Goal: Task Accomplishment & Management: Manage account settings

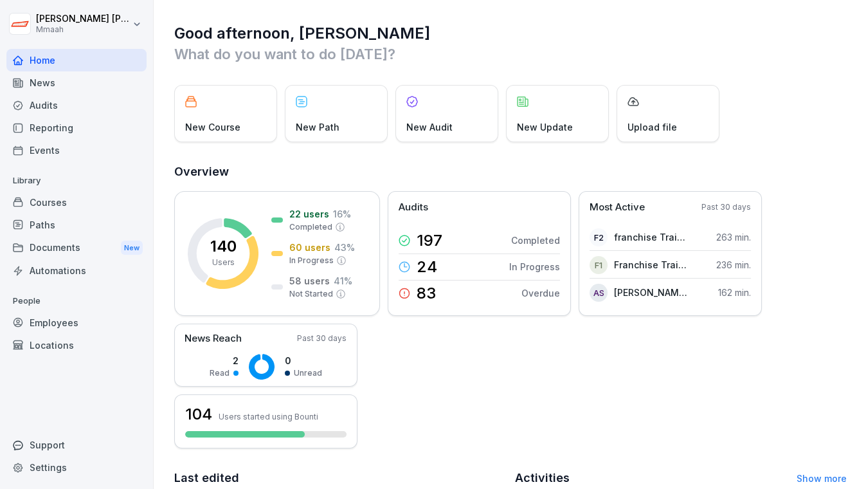
click at [82, 325] on div "Employees" at bounding box center [76, 322] width 140 height 22
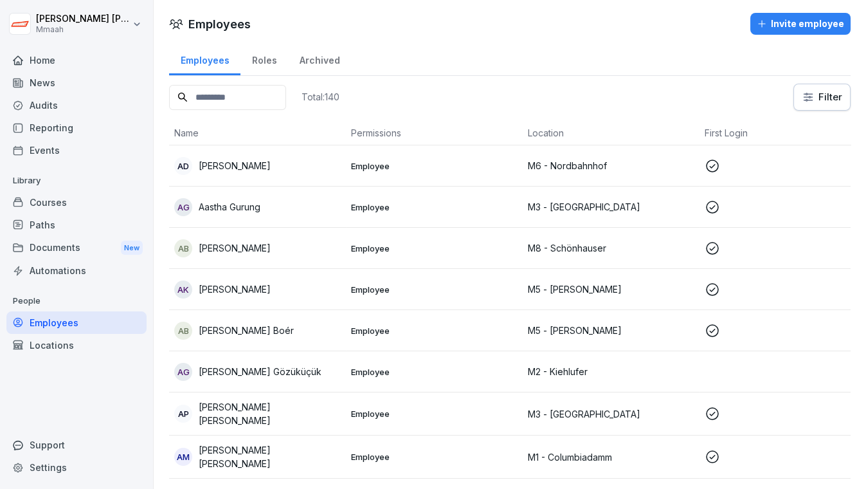
click at [257, 102] on input at bounding box center [227, 97] width 117 height 25
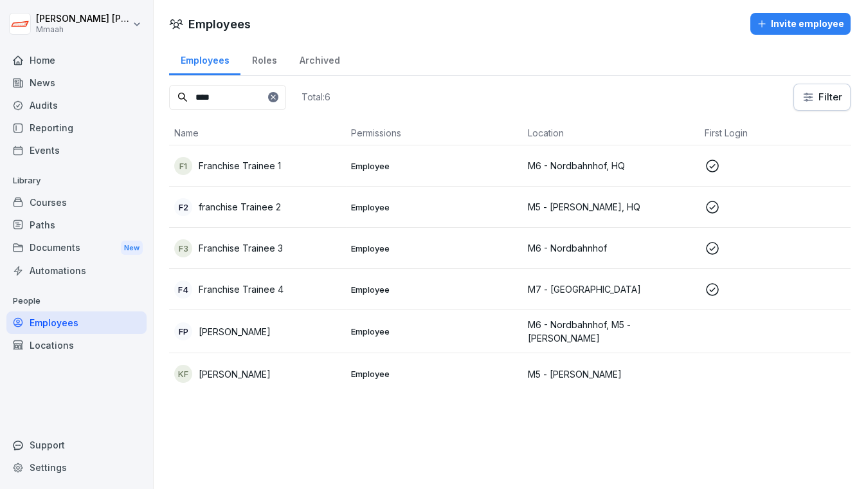
type input "****"
click at [293, 173] on div "F1 Franchise Trainee 1" at bounding box center [257, 166] width 166 height 18
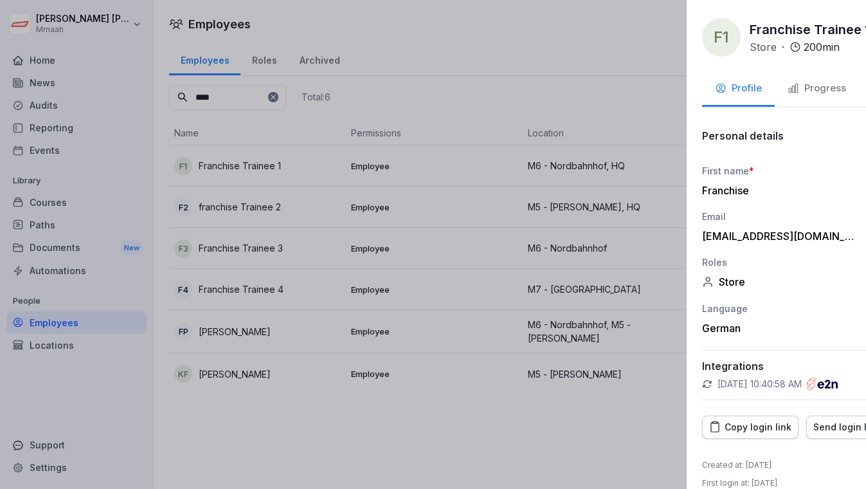
click at [395, 94] on div at bounding box center [433, 244] width 866 height 489
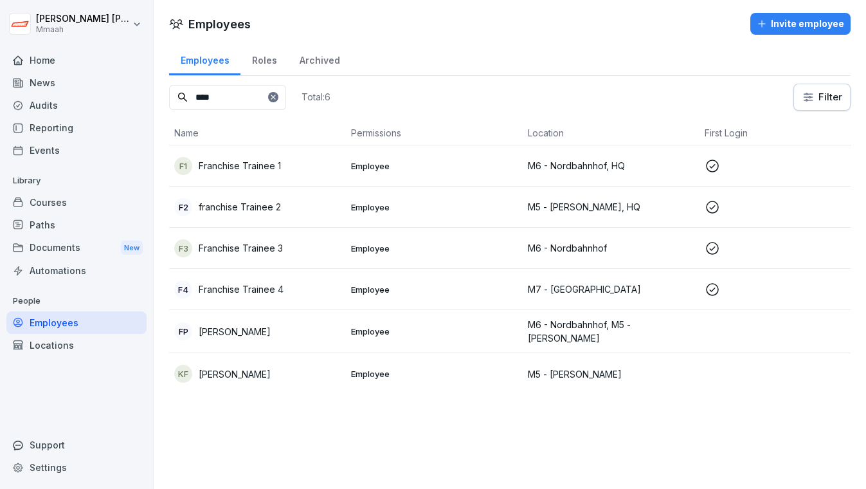
click at [58, 108] on div "Audits" at bounding box center [76, 105] width 140 height 22
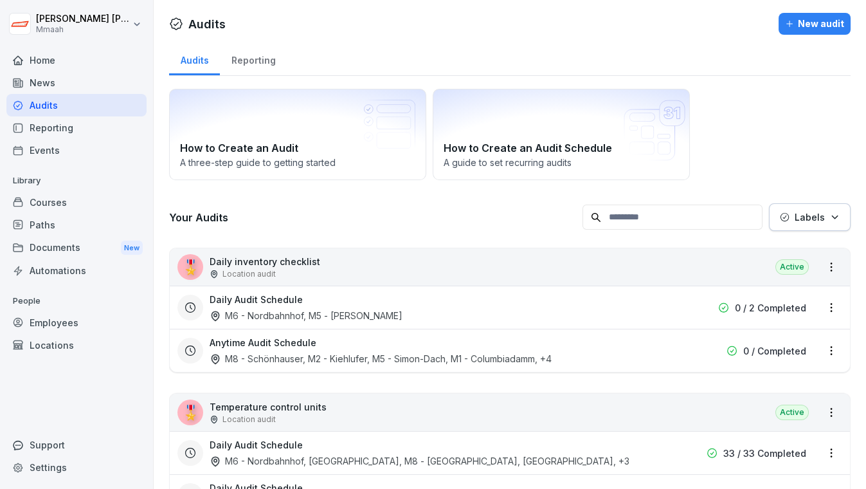
click at [775, 120] on div "How to Create an Audit A three-step guide to getting started How to Create an A…" at bounding box center [509, 134] width 681 height 91
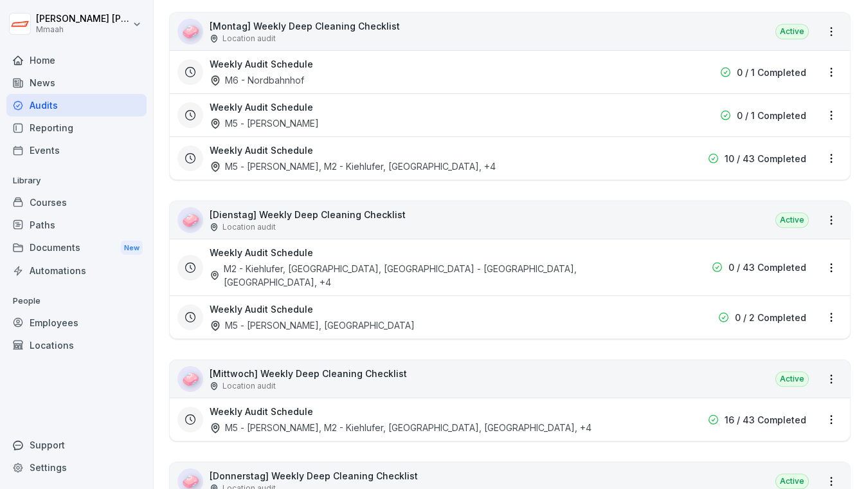
scroll to position [1496, 0]
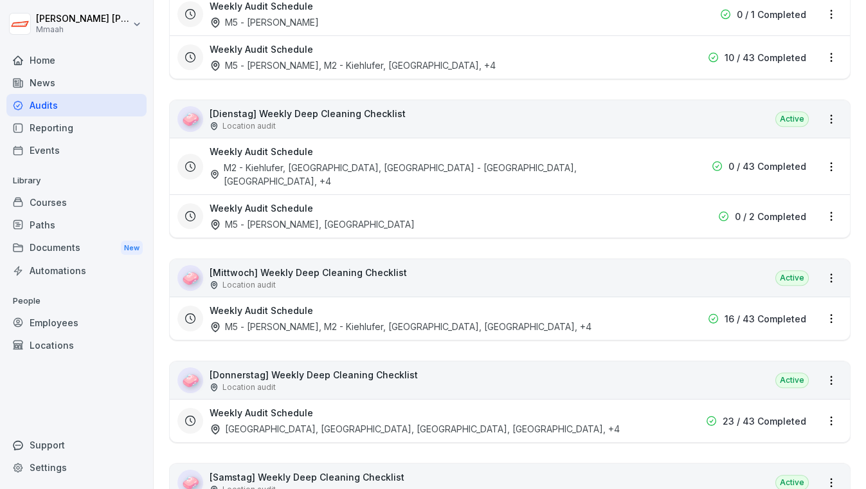
click at [505, 259] on div "🧼 [Mittwoch] Weekly Deep Cleaning Checklist Location audit Active" at bounding box center [510, 277] width 680 height 37
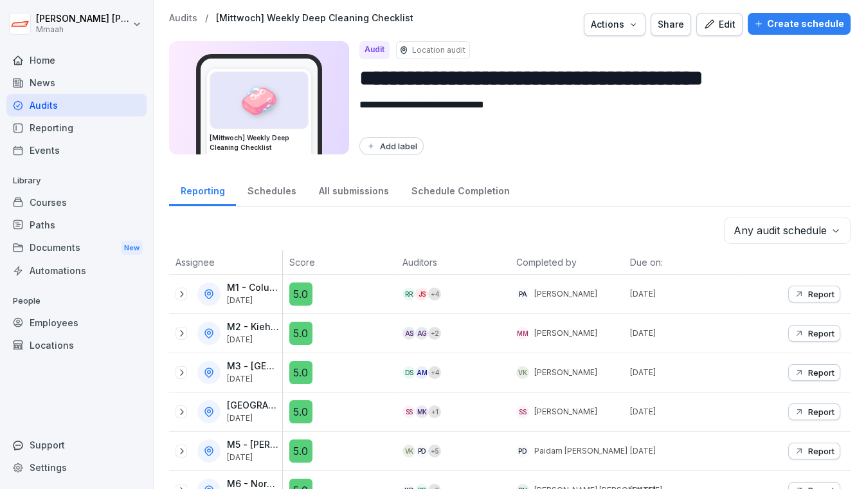
click at [763, 22] on div "Create schedule" at bounding box center [799, 24] width 90 height 14
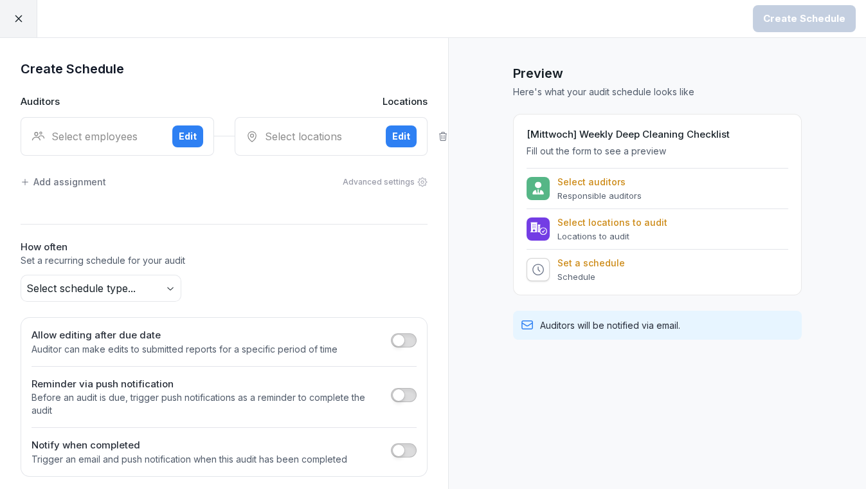
click at [102, 138] on div "Select employees" at bounding box center [96, 136] width 130 height 15
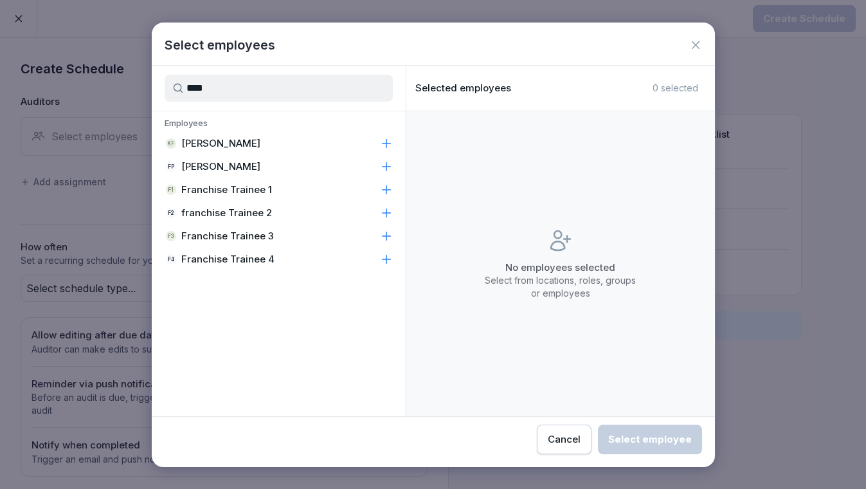
type input "****"
click at [206, 192] on p "Franchise Trainee 1" at bounding box center [226, 189] width 91 height 13
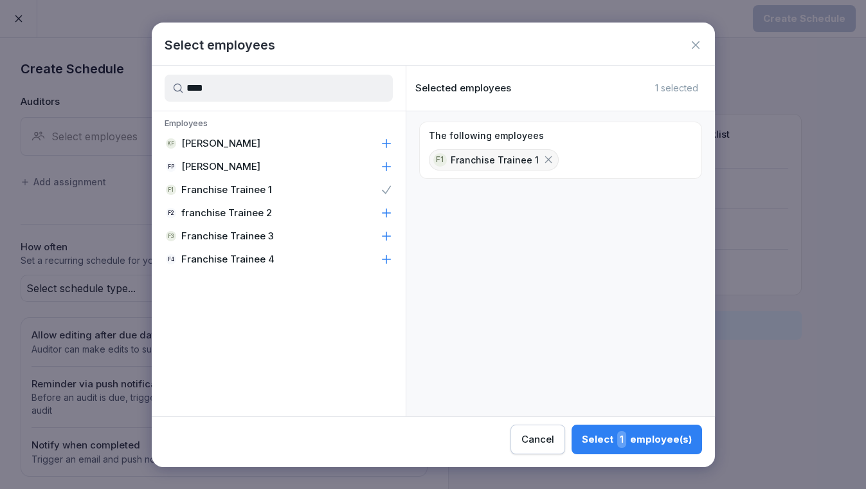
click at [656, 429] on button "Select 1 employee(s)" at bounding box center [636, 439] width 130 height 30
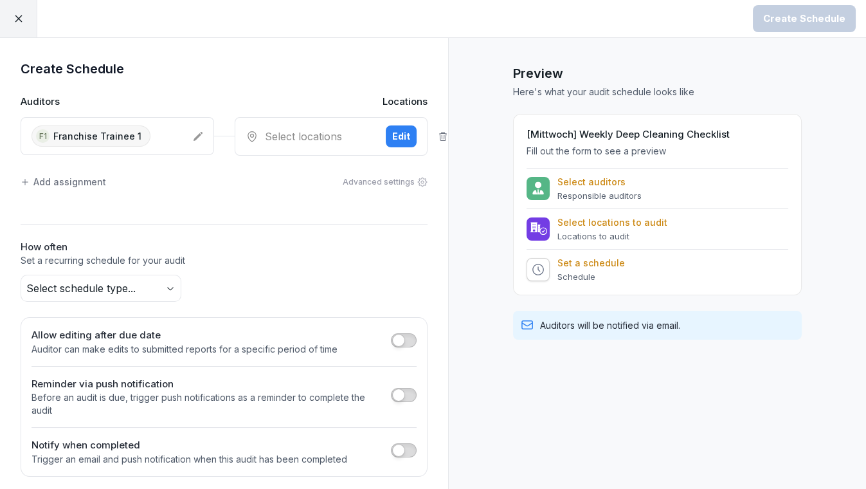
click at [298, 143] on div "Select locations Edit" at bounding box center [331, 136] width 193 height 39
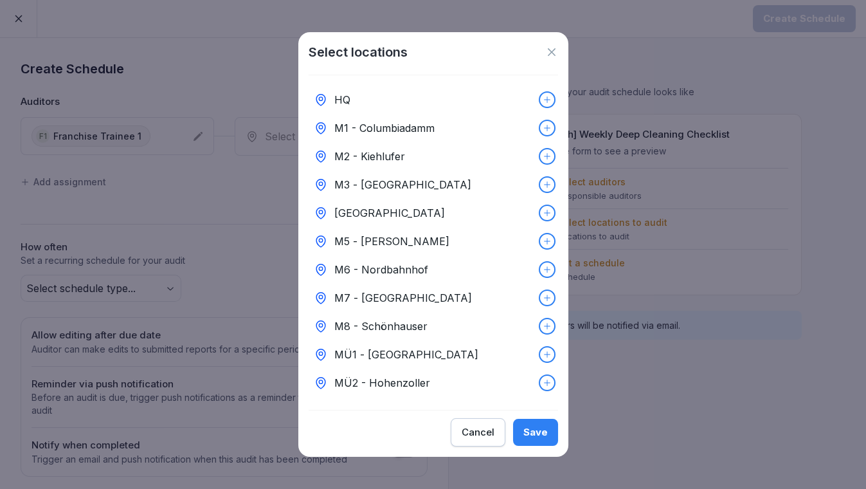
click at [393, 262] on p "M6 - Nordbahnhof" at bounding box center [381, 269] width 94 height 15
click at [534, 439] on div "Save" at bounding box center [535, 432] width 24 height 14
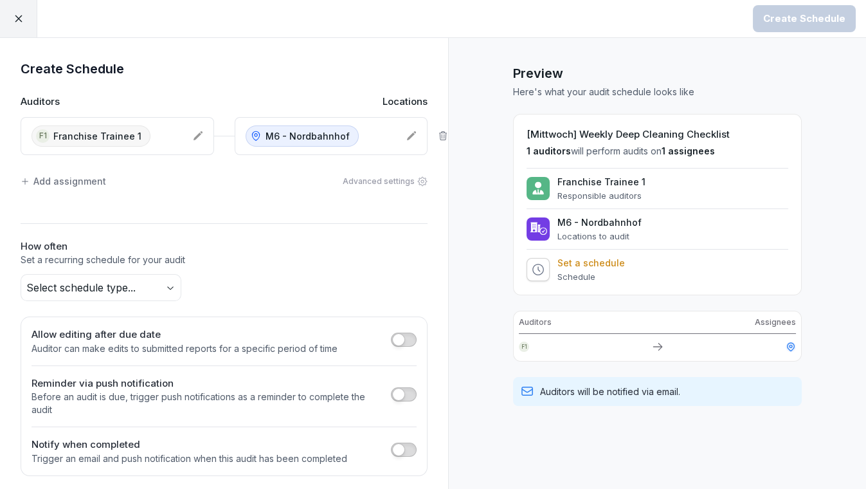
click at [54, 179] on div "Add assignment" at bounding box center [63, 180] width 85 height 13
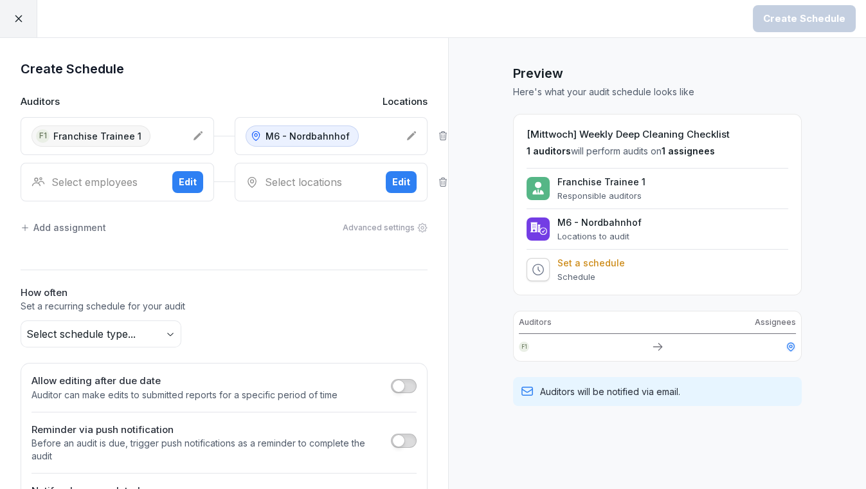
click at [108, 174] on div "Select employees" at bounding box center [96, 181] width 130 height 15
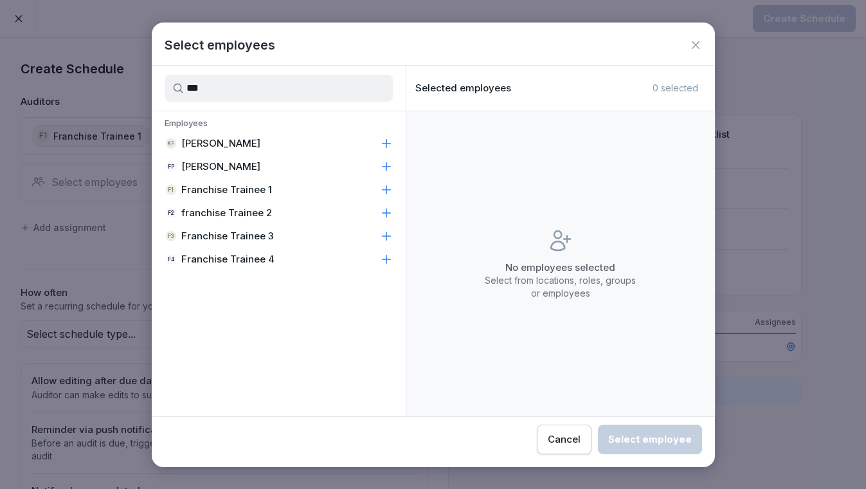
type input "***"
click at [201, 210] on p "franchise Trainee 2" at bounding box center [226, 212] width 91 height 13
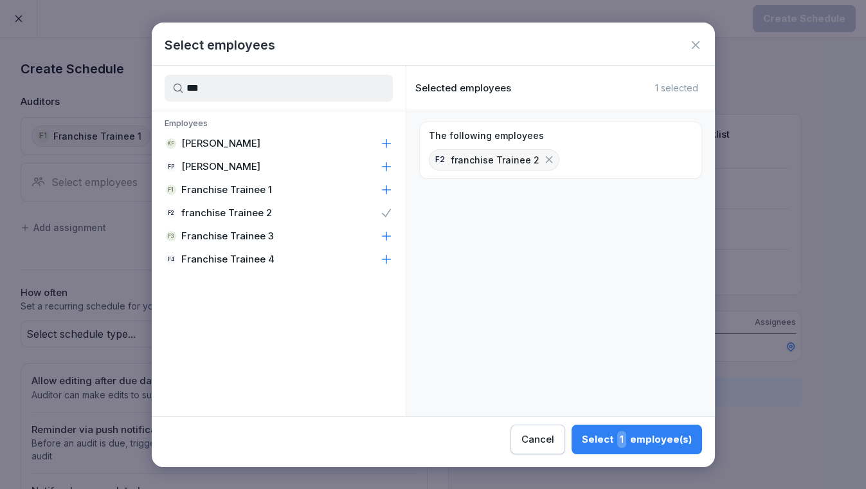
click at [606, 437] on div "Select 1 employee(s)" at bounding box center [637, 439] width 110 height 17
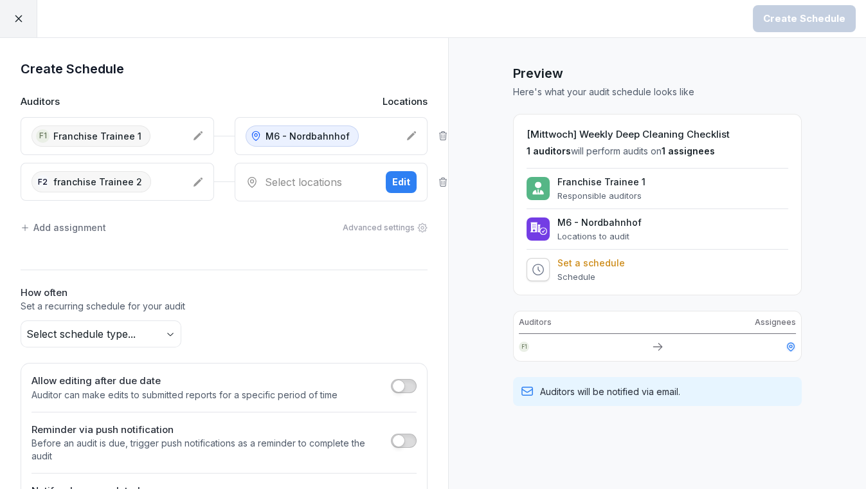
click at [312, 185] on div "Select locations" at bounding box center [311, 181] width 130 height 15
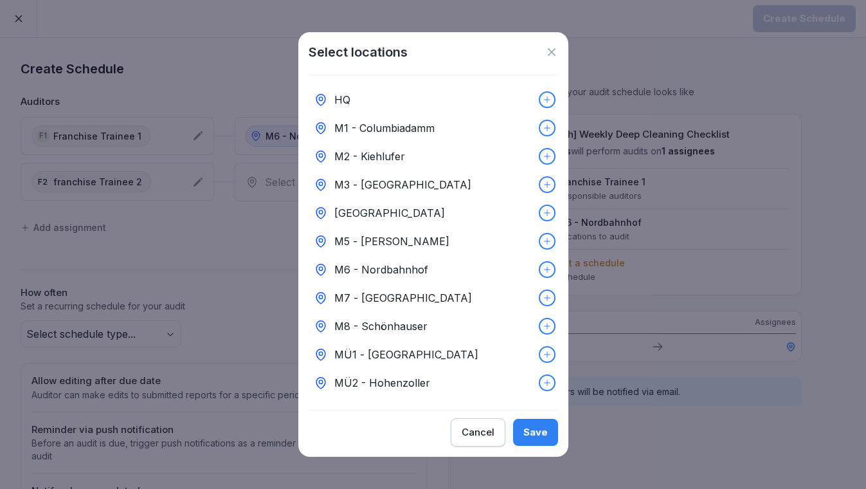
click at [352, 237] on p "M5 - [PERSON_NAME]" at bounding box center [391, 240] width 115 height 15
click at [528, 435] on div "Save" at bounding box center [535, 432] width 24 height 14
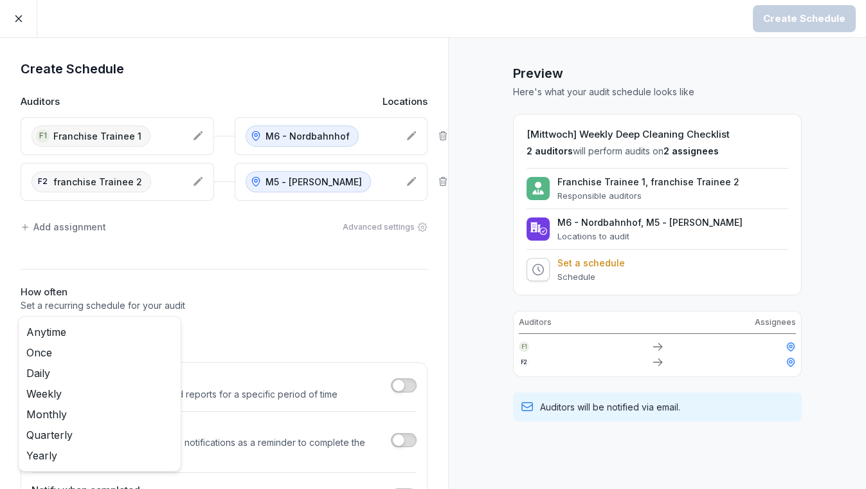
click at [102, 331] on body "Create Schedule Create Schedule Auditors Locations F1 Franchise Trainee 1 M6 - …" at bounding box center [433, 244] width 866 height 489
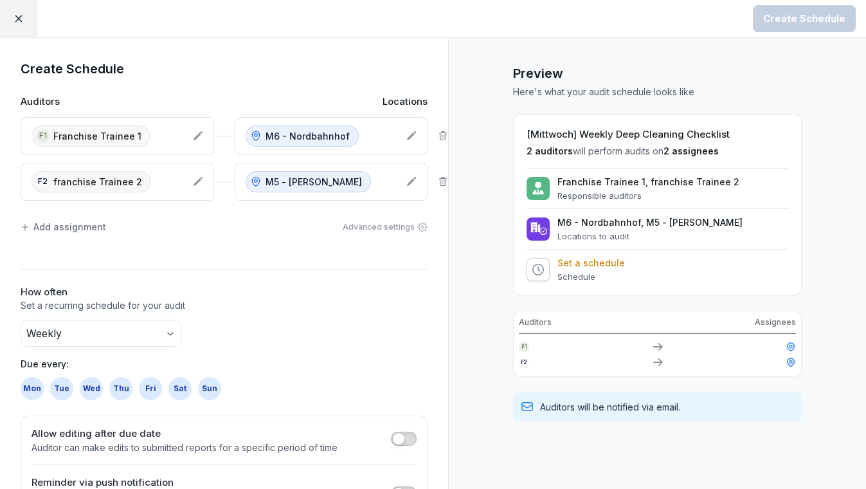
click at [84, 386] on div "Wed" at bounding box center [91, 388] width 23 height 23
click at [816, 14] on div "Create Schedule" at bounding box center [804, 19] width 82 height 14
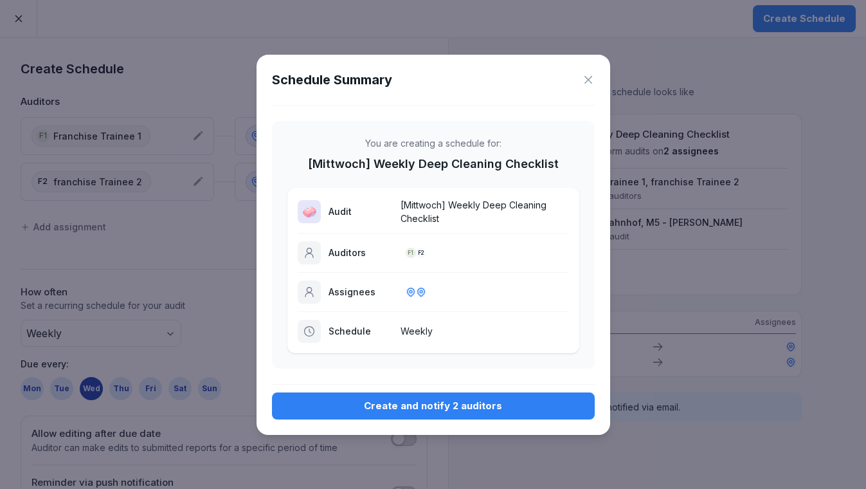
click at [489, 411] on div "Create and notify 2 auditors" at bounding box center [433, 406] width 302 height 14
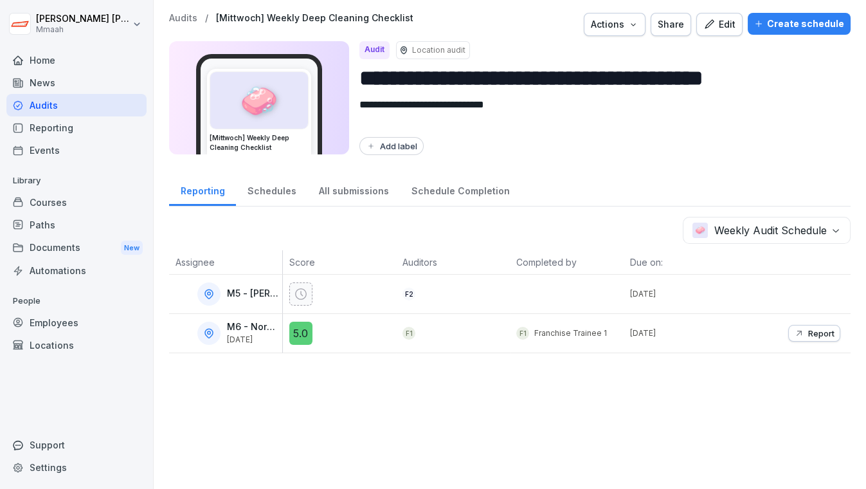
click at [66, 105] on div "Audits" at bounding box center [76, 105] width 140 height 22
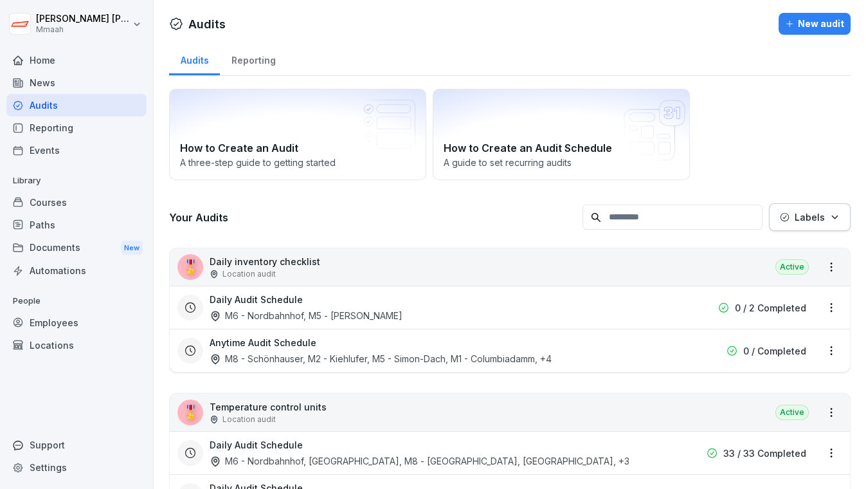
click at [744, 142] on div "How to Create an Audit A three-step guide to getting started How to Create an A…" at bounding box center [509, 134] width 681 height 91
click at [63, 322] on div "Employees" at bounding box center [76, 322] width 140 height 22
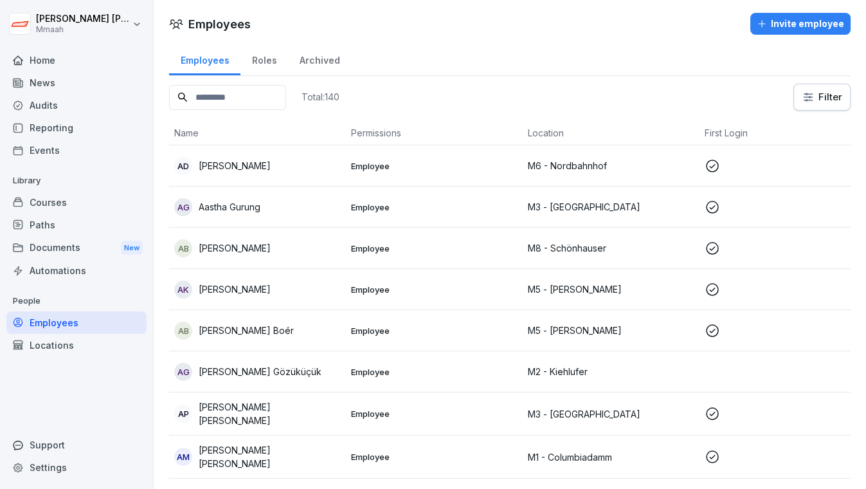
click at [250, 99] on input at bounding box center [227, 97] width 117 height 25
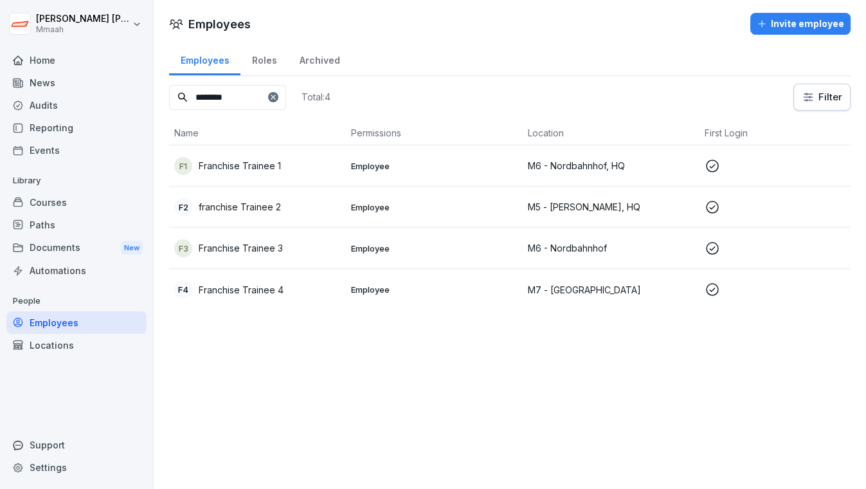
type input "********"
click at [283, 288] on div "F4 Franchise Trainee 4" at bounding box center [257, 289] width 166 height 18
click at [380, 369] on div at bounding box center [433, 244] width 866 height 489
click at [278, 100] on div at bounding box center [273, 97] width 10 height 10
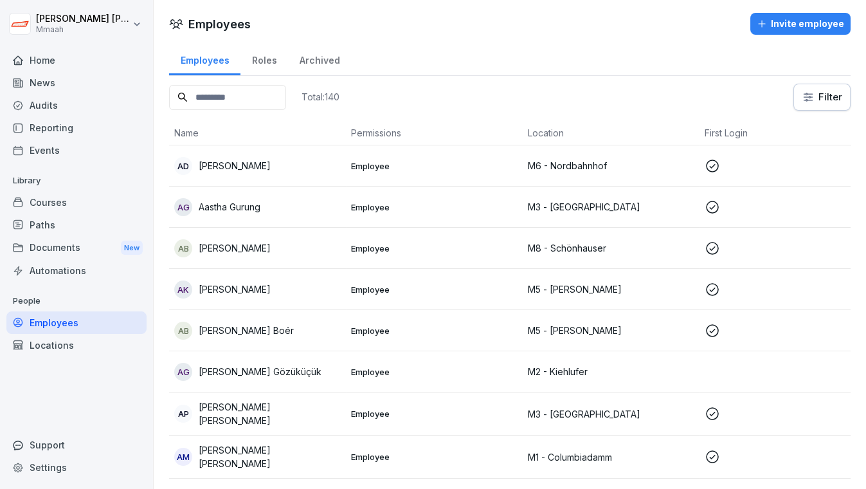
click at [786, 22] on div "Invite employee" at bounding box center [800, 24] width 87 height 14
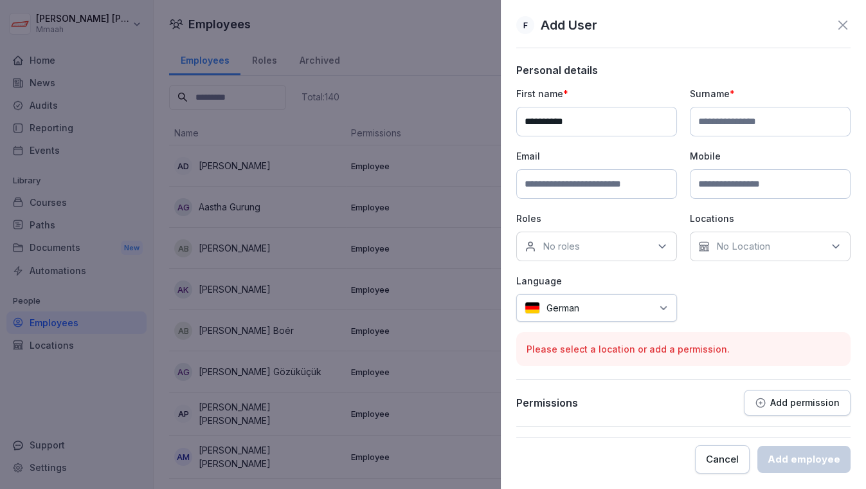
type input "*********"
click at [734, 123] on input at bounding box center [770, 122] width 161 height 30
click at [703, 118] on input "*********" at bounding box center [770, 122] width 161 height 30
click at [699, 120] on input "*********" at bounding box center [770, 122] width 161 height 30
type input "*********"
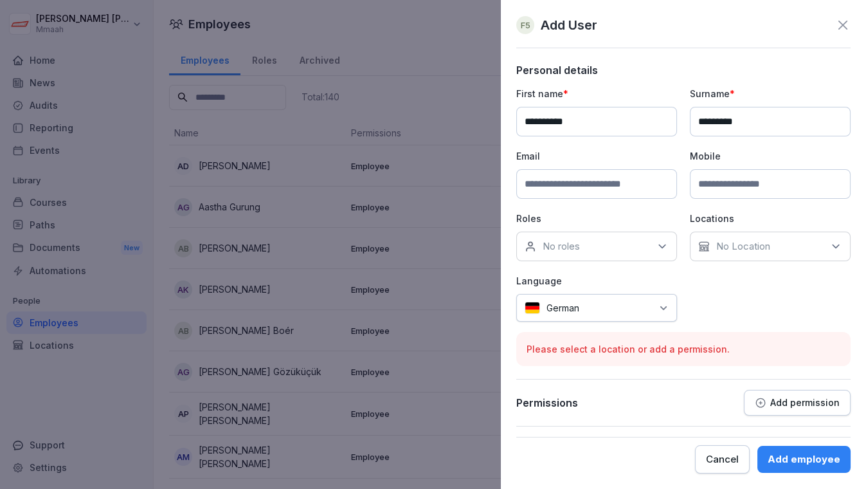
click at [568, 242] on p "No roles" at bounding box center [561, 246] width 37 height 13
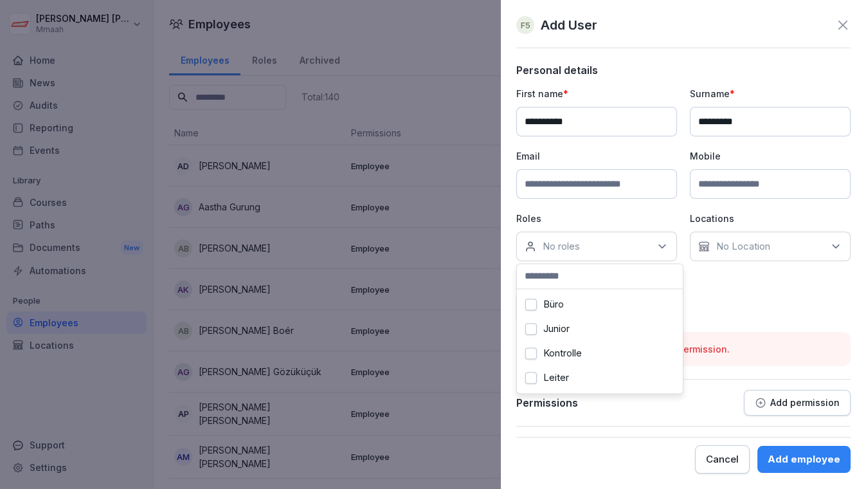
click at [564, 305] on label "Büro" at bounding box center [553, 304] width 21 height 12
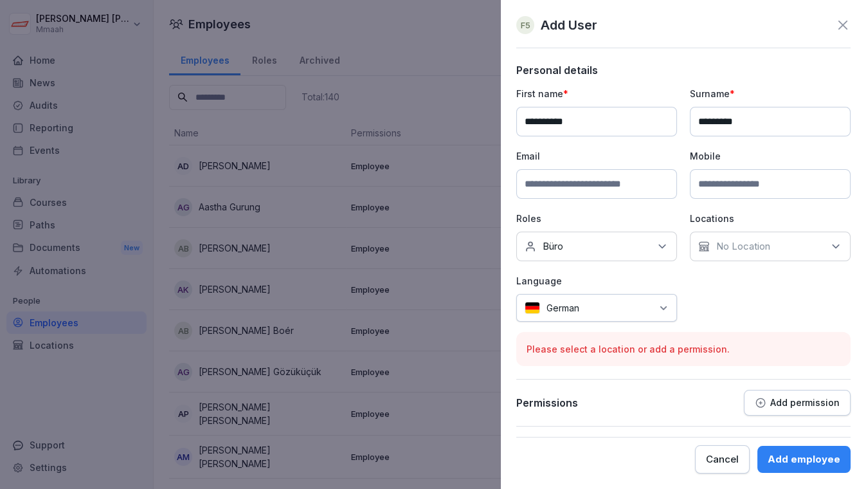
click at [756, 250] on p "No Location" at bounding box center [743, 246] width 54 height 13
click at [760, 243] on p "No Location" at bounding box center [743, 246] width 54 height 13
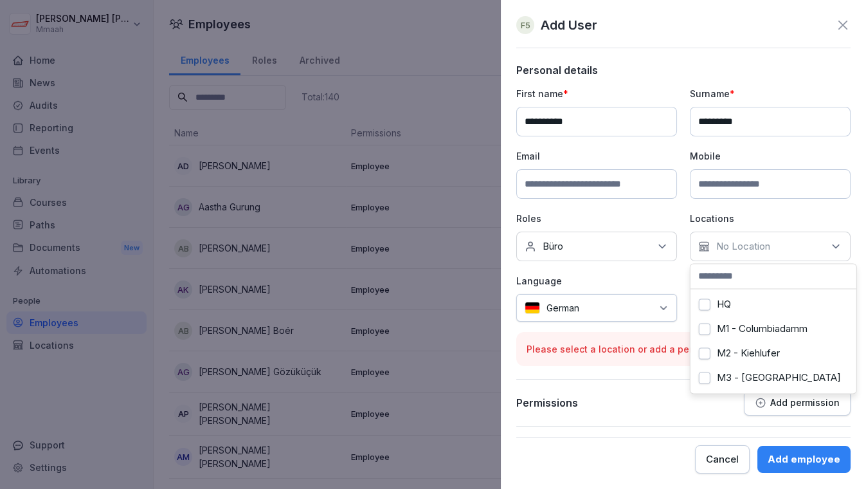
click at [760, 243] on p "No Location" at bounding box center [743, 246] width 54 height 13
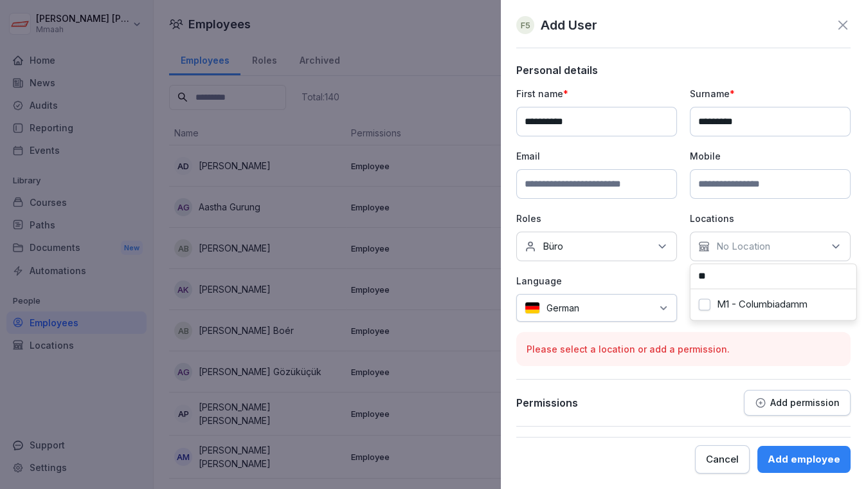
type input "*"
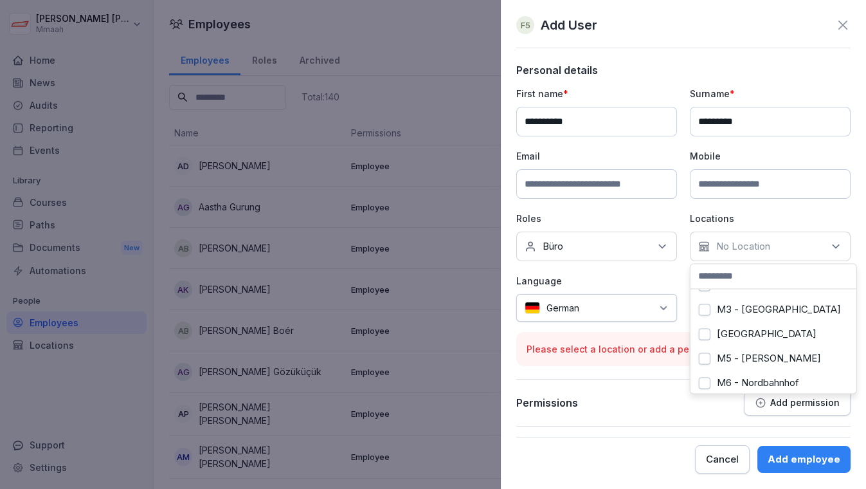
scroll to position [70, 0]
click at [801, 309] on label "M3 - [GEOGRAPHIC_DATA]" at bounding box center [779, 307] width 124 height 12
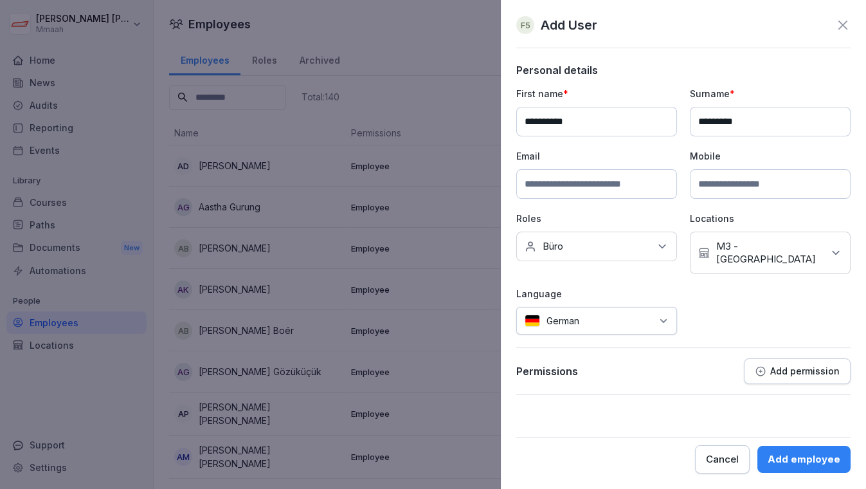
click at [626, 340] on div "Personal details First name * ********* Surname * ********* Email Mobile Roles …" at bounding box center [683, 229] width 334 height 331
click at [663, 316] on icon at bounding box center [663, 321] width 10 height 10
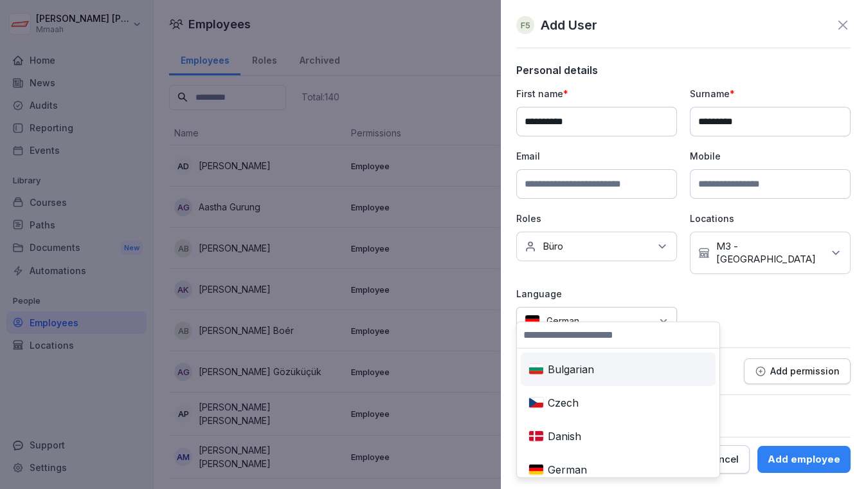
click at [663, 316] on icon at bounding box center [663, 321] width 10 height 10
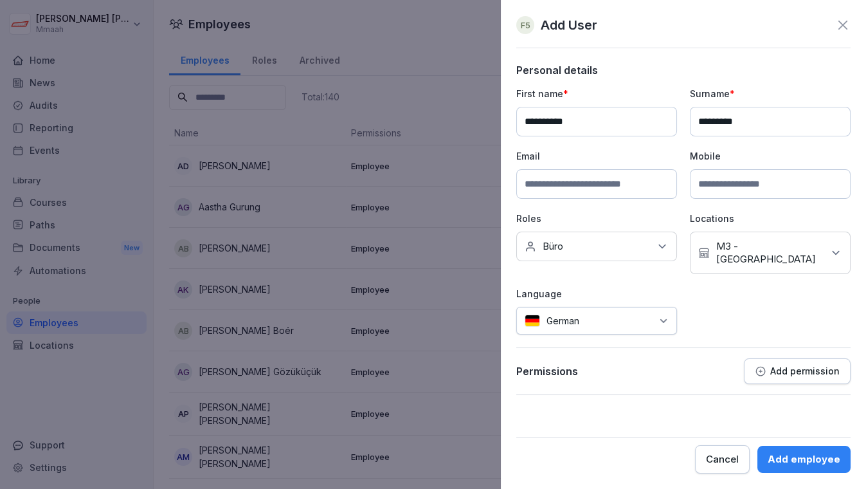
click at [798, 449] on button "Add employee" at bounding box center [803, 458] width 93 height 27
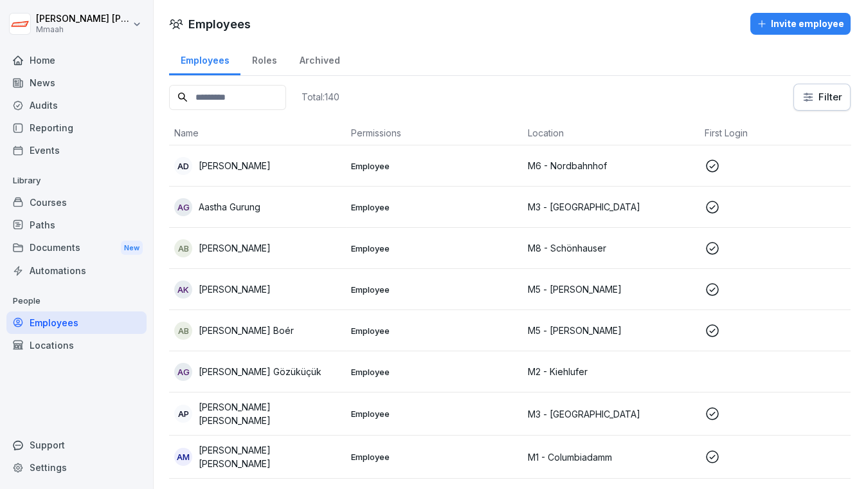
click at [211, 101] on input at bounding box center [227, 97] width 117 height 25
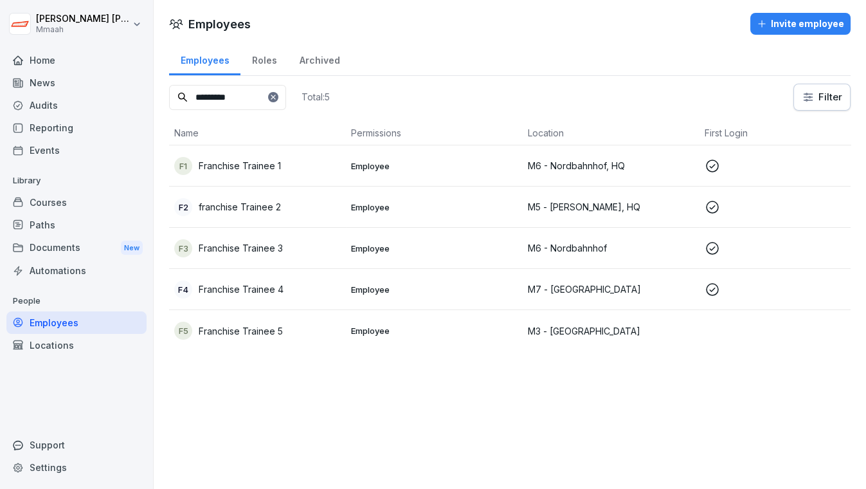
type input "*********"
click at [268, 245] on p "Franchise Trainee 3" at bounding box center [241, 247] width 84 height 13
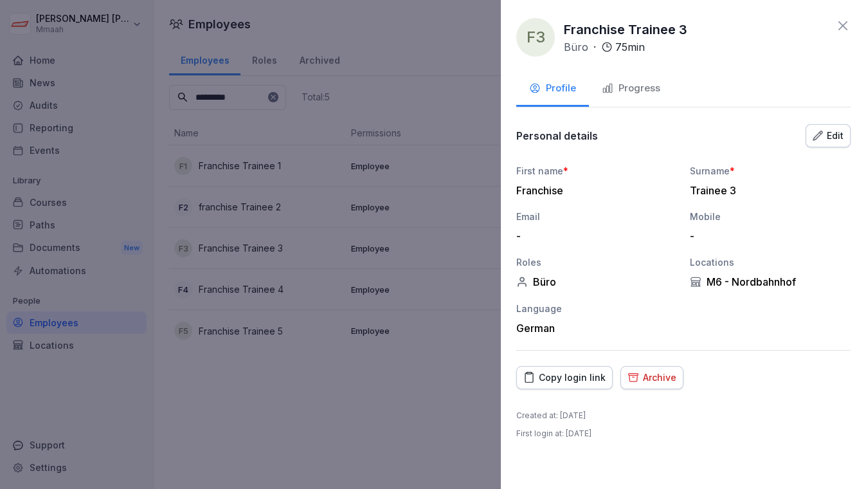
click at [821, 139] on icon "button" at bounding box center [817, 135] width 10 height 10
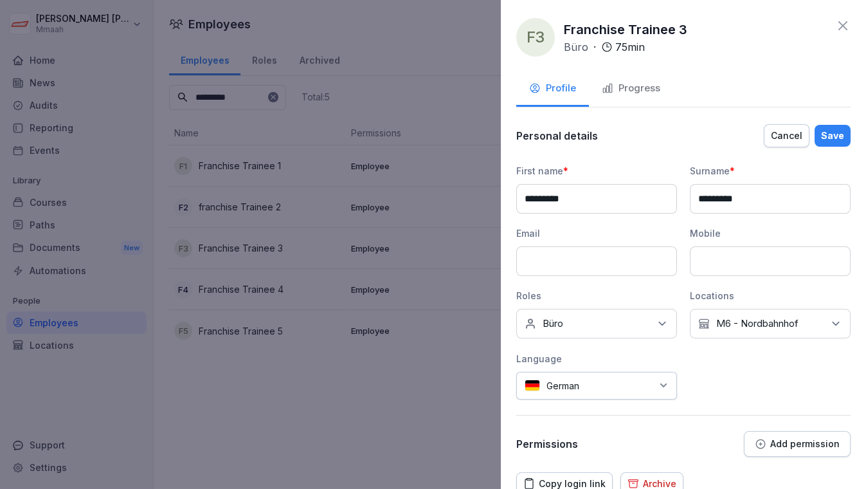
click at [783, 319] on p "M6 - Nordbahnhof" at bounding box center [757, 323] width 82 height 13
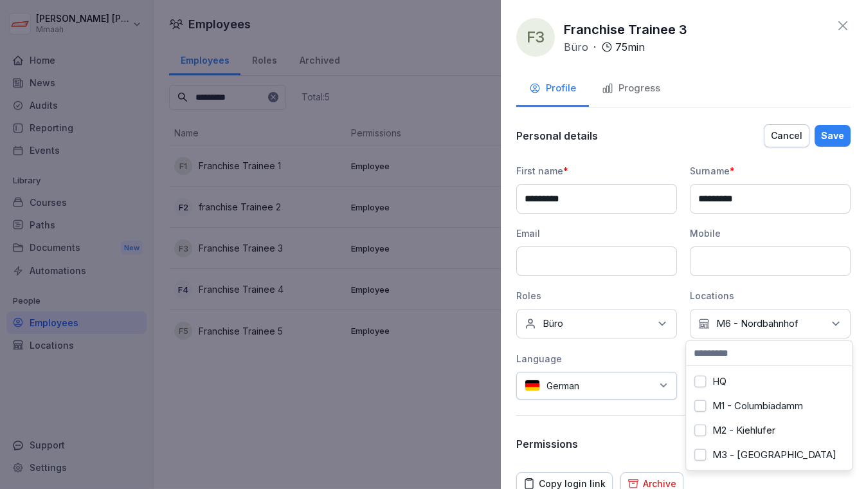
click at [717, 453] on label "M3 - [GEOGRAPHIC_DATA]" at bounding box center [774, 455] width 124 height 12
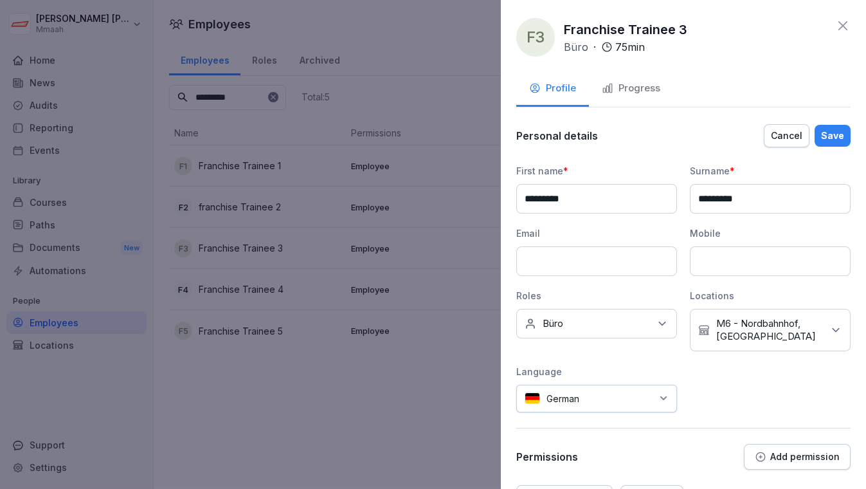
scroll to position [23, 0]
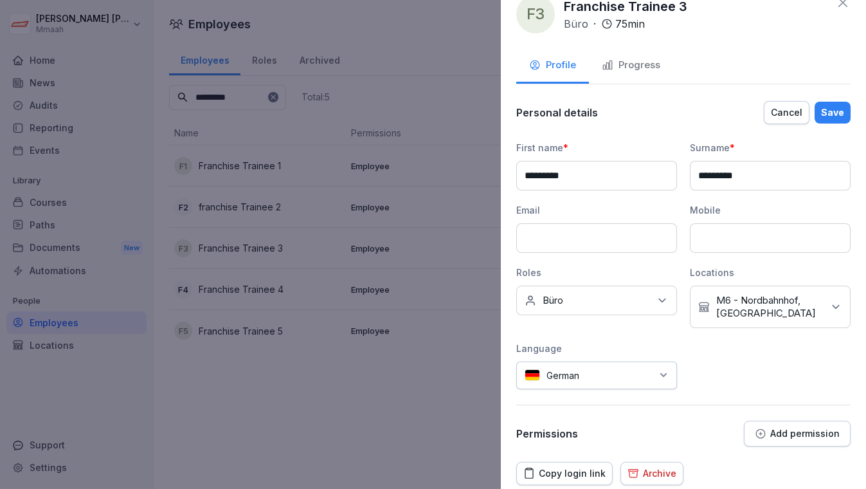
click at [829, 308] on icon at bounding box center [835, 306] width 13 height 13
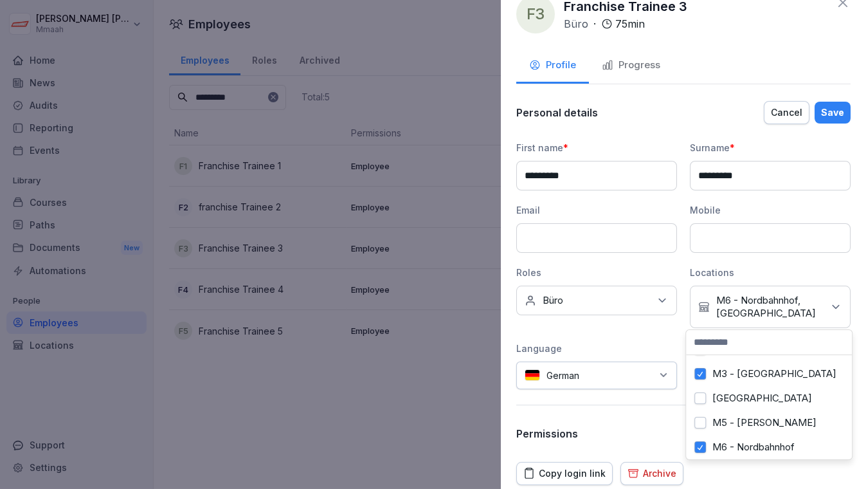
scroll to position [93, 0]
click at [699, 422] on button "M6 - Nordbahnhof" at bounding box center [700, 424] width 12 height 12
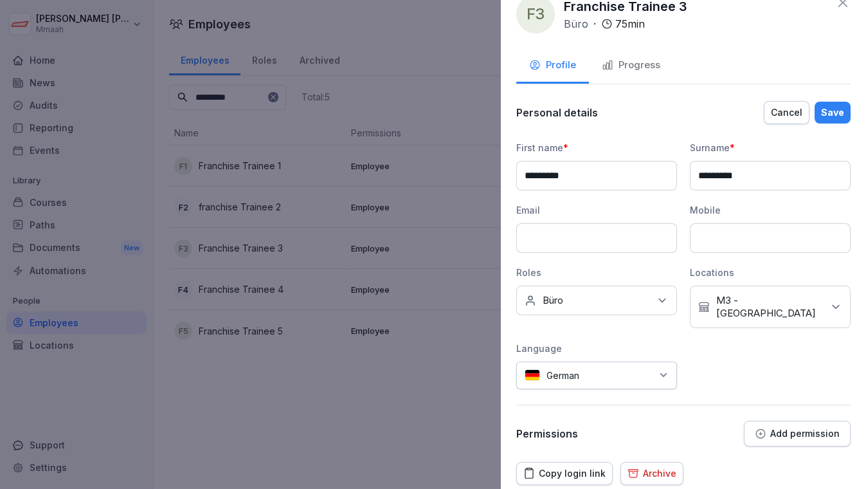
click at [652, 396] on div "Personal details Cancel Save First name * ********* Surname * ********* Email M…" at bounding box center [683, 273] width 334 height 346
drag, startPoint x: 778, startPoint y: 123, endPoint x: 775, endPoint y: 114, distance: 9.6
click at [775, 114] on div "Personal details Cancel Save" at bounding box center [683, 113] width 334 height 26
click at [775, 114] on div "Cancel" at bounding box center [786, 112] width 31 height 14
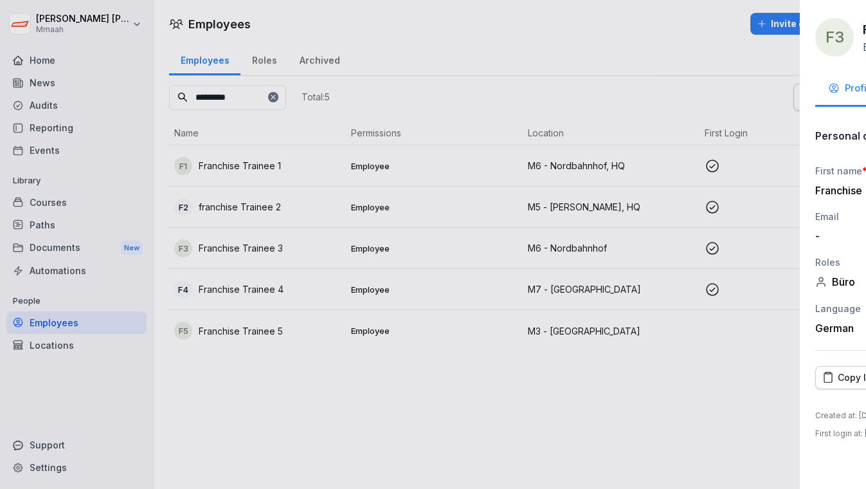
click at [430, 27] on div at bounding box center [433, 244] width 866 height 489
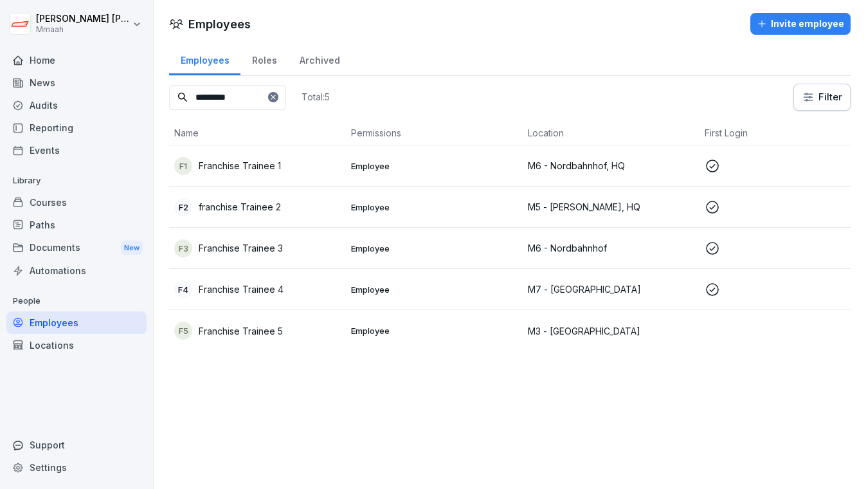
click at [391, 334] on p "Employee" at bounding box center [434, 331] width 166 height 12
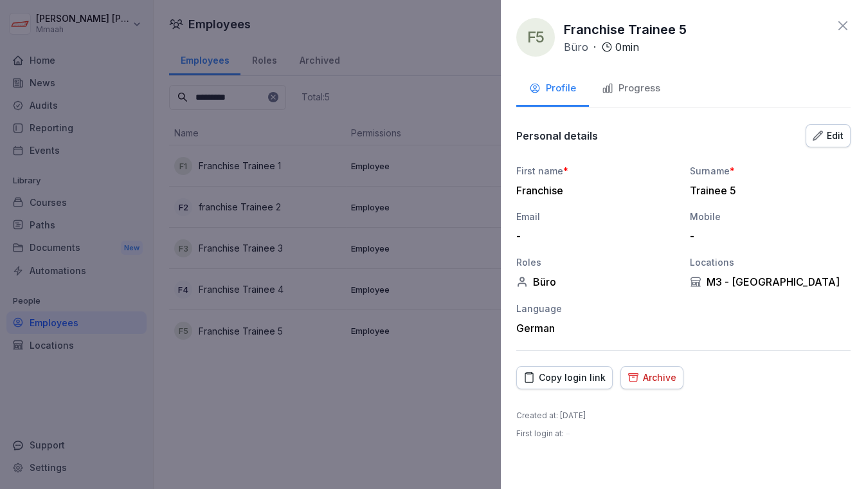
click at [577, 379] on div "Copy login link" at bounding box center [564, 377] width 82 height 14
click at [823, 142] on button "Edit" at bounding box center [827, 135] width 45 height 23
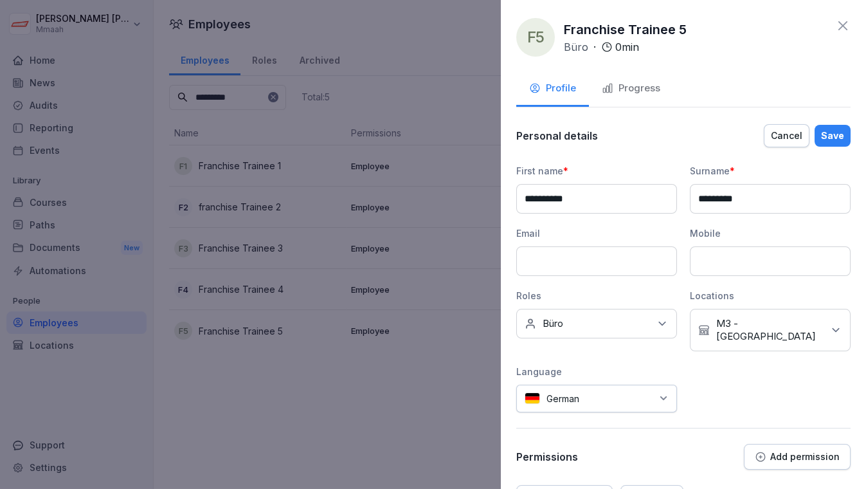
click at [811, 320] on div "No Location [GEOGRAPHIC_DATA]" at bounding box center [770, 330] width 161 height 42
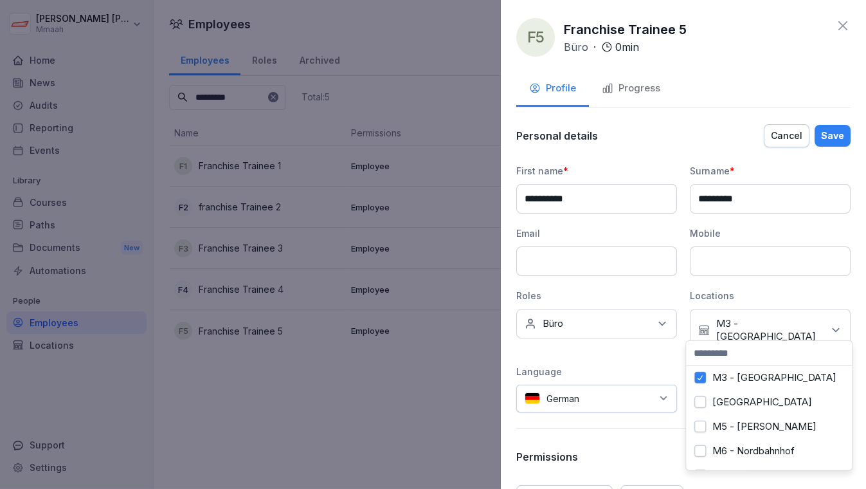
scroll to position [93, 0]
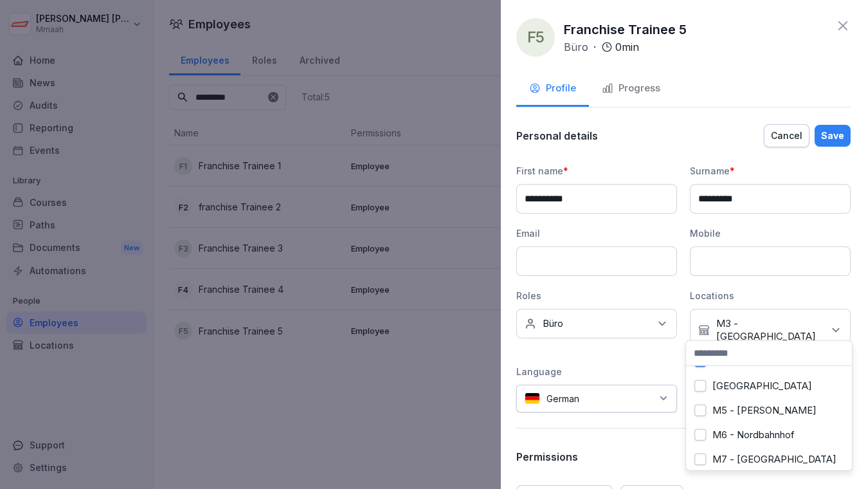
click at [703, 433] on button "M6 - Nordbahnhof" at bounding box center [700, 435] width 12 height 12
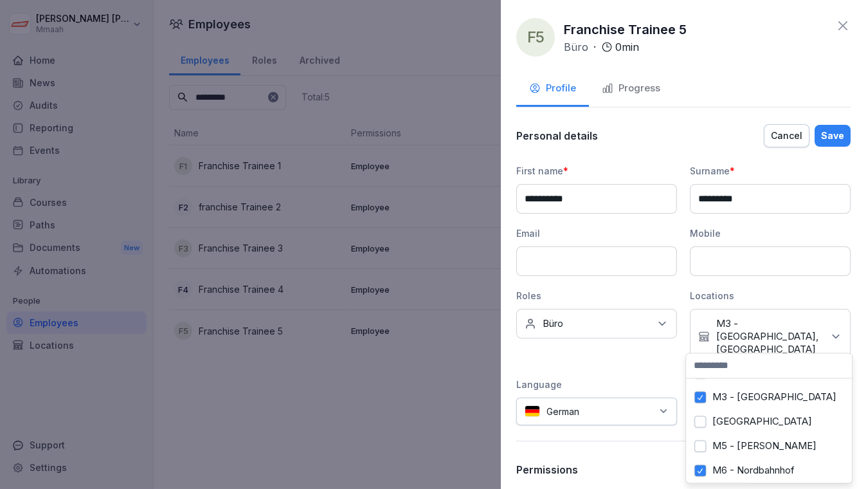
scroll to position [46, 0]
click at [698, 423] on button "M3 - [GEOGRAPHIC_DATA]" at bounding box center [700, 421] width 12 height 12
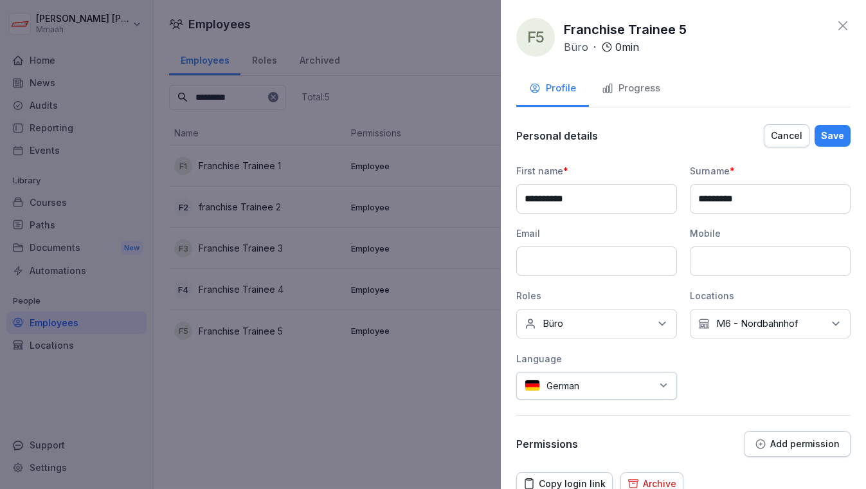
click at [827, 129] on div "Save" at bounding box center [832, 136] width 23 height 14
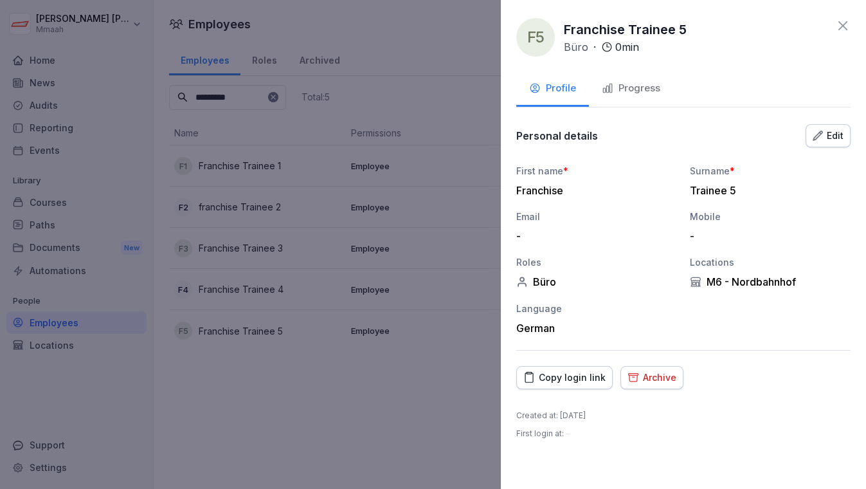
click at [562, 377] on div "Copy login link" at bounding box center [564, 377] width 82 height 14
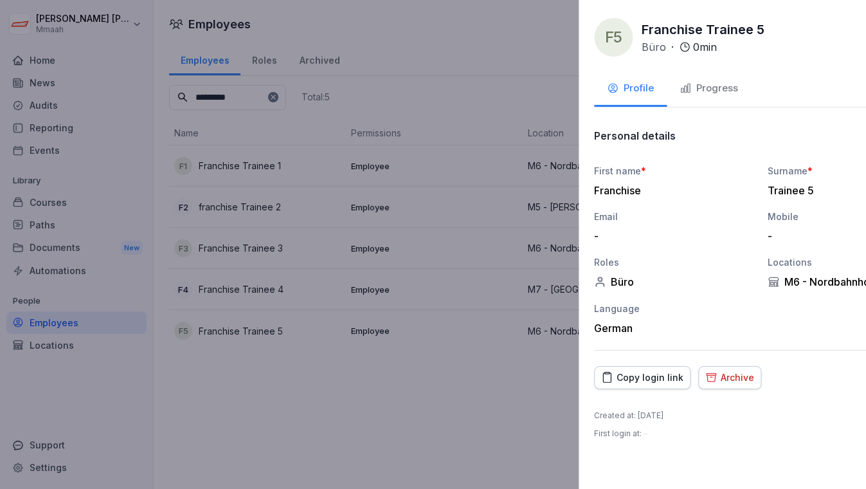
click at [422, 401] on div at bounding box center [433, 244] width 866 height 489
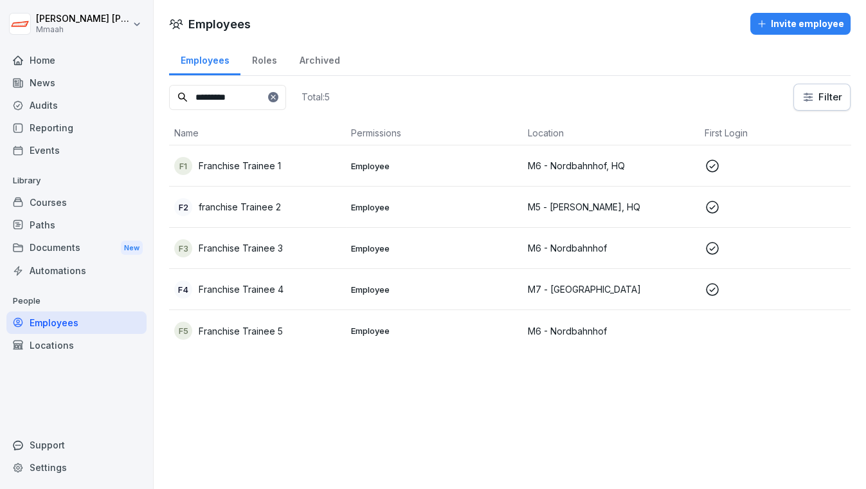
click at [80, 205] on div "Courses" at bounding box center [76, 202] width 140 height 22
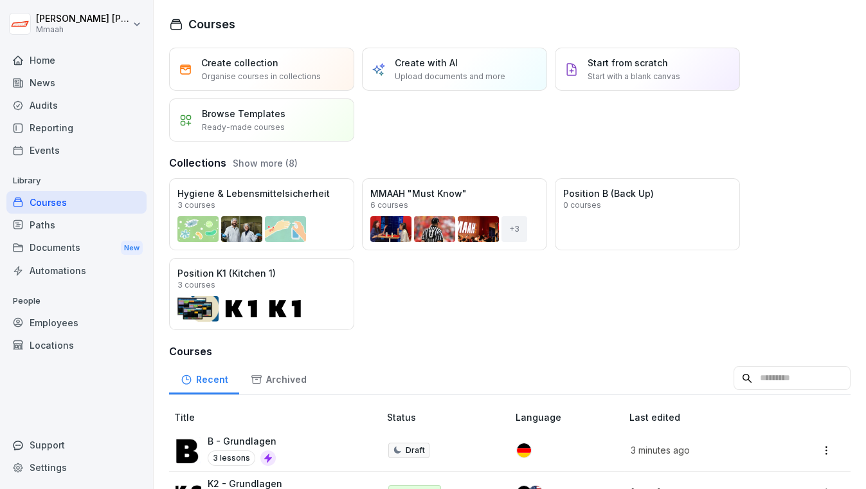
click at [802, 158] on div "Collections Show more (8)" at bounding box center [509, 159] width 681 height 21
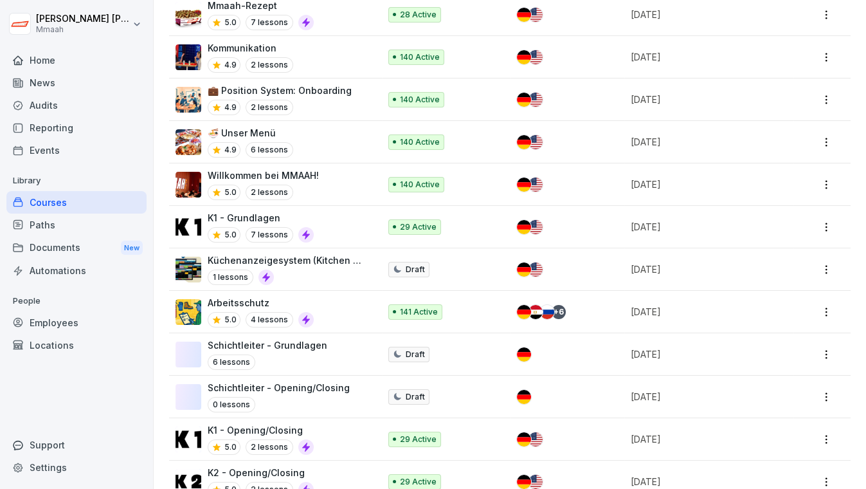
scroll to position [537, 0]
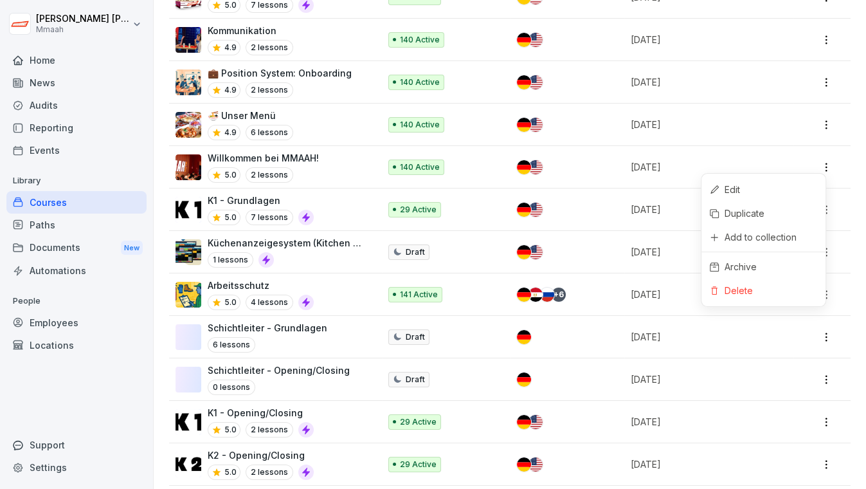
click at [817, 161] on html "[PERSON_NAME] Mmaah Home News Audits Reporting Events Library Courses Paths Doc…" at bounding box center [433, 244] width 866 height 489
click at [764, 185] on div "Edit" at bounding box center [763, 189] width 124 height 24
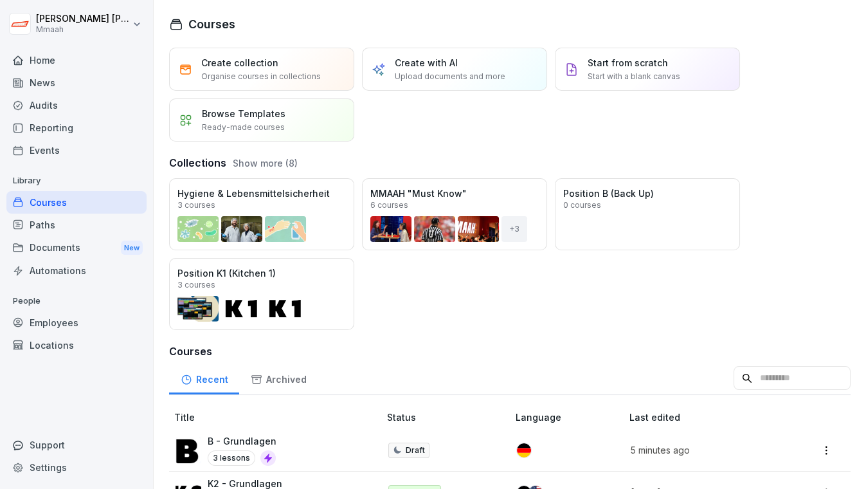
click at [825, 93] on div "Create collection Organise courses in collections Create with AI Upload documen…" at bounding box center [509, 95] width 681 height 94
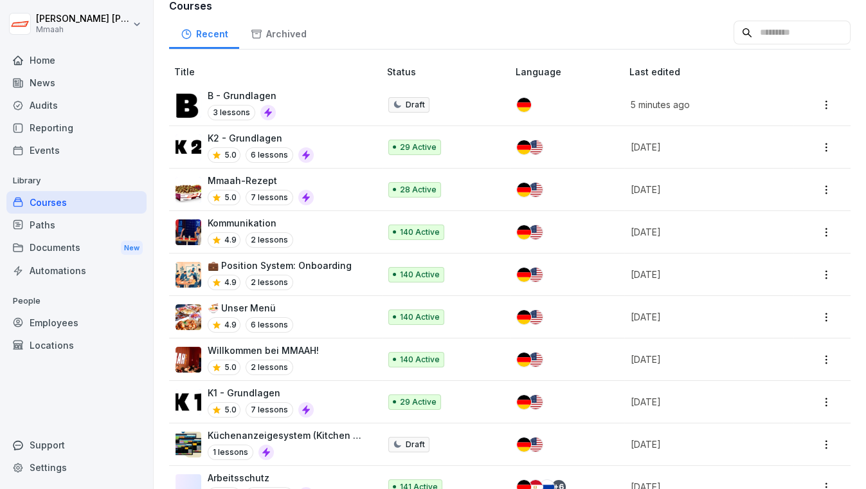
scroll to position [373, 0]
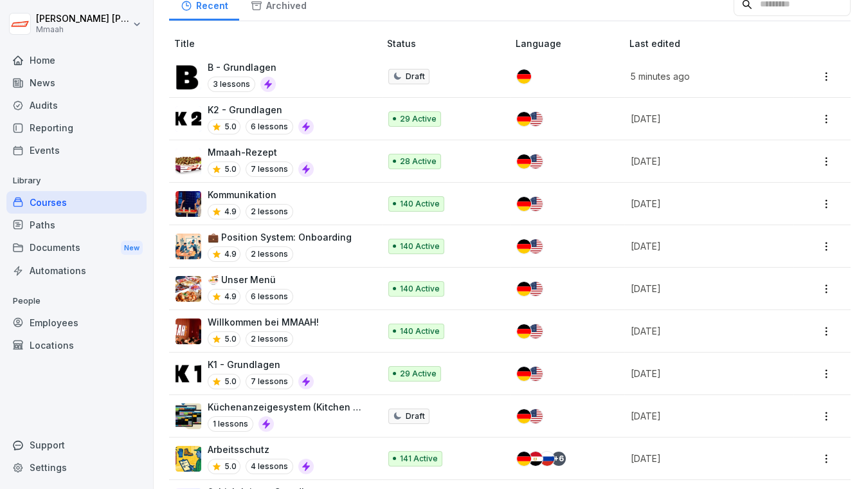
click at [85, 60] on div "Home" at bounding box center [76, 60] width 140 height 22
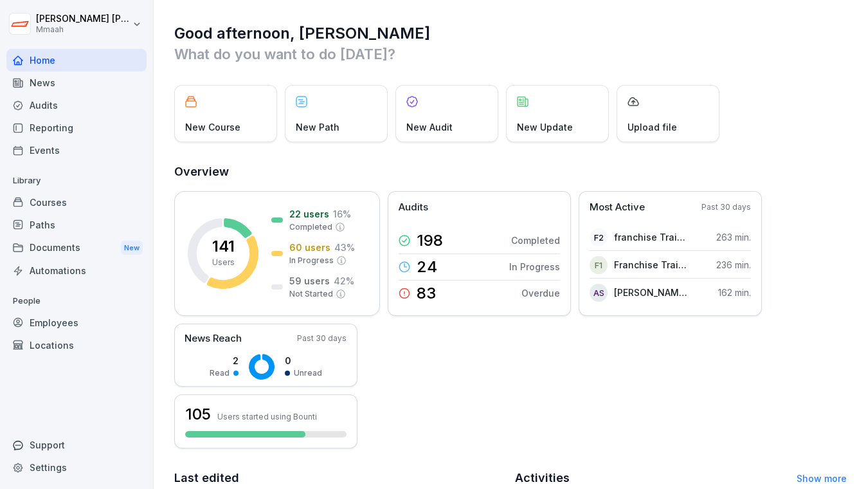
click at [825, 294] on div "141 Users 22 users 16 % Completed 60 users 43 % In Progress 59 users 42 % Not S…" at bounding box center [510, 319] width 672 height 257
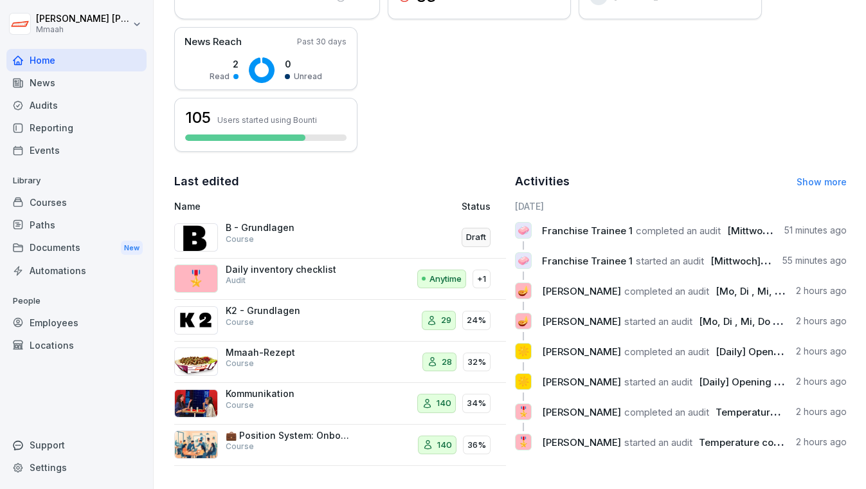
scroll to position [304, 0]
click at [442, 355] on p "28" at bounding box center [447, 361] width 10 height 13
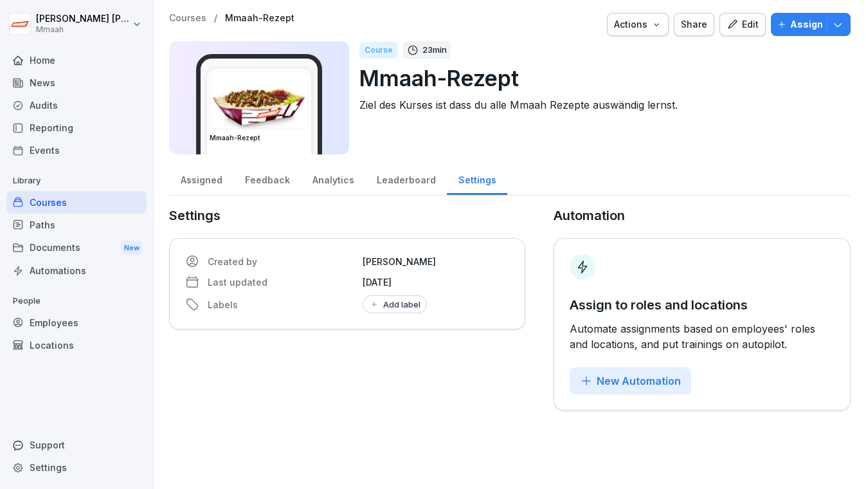
click at [60, 264] on div "Automations" at bounding box center [76, 270] width 140 height 22
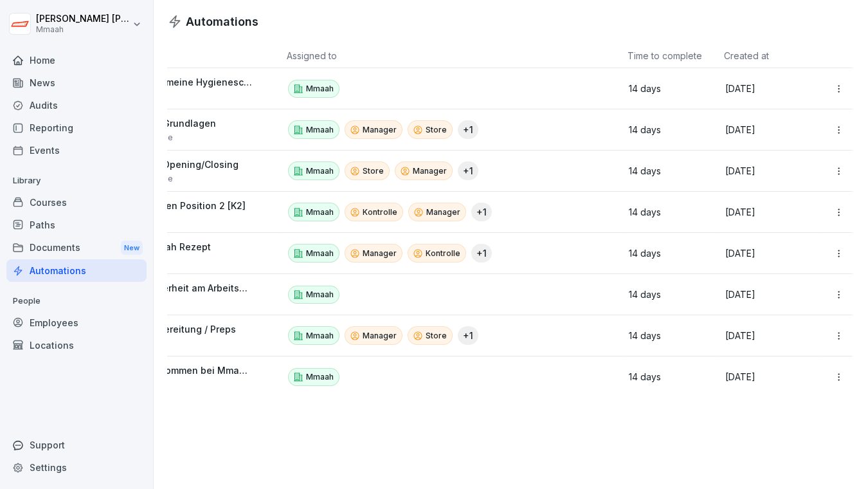
scroll to position [0, 71]
click at [834, 375] on html "[PERSON_NAME] Mmaah Home News Audits Reporting Events Library Courses Paths Doc…" at bounding box center [433, 244] width 866 height 489
click at [791, 404] on div "Edit" at bounding box center [807, 404] width 111 height 22
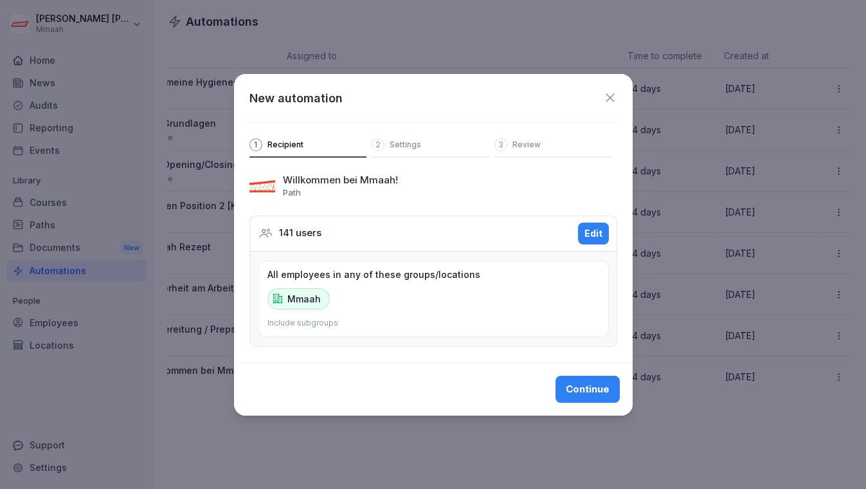
click at [607, 100] on icon at bounding box center [610, 98] width 14 height 14
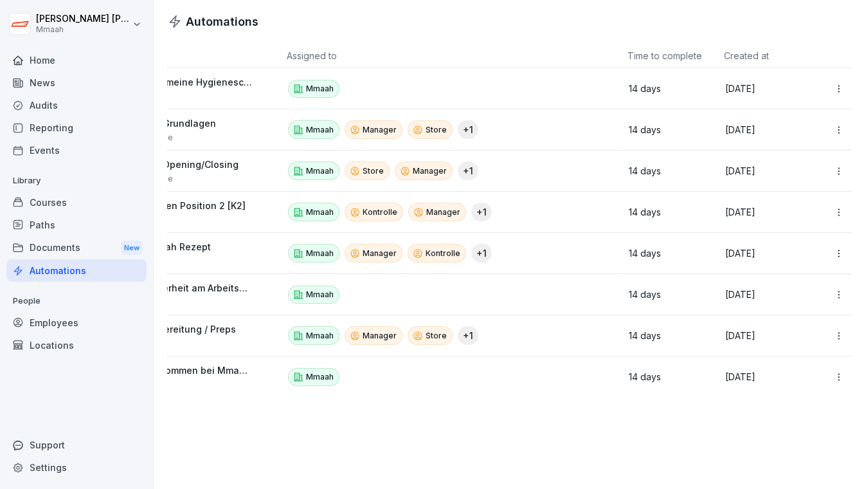
click at [61, 319] on div "Employees" at bounding box center [76, 322] width 140 height 22
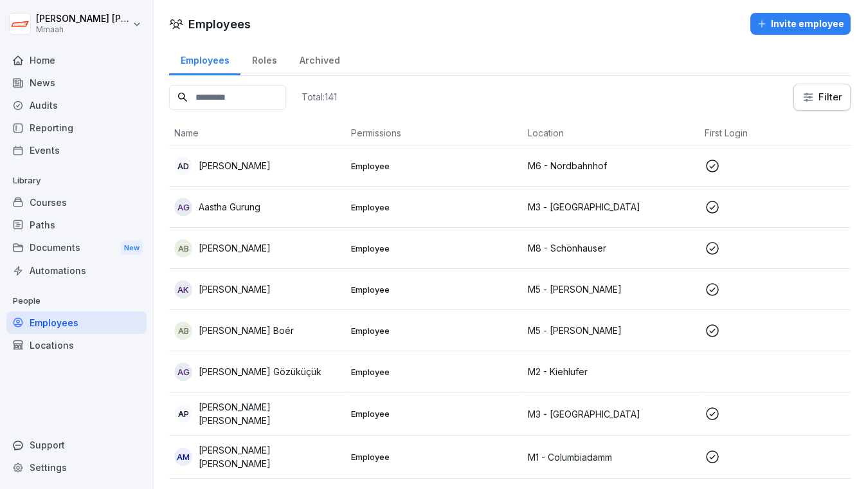
click at [246, 91] on input at bounding box center [227, 97] width 117 height 25
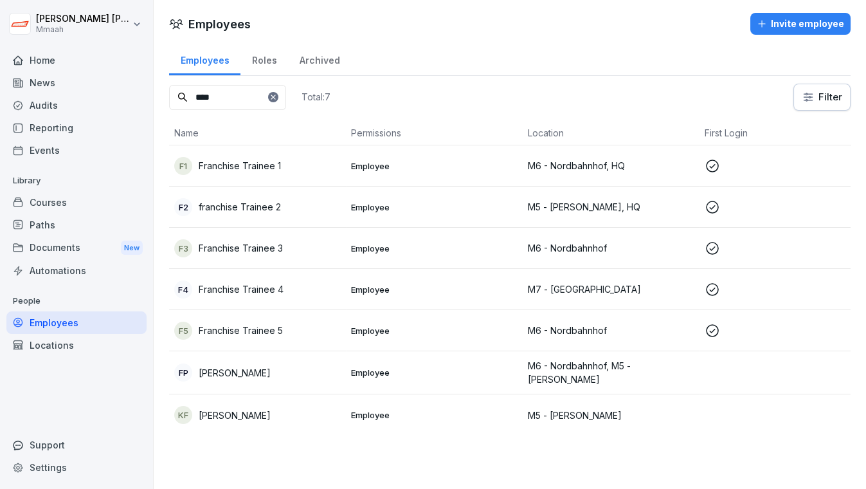
type input "****"
click at [288, 336] on div "F5 Franchise Trainee 5" at bounding box center [257, 330] width 166 height 18
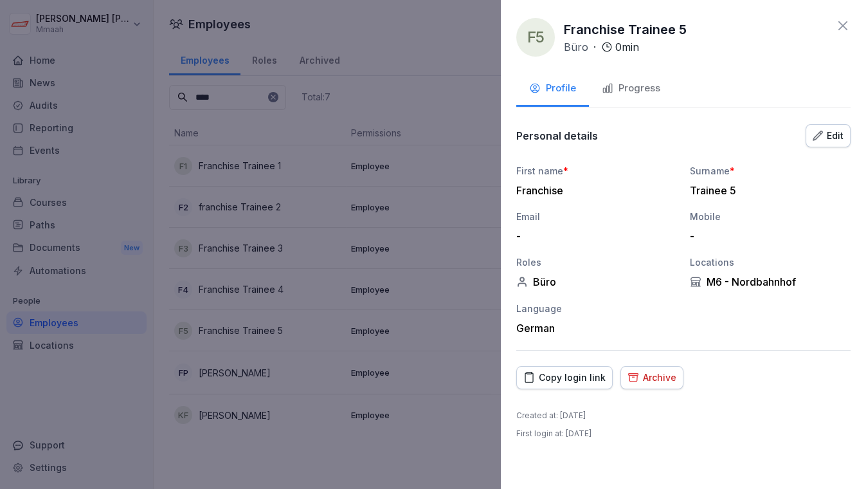
click at [830, 137] on div "Edit" at bounding box center [827, 136] width 31 height 14
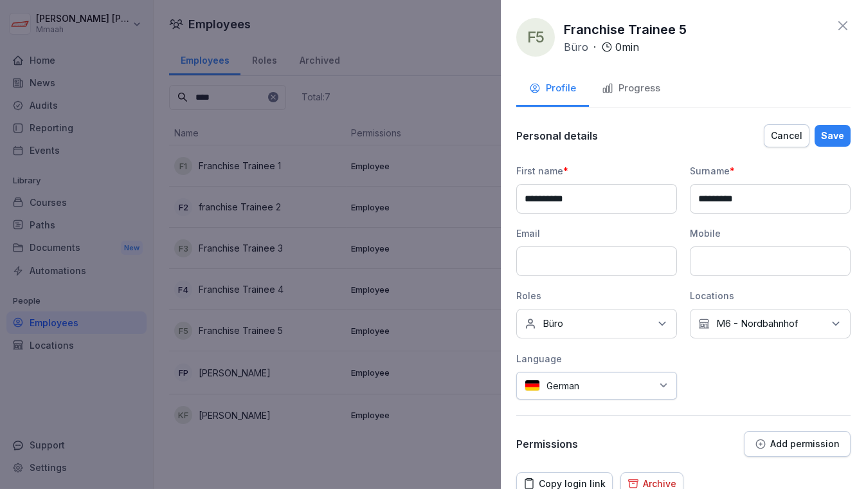
click at [656, 319] on icon at bounding box center [662, 323] width 13 height 13
click at [678, 460] on div "Büro Junior Kontrolle [PERSON_NAME] Manager Midi-Job Mini-Job Senior Store Voll…" at bounding box center [600, 418] width 166 height 104
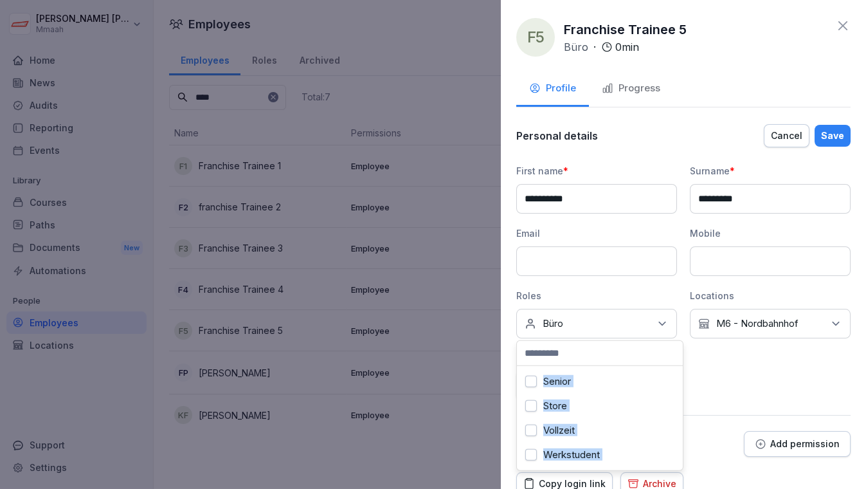
scroll to position [180, 0]
click at [678, 459] on div "Büro Junior Kontrolle [PERSON_NAME] Manager Midi-Job Mini-Job Senior Store Voll…" at bounding box center [600, 418] width 166 height 104
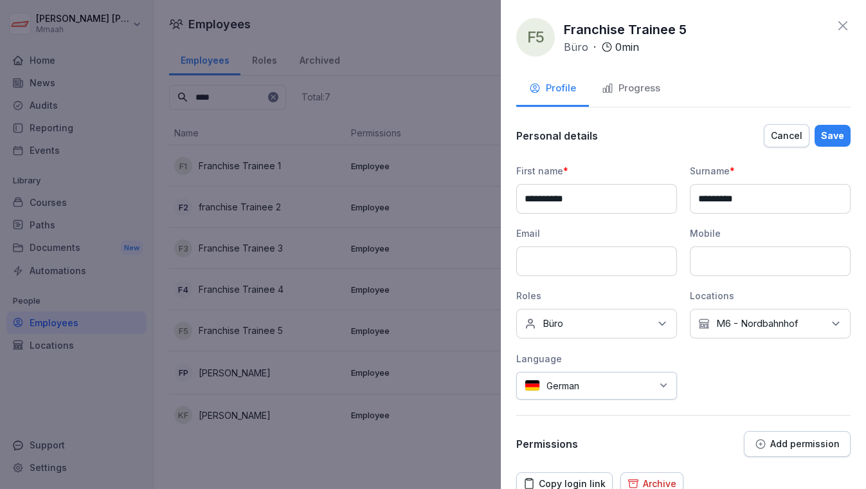
click at [829, 325] on icon at bounding box center [835, 323] width 13 height 13
click at [658, 323] on icon at bounding box center [662, 323] width 13 height 13
click at [678, 286] on div "First name * ********* Surname * ********* Email Mobile Roles No roles Büro Loc…" at bounding box center [683, 281] width 334 height 235
click at [835, 29] on icon at bounding box center [842, 25] width 15 height 15
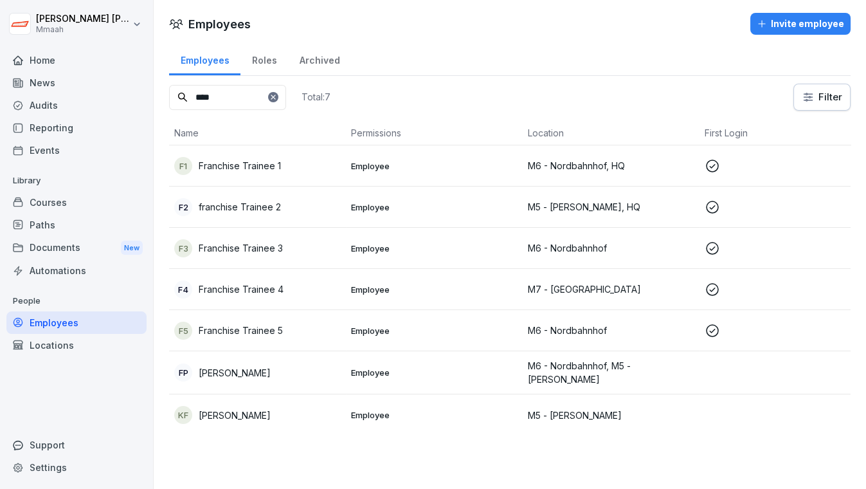
click at [40, 274] on div "Automations" at bounding box center [76, 270] width 140 height 22
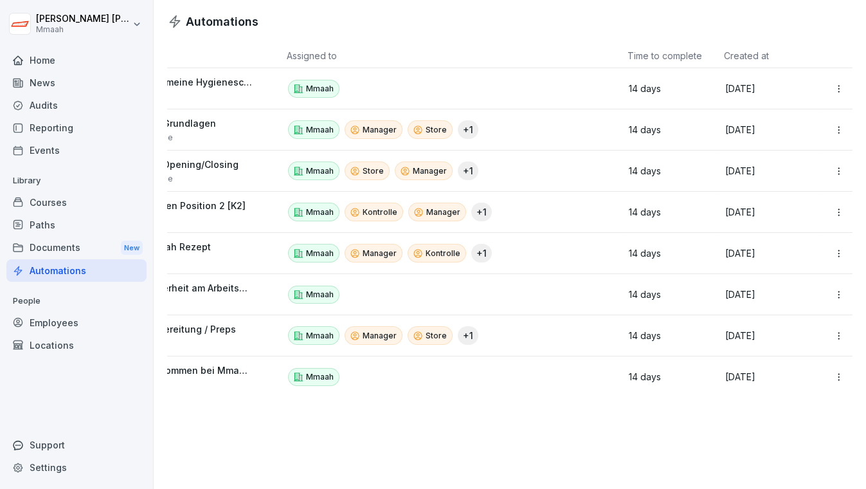
scroll to position [0, 71]
click at [831, 375] on html "[PERSON_NAME] Mmaah Home News Audits Reporting Events Library Courses Paths Doc…" at bounding box center [433, 244] width 866 height 489
click at [805, 399] on div "Edit" at bounding box center [807, 404] width 111 height 22
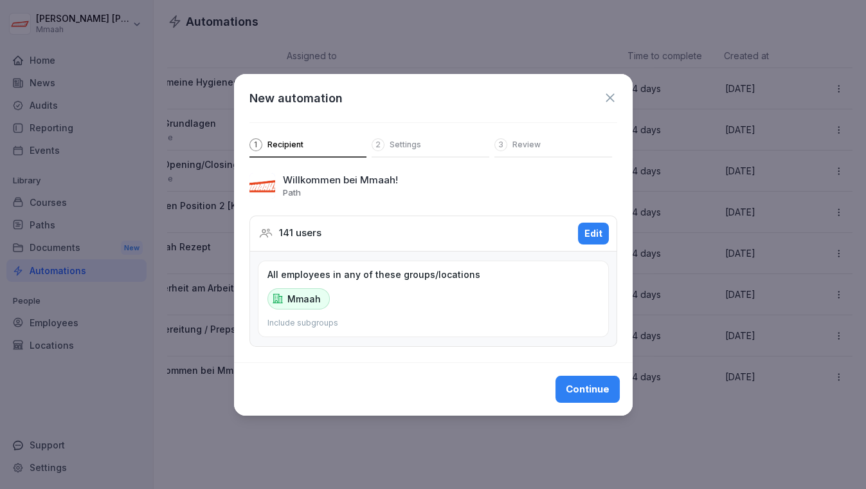
click at [586, 227] on div "Edit" at bounding box center [593, 233] width 18 height 14
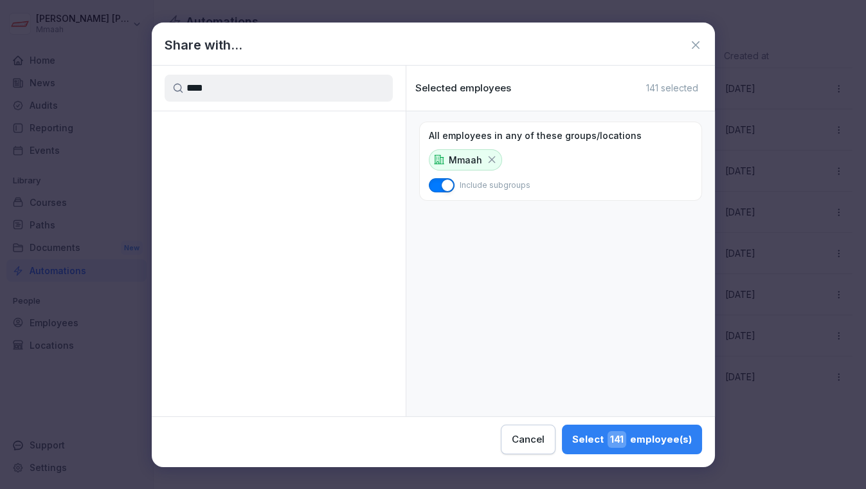
type input "****"
click at [692, 42] on icon at bounding box center [695, 45] width 13 height 13
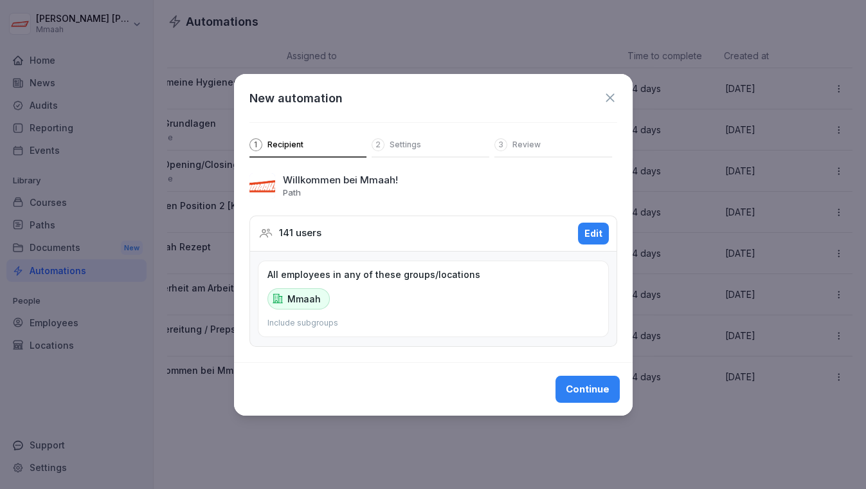
click at [609, 94] on icon at bounding box center [610, 98] width 14 height 14
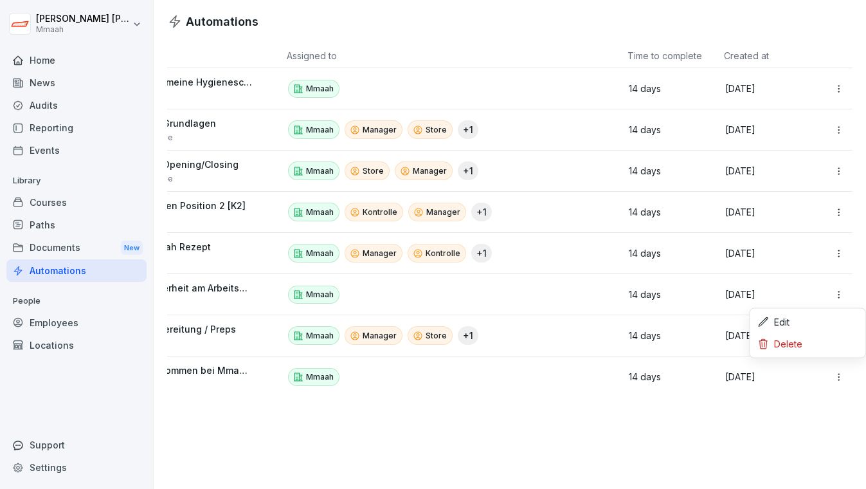
click at [825, 295] on html "[PERSON_NAME] Mmaah Home News Audits Reporting Events Library Courses Paths Doc…" at bounding box center [433, 244] width 866 height 489
click at [809, 322] on div "Edit" at bounding box center [807, 322] width 111 height 22
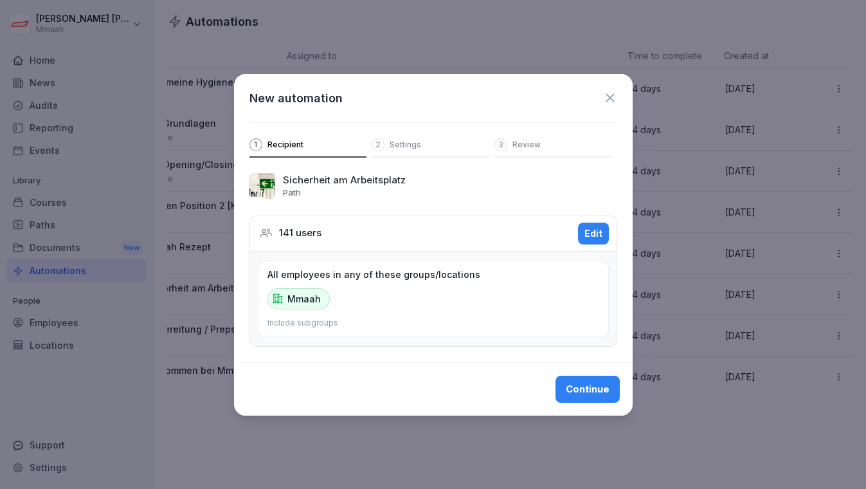
click at [605, 233] on button "Edit" at bounding box center [593, 233] width 31 height 22
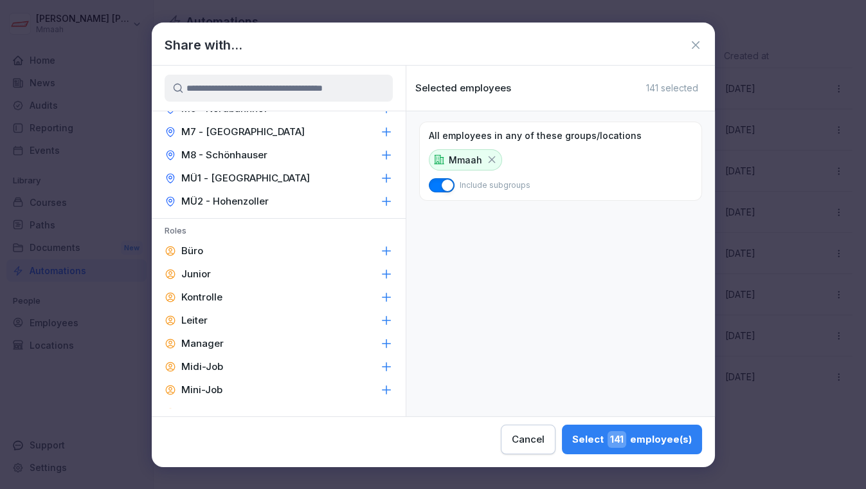
scroll to position [233, 0]
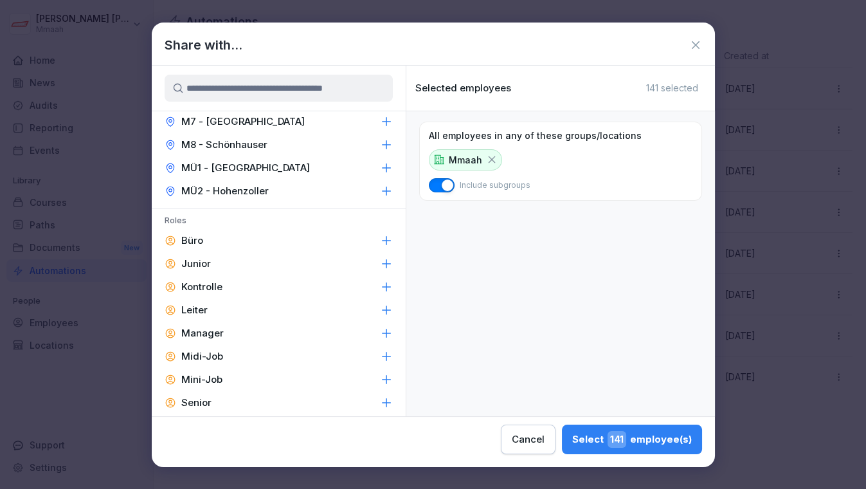
click at [689, 46] on icon at bounding box center [695, 45] width 13 height 13
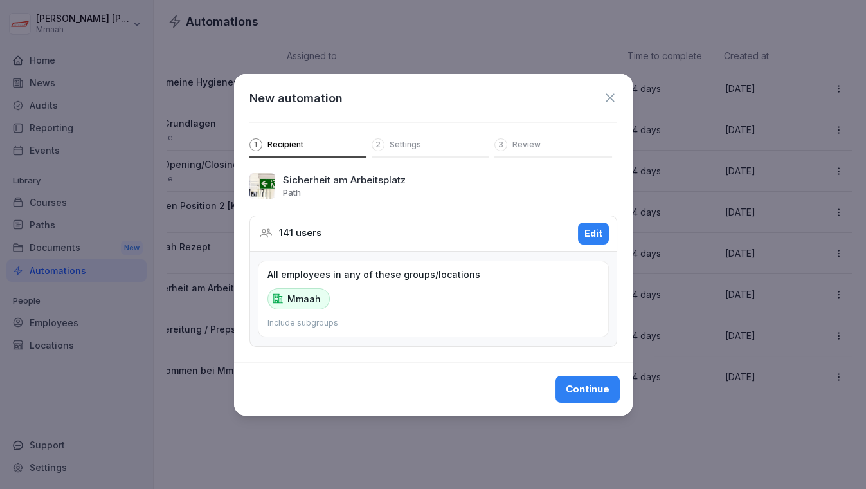
click at [612, 98] on icon at bounding box center [610, 98] width 14 height 14
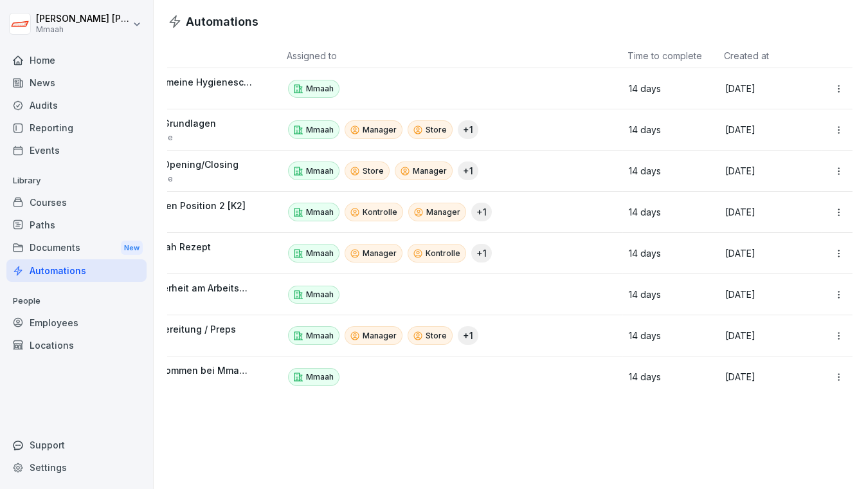
click at [62, 321] on div "Employees" at bounding box center [76, 322] width 140 height 22
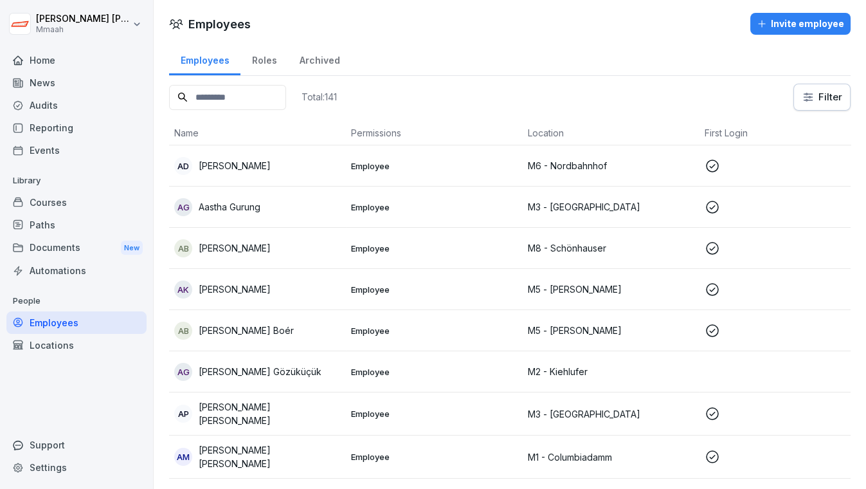
click at [274, 98] on input at bounding box center [227, 97] width 117 height 25
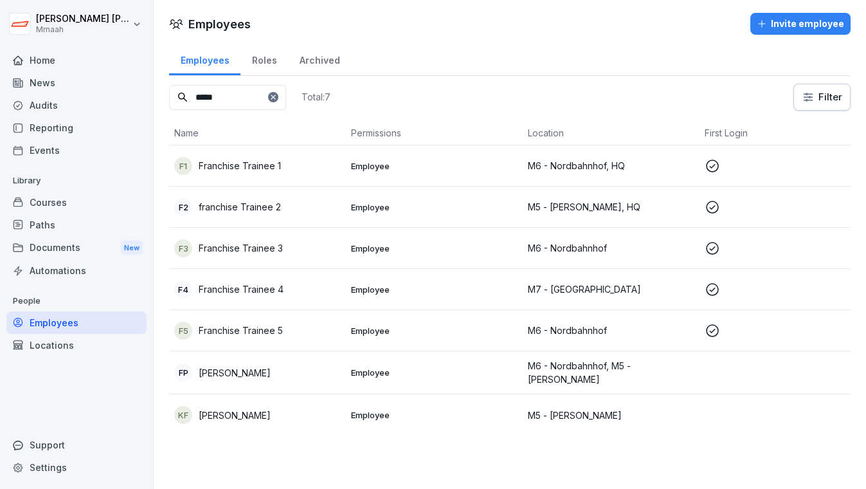
type input "*****"
click at [282, 245] on p "Franchise Trainee 3" at bounding box center [241, 247] width 84 height 13
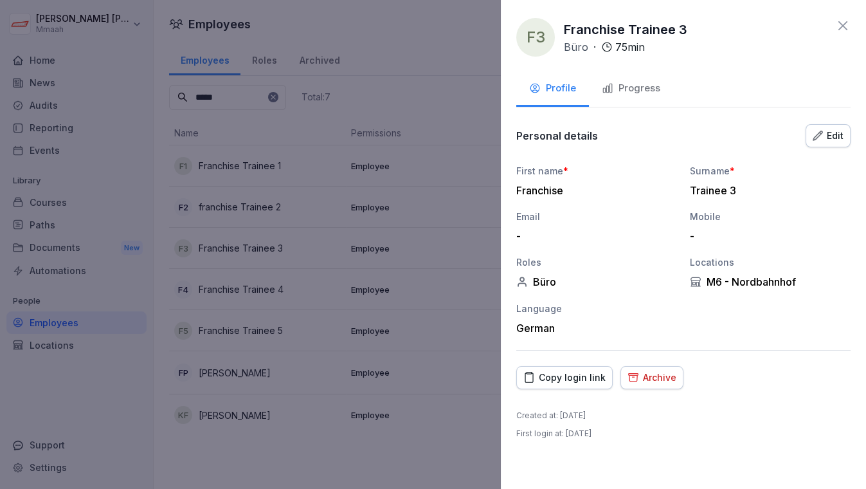
click at [630, 86] on div "Progress" at bounding box center [631, 88] width 58 height 15
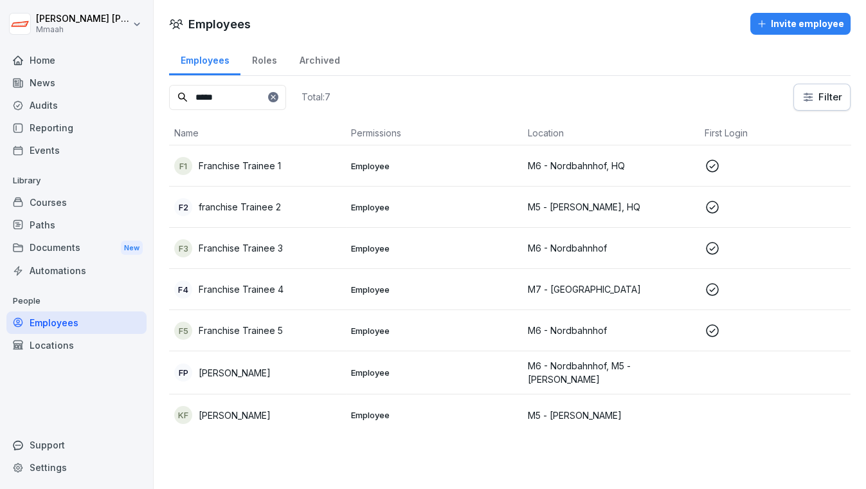
click at [293, 295] on div "F4 Franchise Trainee 4" at bounding box center [257, 289] width 166 height 18
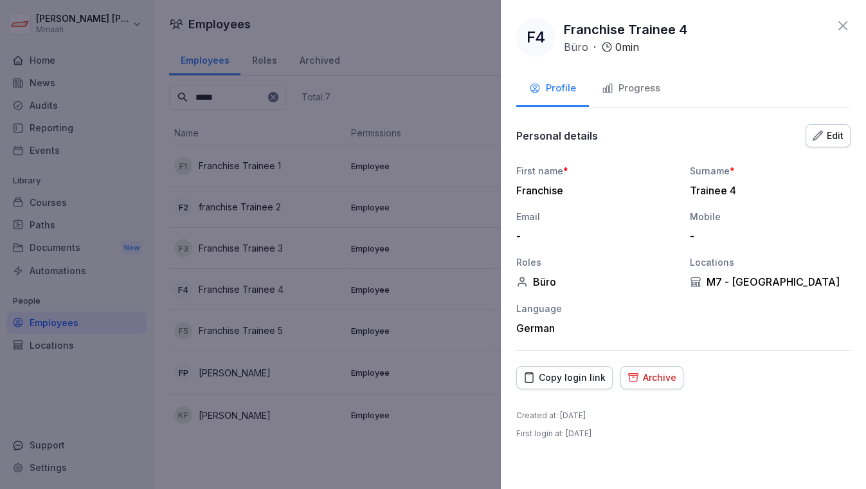
click at [629, 86] on div "Progress" at bounding box center [631, 88] width 58 height 15
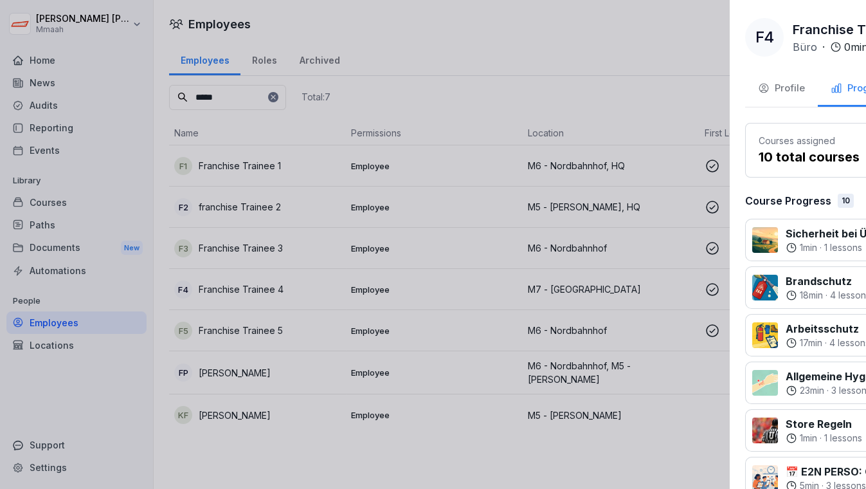
click at [420, 21] on div at bounding box center [433, 244] width 866 height 489
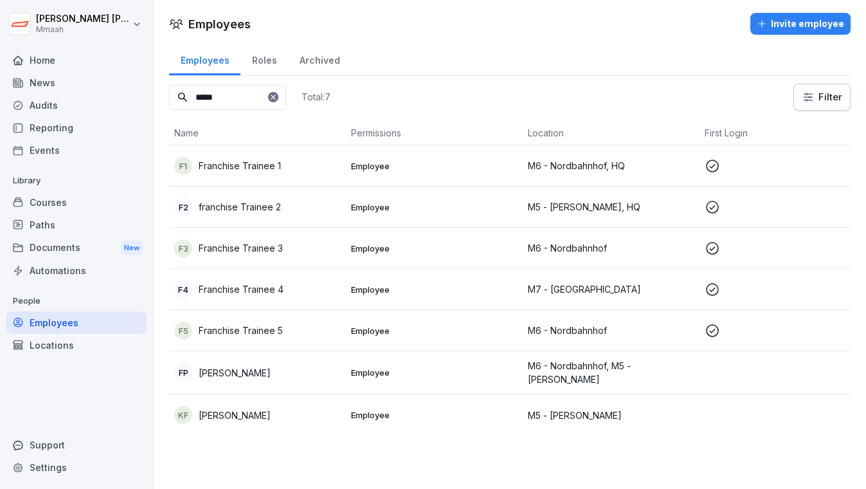
click at [64, 273] on div "Automations" at bounding box center [76, 270] width 140 height 22
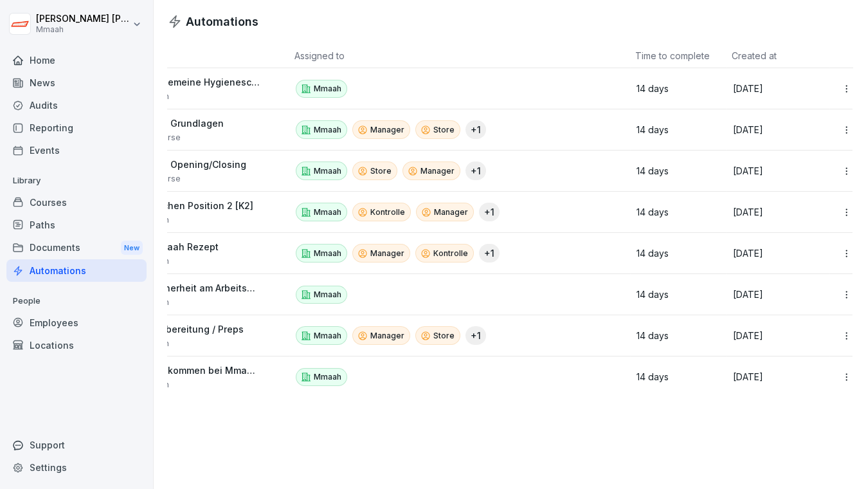
scroll to position [0, 71]
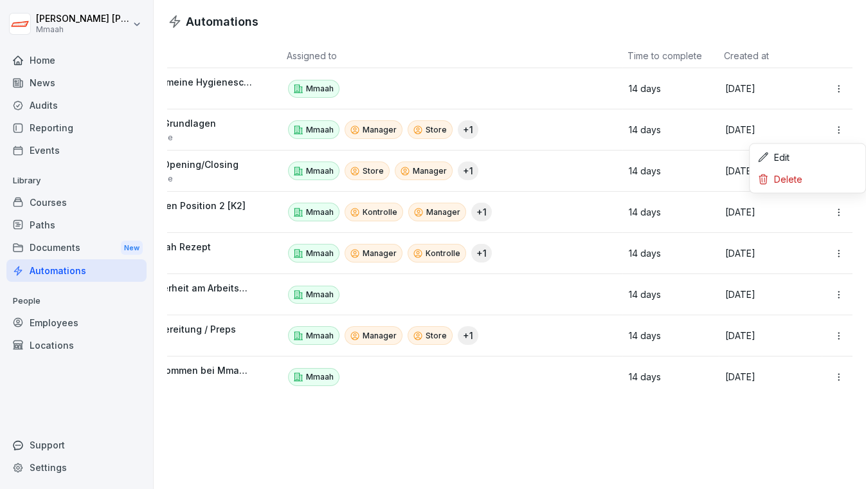
click at [831, 134] on html "[PERSON_NAME] Mmaah Home News Audits Reporting Events Library Courses Paths Doc…" at bounding box center [433, 244] width 866 height 489
click at [798, 157] on div "Edit" at bounding box center [807, 158] width 111 height 22
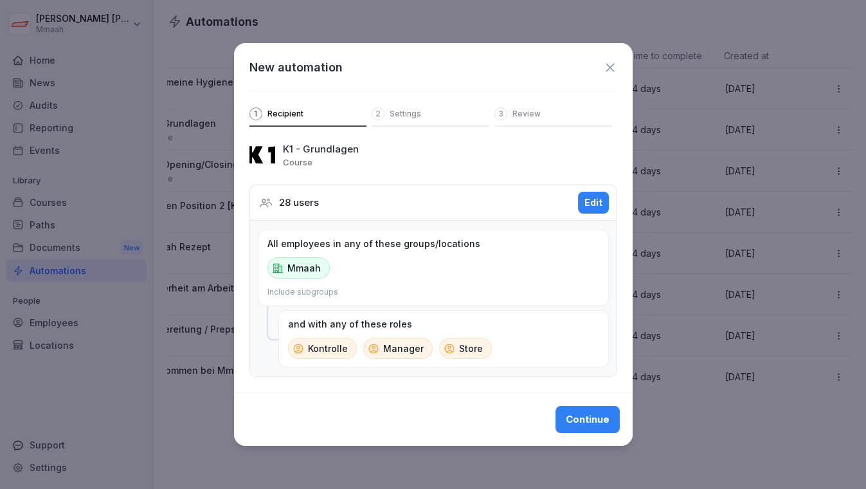
click at [599, 199] on div "Edit" at bounding box center [593, 202] width 18 height 14
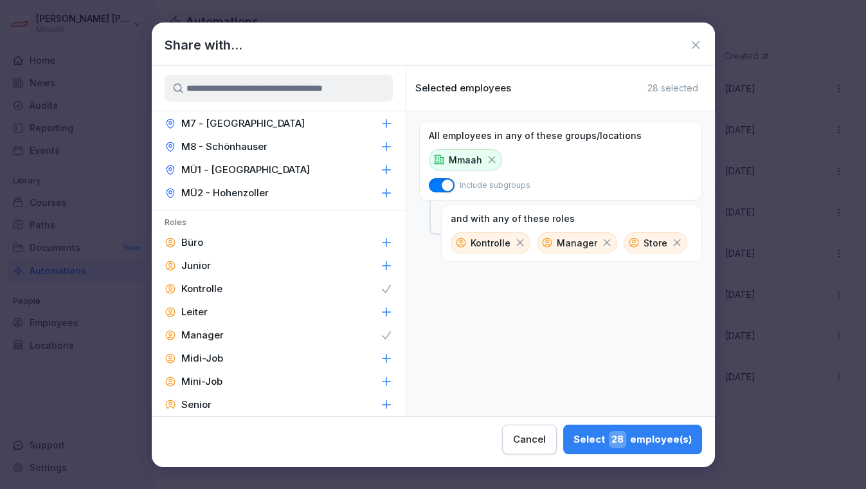
scroll to position [233, 0]
click at [692, 42] on icon at bounding box center [696, 45] width 8 height 8
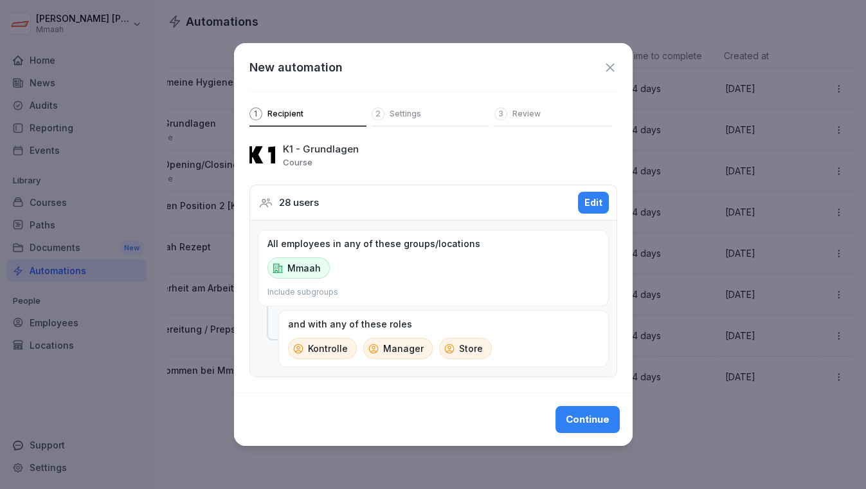
click at [607, 60] on icon at bounding box center [610, 67] width 14 height 14
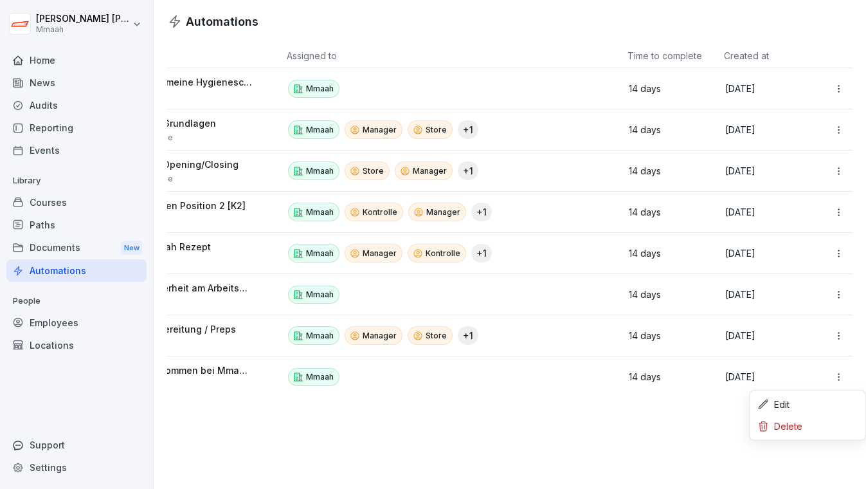
click at [835, 377] on html "[PERSON_NAME] Mmaah Home News Audits Reporting Events Library Courses Paths Doc…" at bounding box center [433, 244] width 866 height 489
click at [792, 400] on div "Edit" at bounding box center [807, 404] width 111 height 22
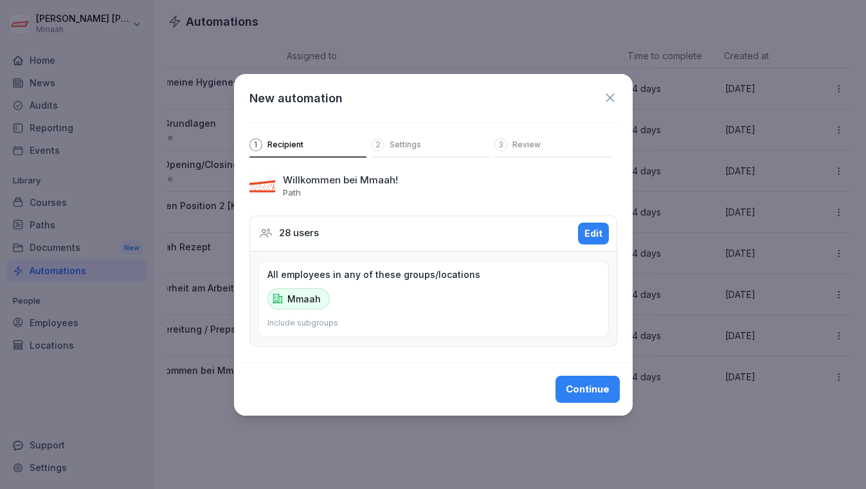
click at [401, 150] on p "Settings" at bounding box center [405, 144] width 31 height 10
click at [393, 141] on p "Settings" at bounding box center [405, 144] width 31 height 10
click at [595, 234] on div "Edit" at bounding box center [593, 233] width 18 height 14
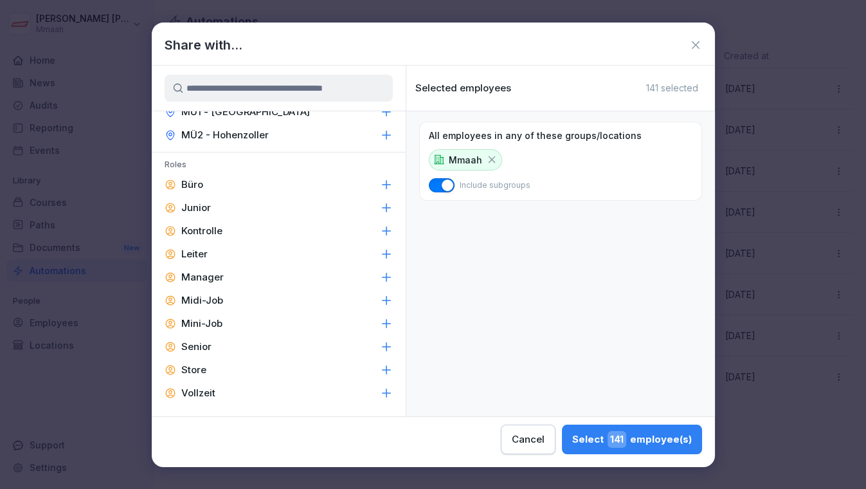
scroll to position [313, 0]
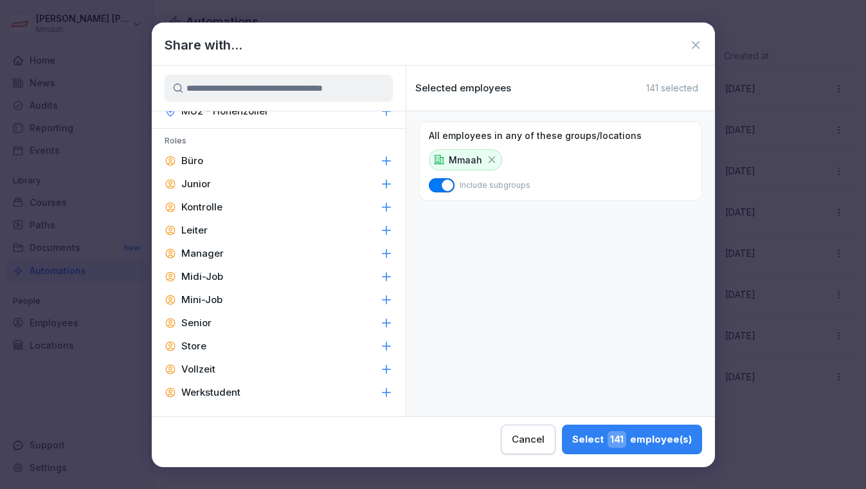
click at [696, 42] on icon at bounding box center [695, 45] width 13 height 13
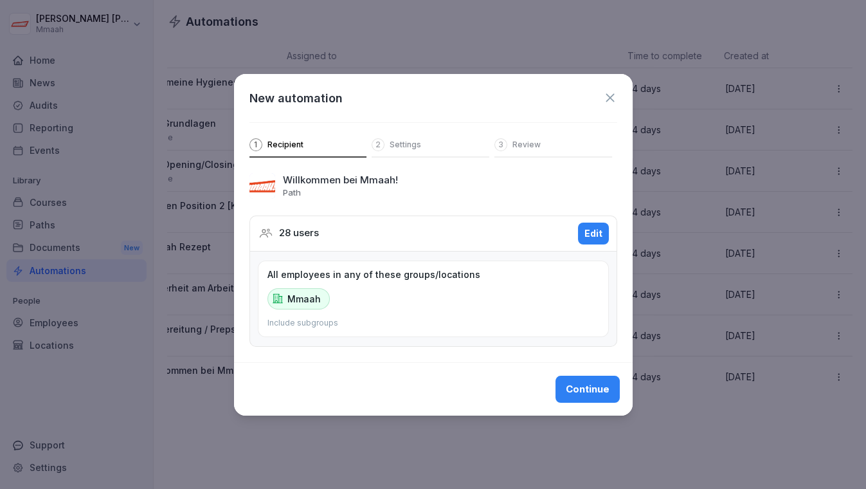
click at [607, 96] on icon at bounding box center [610, 97] width 8 height 8
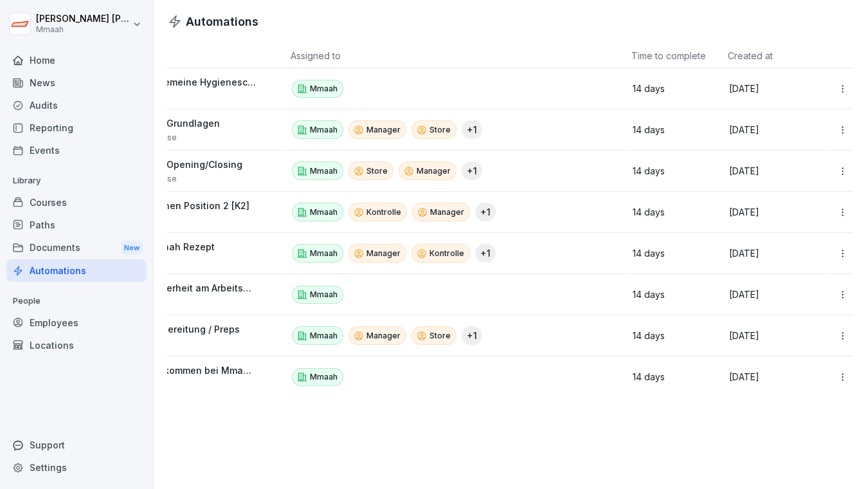
scroll to position [0, 71]
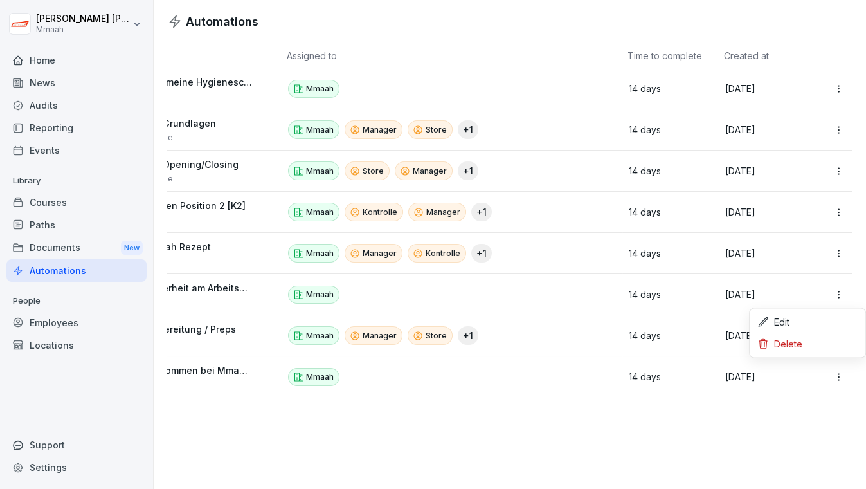
click at [830, 298] on html "[PERSON_NAME] Mmaah Home News Audits Reporting Events Library Courses Paths Doc…" at bounding box center [433, 244] width 866 height 489
click at [795, 325] on div "Edit" at bounding box center [807, 322] width 111 height 22
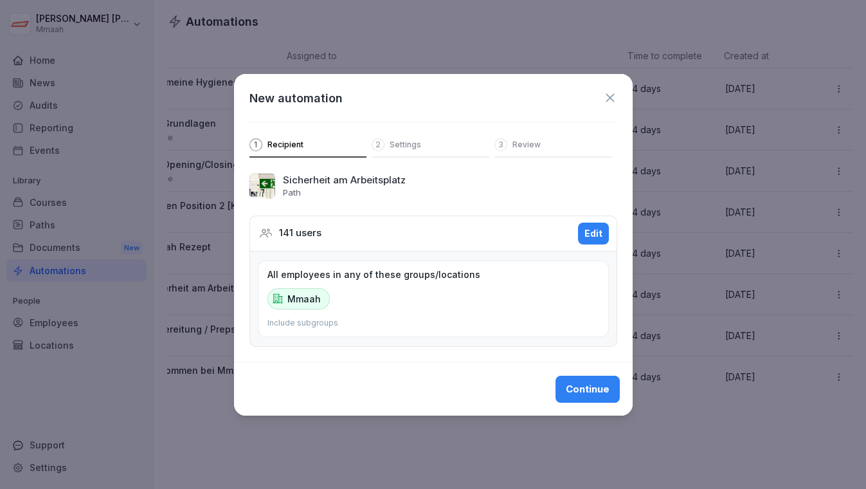
click at [615, 104] on icon at bounding box center [610, 98] width 14 height 14
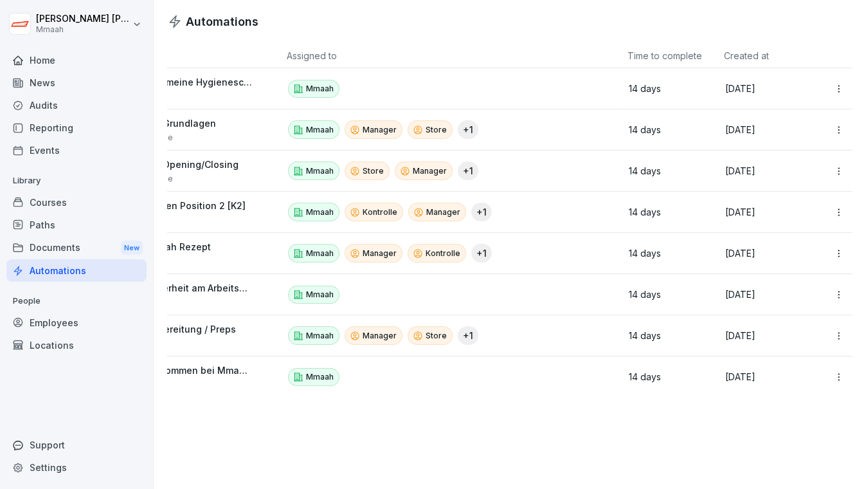
click at [66, 325] on div "Employees" at bounding box center [76, 322] width 140 height 22
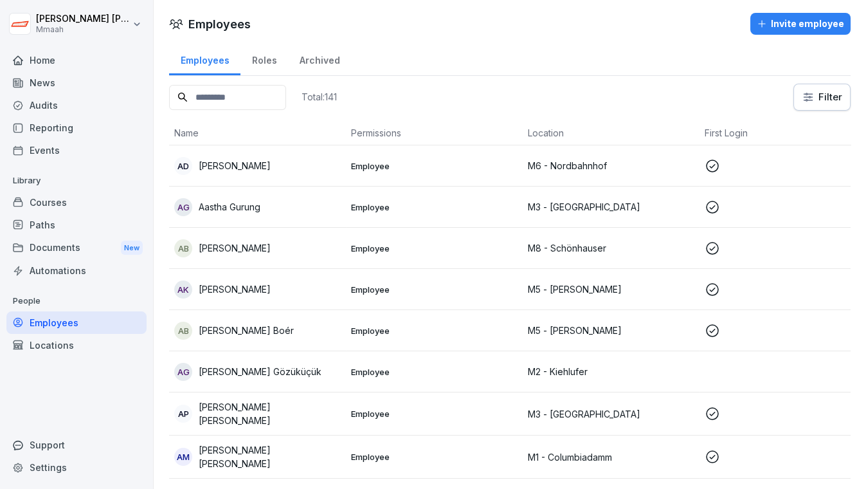
click at [94, 269] on div "Automations" at bounding box center [76, 270] width 140 height 22
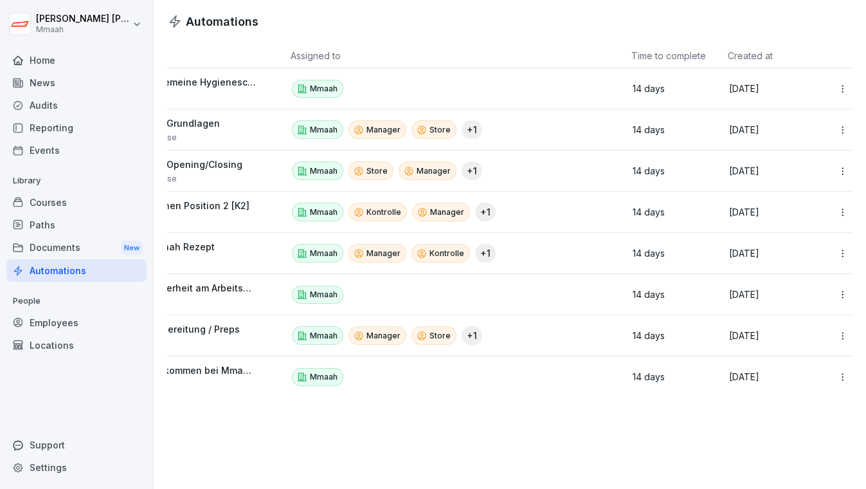
scroll to position [0, 71]
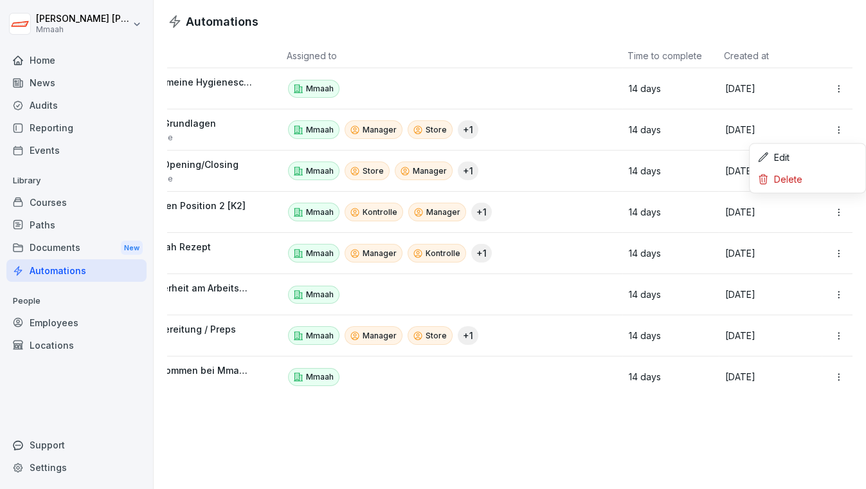
click at [830, 123] on html "[PERSON_NAME] Mmaah Home News Audits Reporting Events Library Courses Paths Doc…" at bounding box center [433, 244] width 866 height 489
click at [799, 161] on div "Edit" at bounding box center [807, 158] width 111 height 22
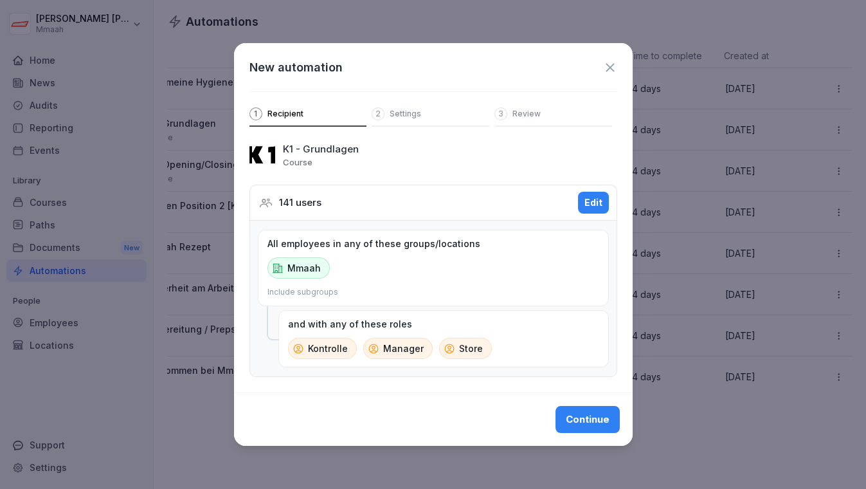
click at [595, 199] on div "Edit" at bounding box center [593, 202] width 18 height 14
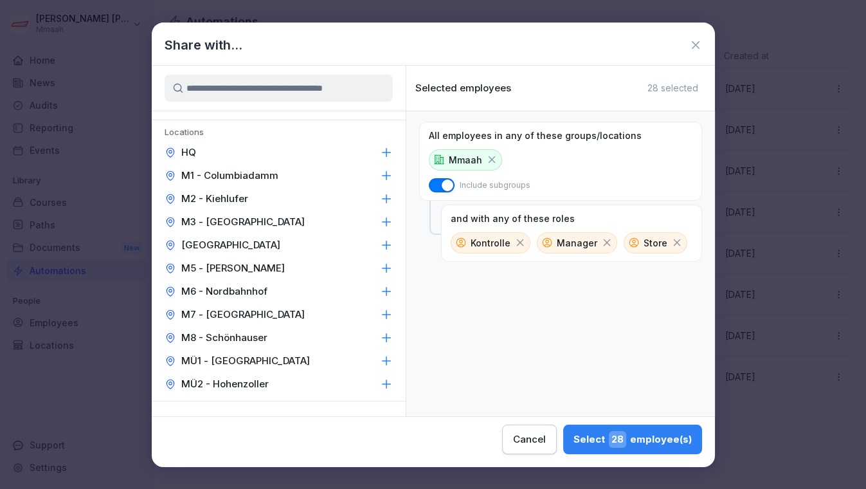
scroll to position [0, 0]
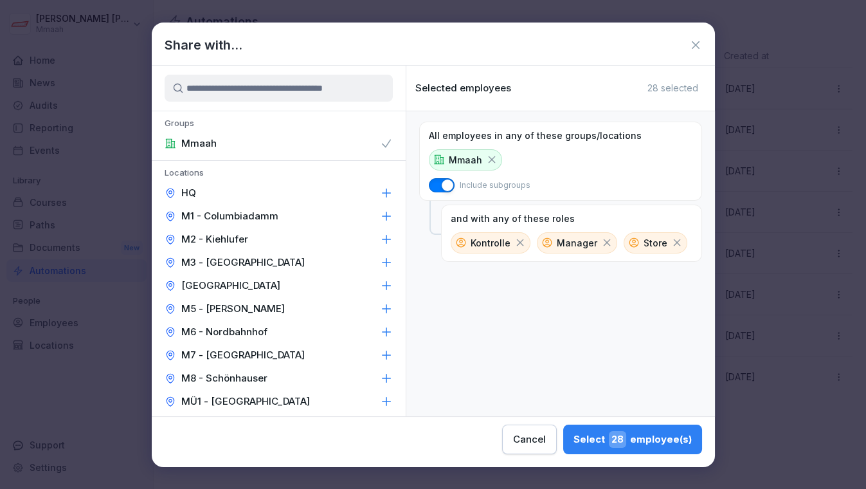
click at [690, 46] on icon at bounding box center [695, 45] width 13 height 13
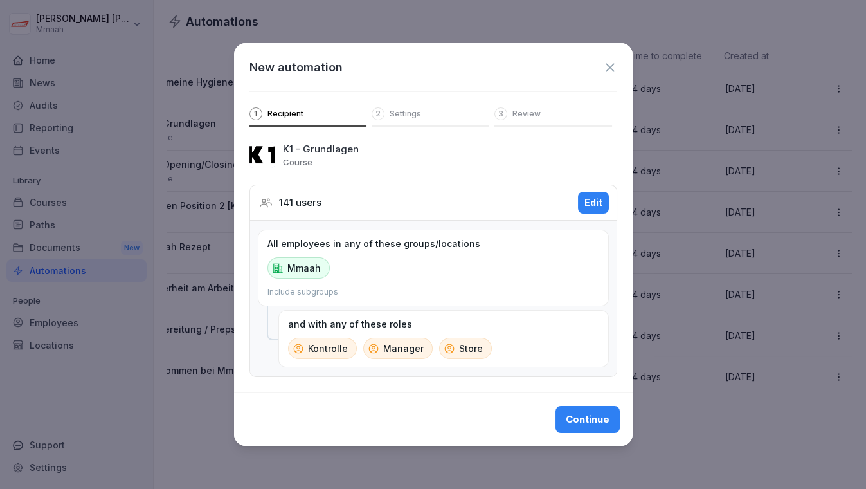
click at [607, 51] on div "New automation 1 Recipient 2 Settings 3 Review" at bounding box center [433, 85] width 399 height 84
click at [609, 63] on icon at bounding box center [610, 67] width 8 height 8
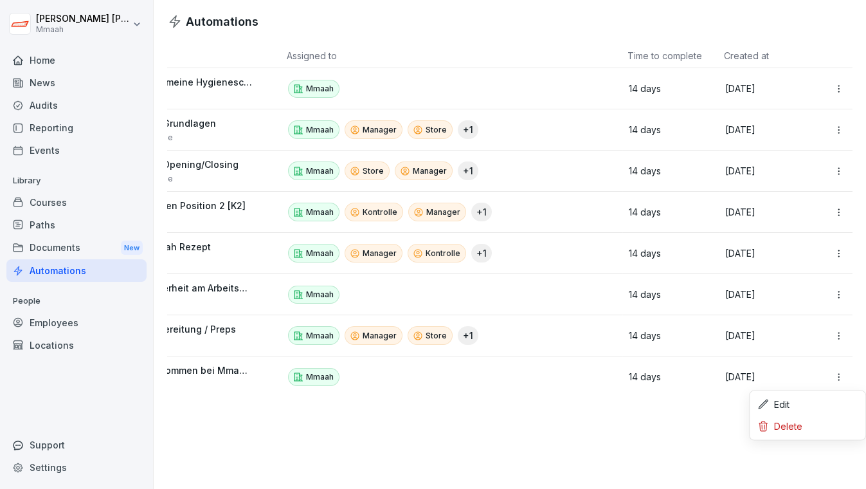
click at [836, 377] on html "[PERSON_NAME] Mmaah Home News Audits Reporting Events Library Courses Paths Doc…" at bounding box center [433, 244] width 866 height 489
click at [801, 399] on div "Edit" at bounding box center [807, 404] width 111 height 22
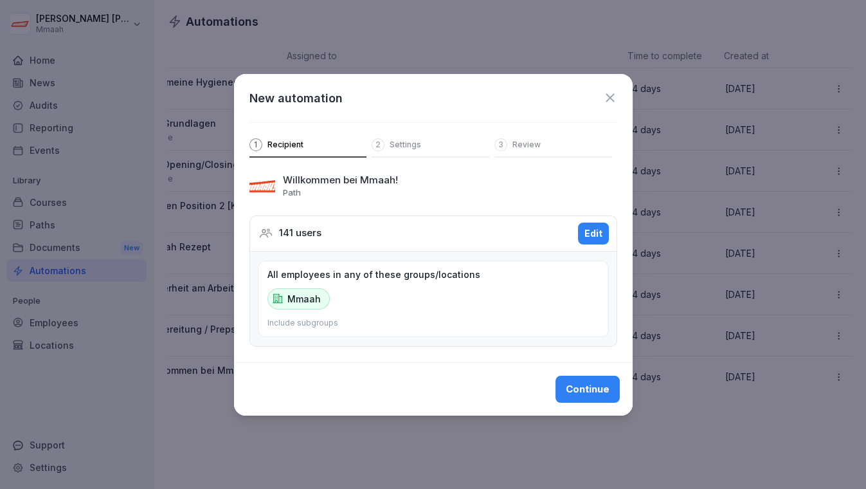
click at [588, 232] on div "Edit" at bounding box center [593, 233] width 18 height 14
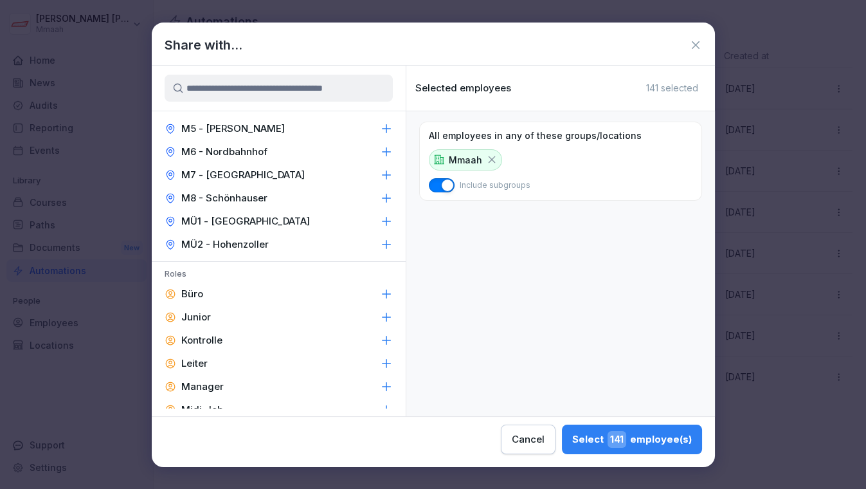
scroll to position [186, 0]
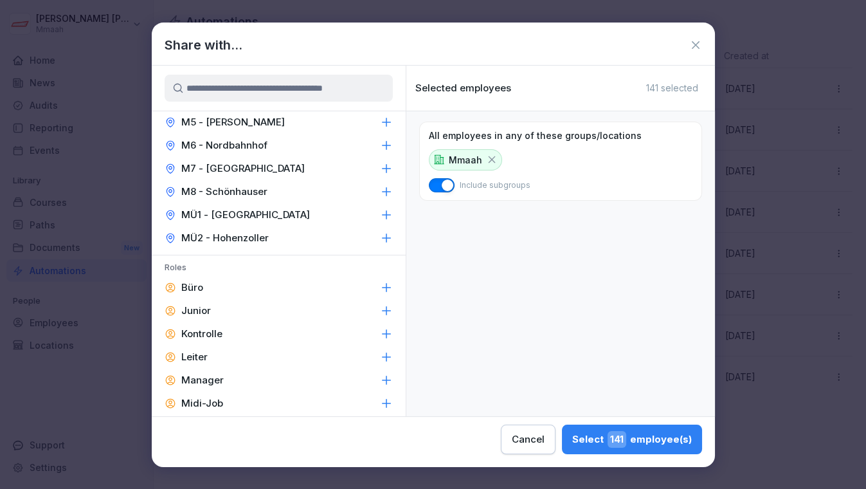
click at [380, 283] on icon at bounding box center [386, 287] width 13 height 13
click at [697, 42] on icon at bounding box center [696, 45] width 8 height 8
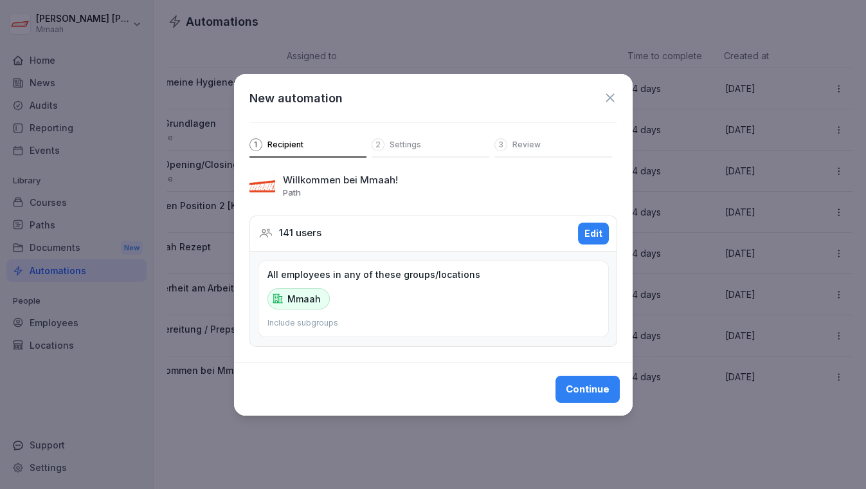
click at [607, 101] on icon at bounding box center [610, 98] width 14 height 14
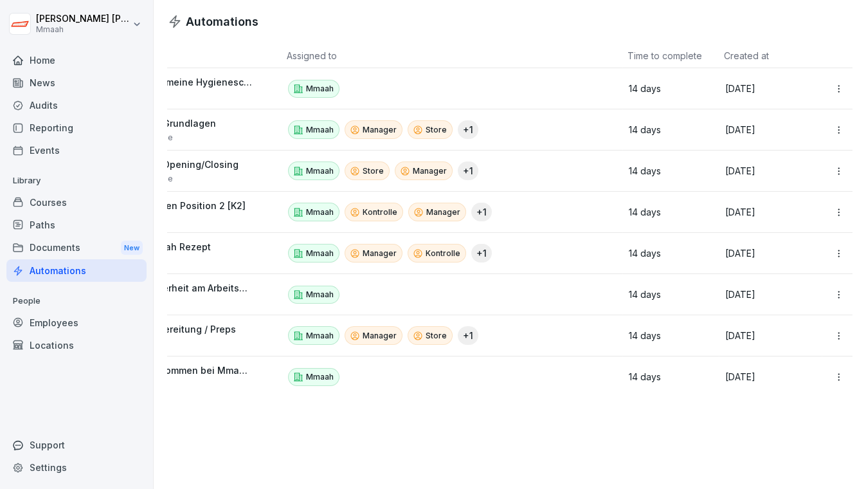
scroll to position [0, 71]
click at [832, 132] on html "[PERSON_NAME] Mmaah Home News Audits Reporting Events Library Courses Paths Doc…" at bounding box center [433, 244] width 866 height 489
click at [811, 152] on div "Edit" at bounding box center [807, 158] width 111 height 22
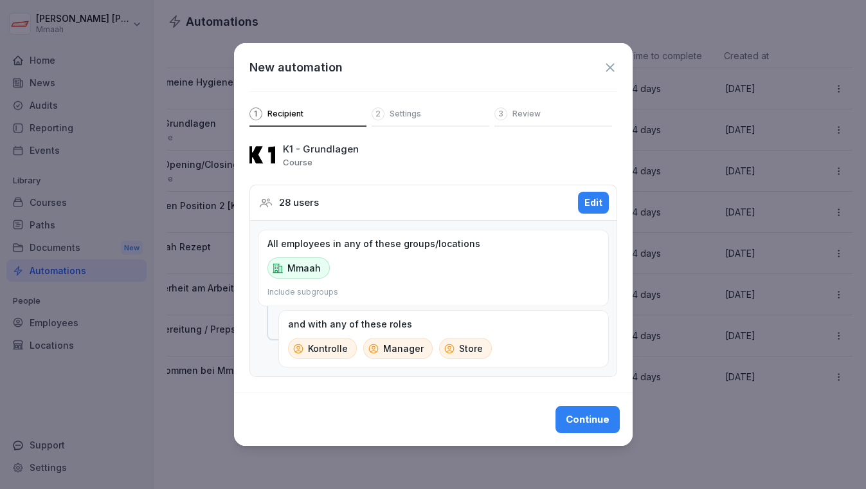
click at [585, 197] on div "Edit" at bounding box center [593, 202] width 18 height 14
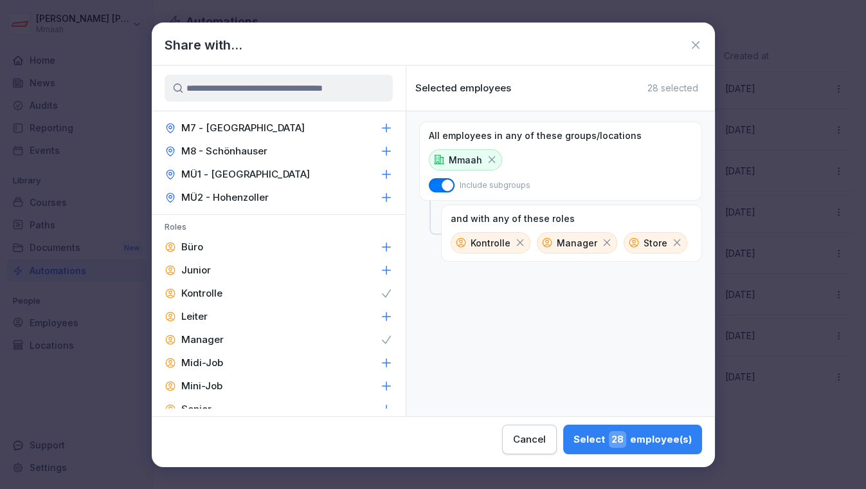
scroll to position [233, 0]
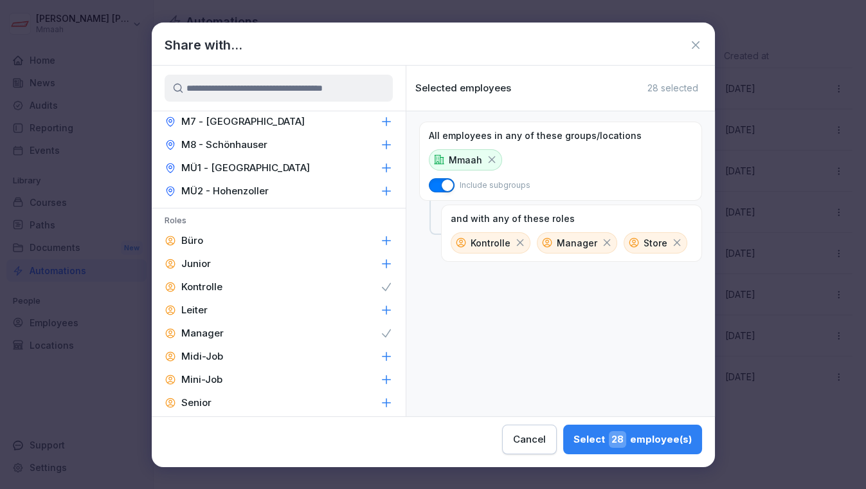
click at [698, 44] on icon at bounding box center [695, 45] width 13 height 13
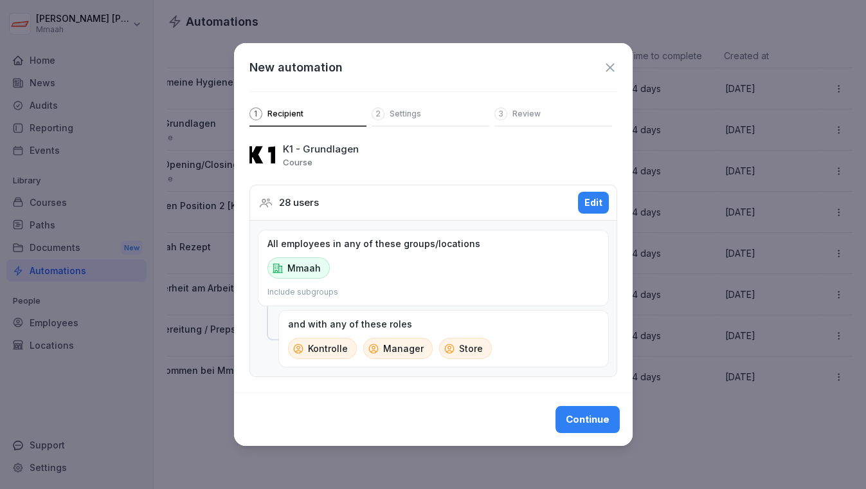
click at [612, 66] on icon at bounding box center [610, 67] width 14 height 14
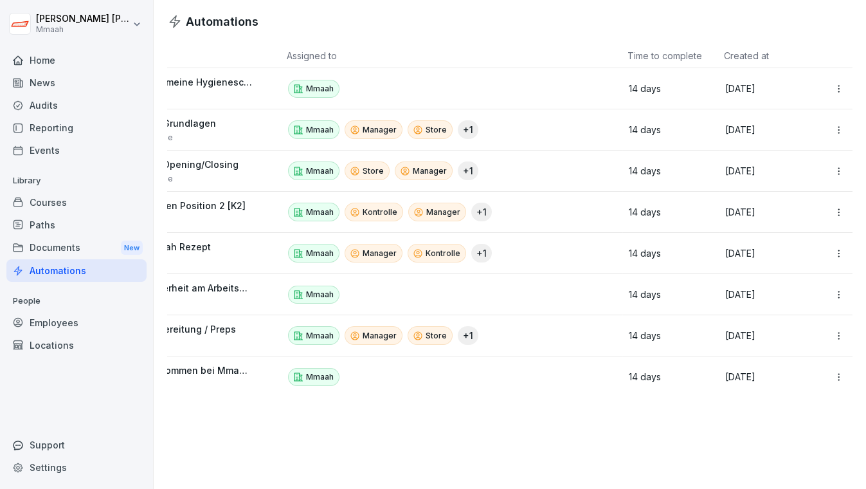
scroll to position [0, 71]
click at [830, 91] on html "[PERSON_NAME] Mmaah Home News Audits Reporting Events Library Courses Paths Doc…" at bounding box center [433, 244] width 866 height 489
click at [804, 111] on div "Edit" at bounding box center [807, 116] width 111 height 22
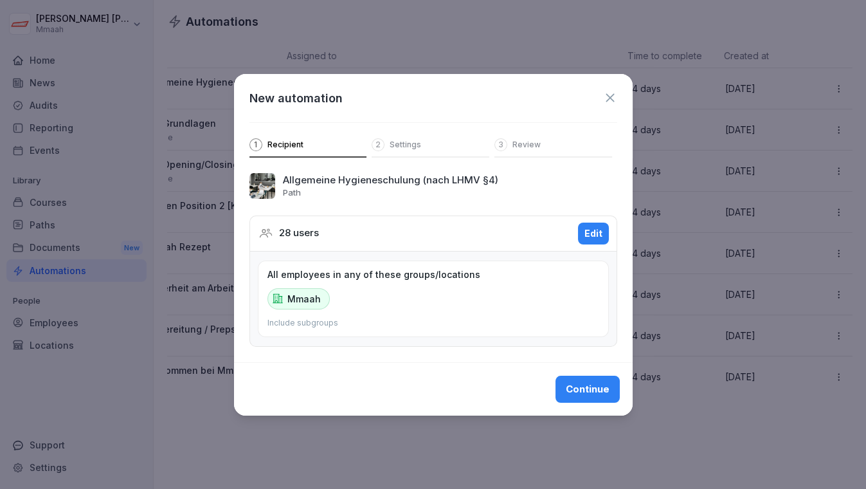
click at [580, 235] on button "Edit" at bounding box center [593, 233] width 31 height 22
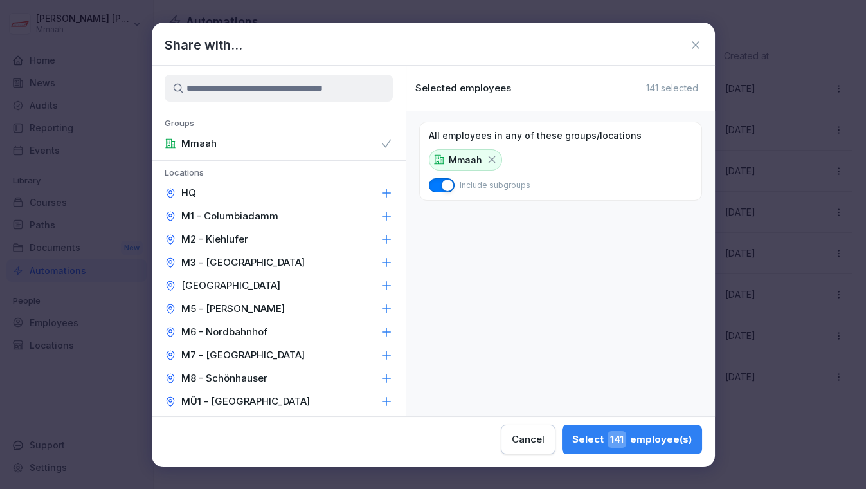
click at [692, 46] on icon at bounding box center [695, 45] width 13 height 13
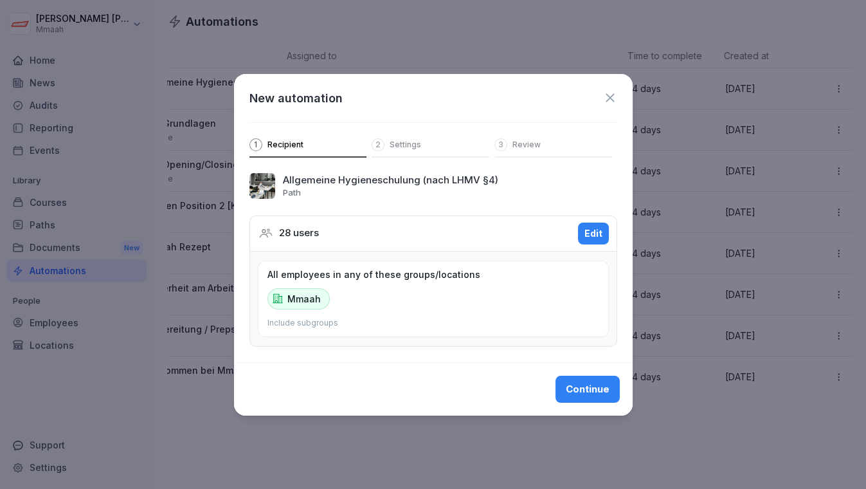
click at [272, 235] on div "28 users" at bounding box center [289, 233] width 60 height 15
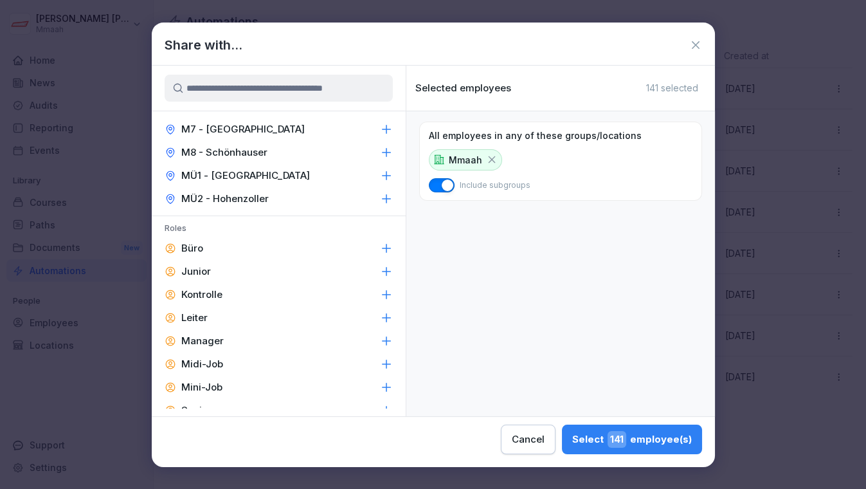
scroll to position [313, 0]
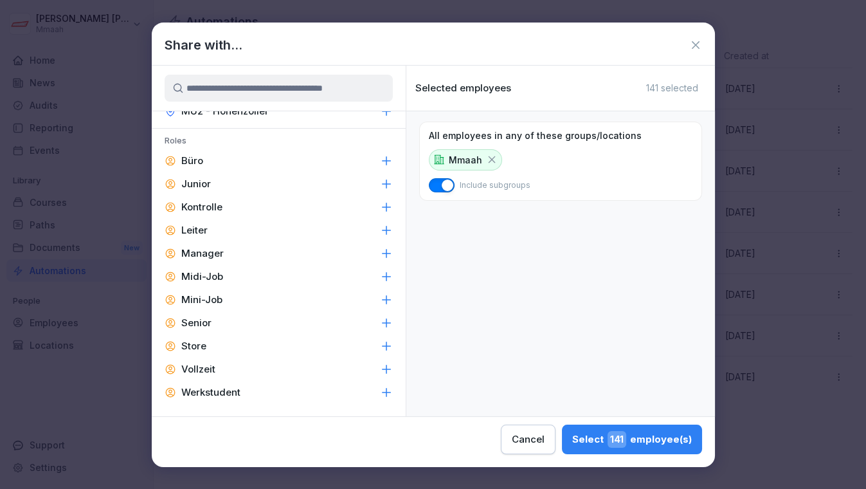
click at [694, 42] on icon at bounding box center [695, 45] width 13 height 13
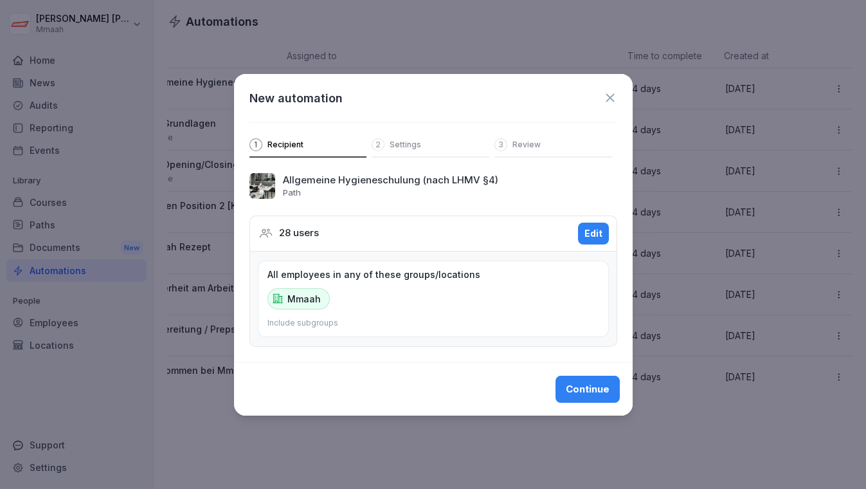
click at [606, 97] on icon at bounding box center [610, 98] width 14 height 14
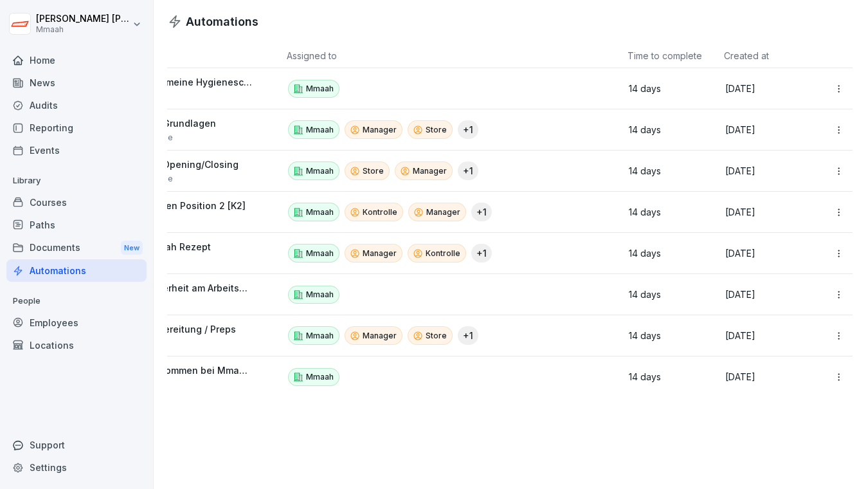
scroll to position [0, 71]
click at [833, 91] on html "[PERSON_NAME] Mmaah Home News Audits Reporting Events Library Courses Paths Doc…" at bounding box center [433, 244] width 866 height 489
click at [796, 116] on div "Edit" at bounding box center [807, 116] width 111 height 22
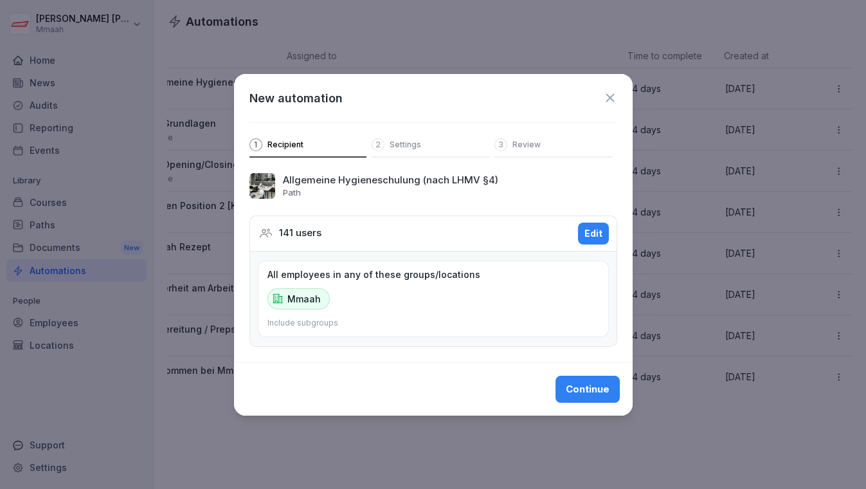
click at [616, 94] on icon at bounding box center [610, 98] width 14 height 14
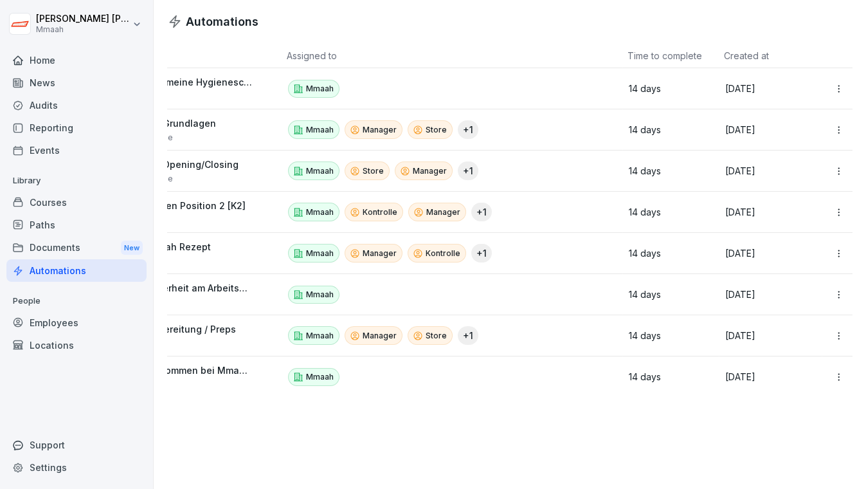
click at [80, 320] on div "Employees" at bounding box center [76, 322] width 140 height 22
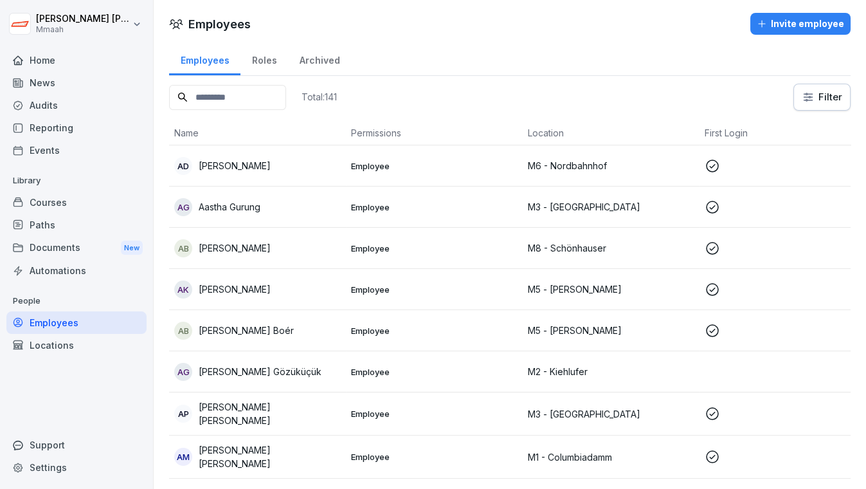
click at [239, 94] on input at bounding box center [227, 97] width 117 height 25
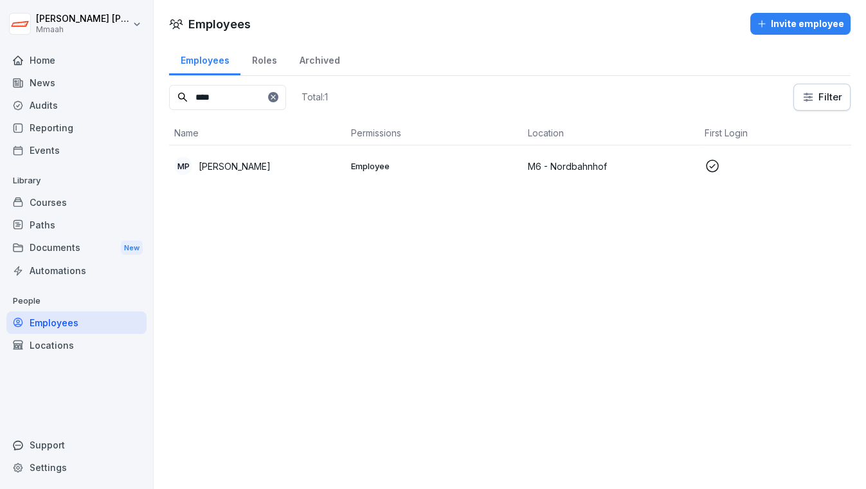
type input "****"
click at [263, 173] on div "MP [PERSON_NAME]" at bounding box center [257, 166] width 166 height 18
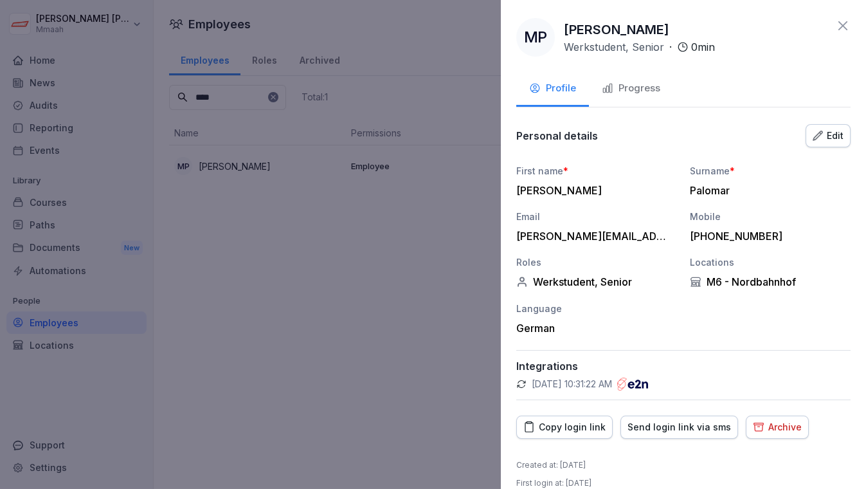
click at [591, 427] on div "Copy login link" at bounding box center [564, 427] width 82 height 14
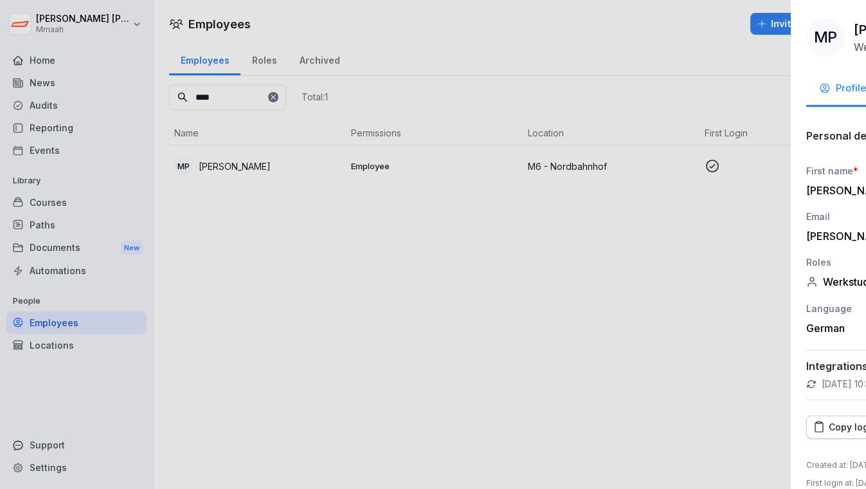
click at [452, 457] on div at bounding box center [433, 244] width 866 height 489
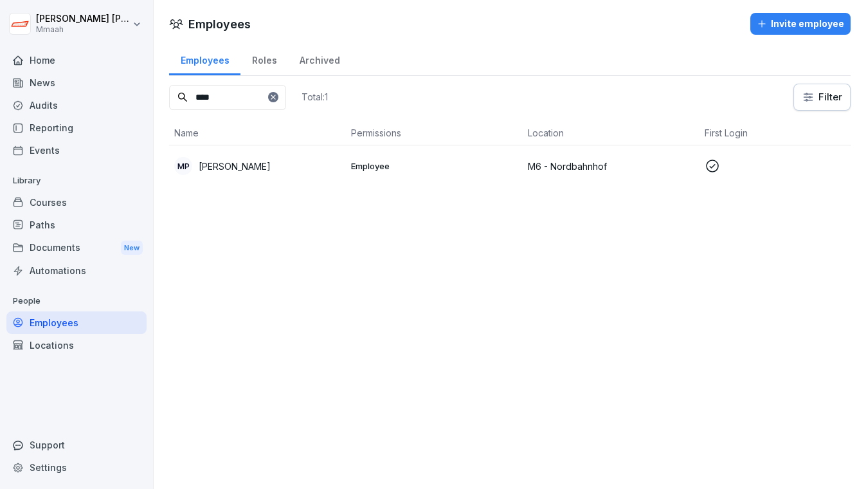
click at [53, 197] on div "Courses" at bounding box center [76, 202] width 140 height 22
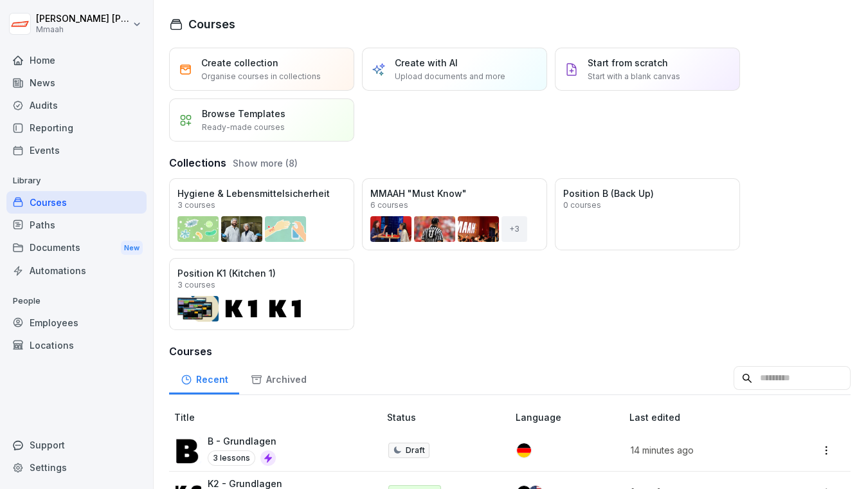
click at [811, 132] on div "Create collection Organise courses in collections Create with AI Upload documen…" at bounding box center [509, 95] width 681 height 94
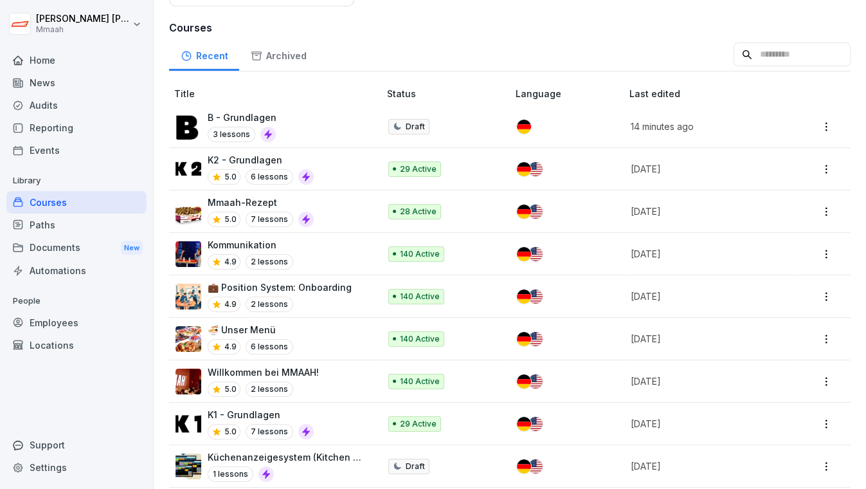
scroll to position [350, 0]
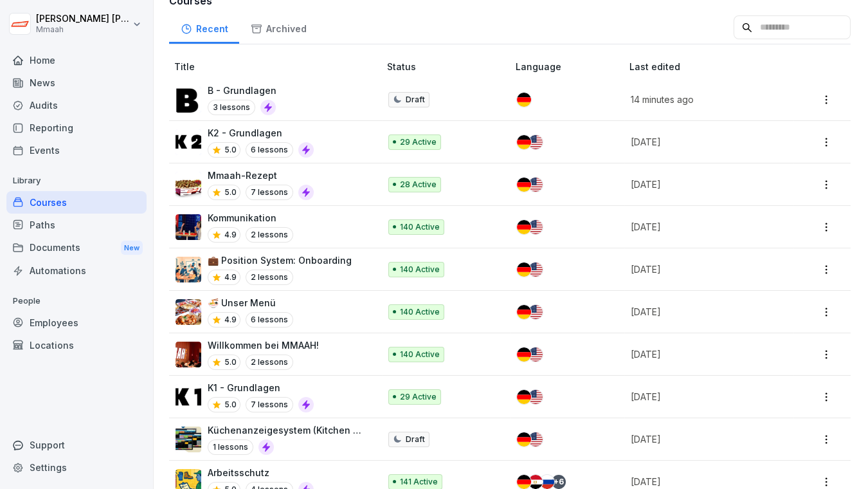
click at [67, 266] on div "Automations" at bounding box center [76, 270] width 140 height 22
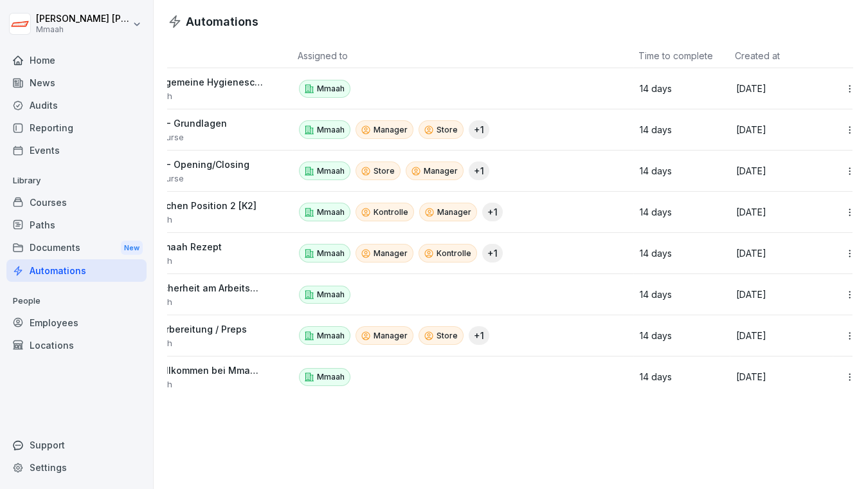
scroll to position [0, 71]
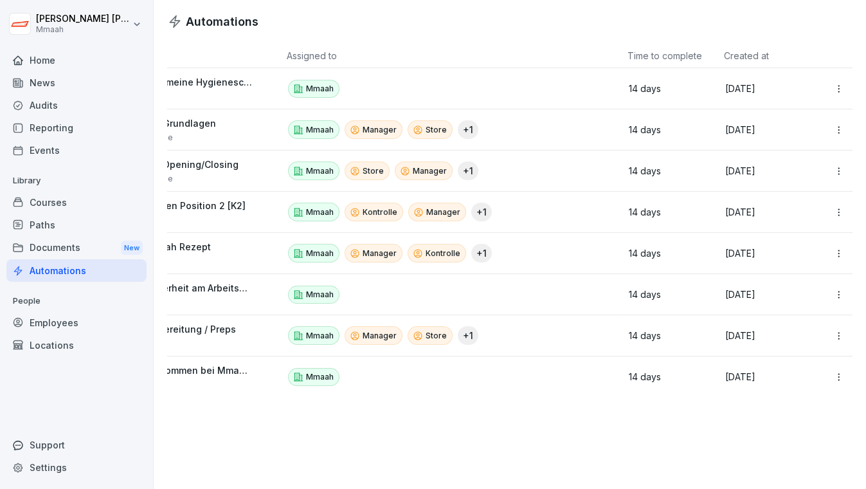
click at [829, 379] on html "[PERSON_NAME] Mmaah Home News Audits Reporting Events Library Courses Paths Doc…" at bounding box center [433, 244] width 866 height 489
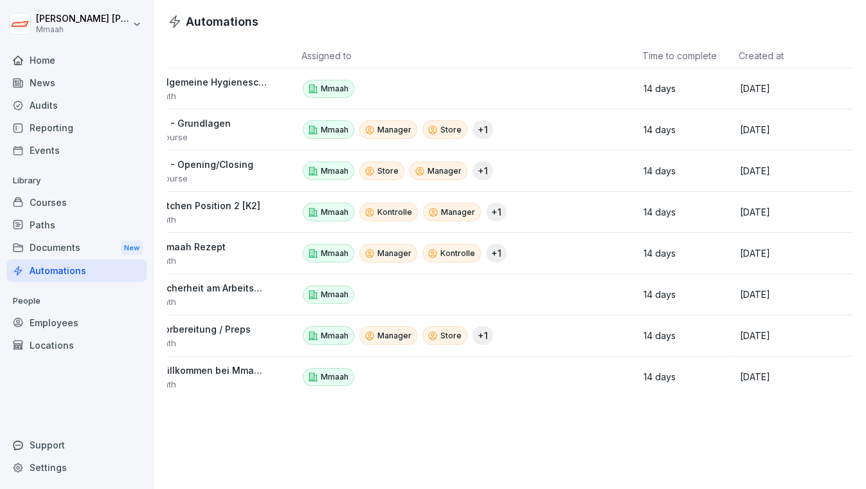
click at [170, 400] on html "[PERSON_NAME] Mmaah Home News Audits Reporting Events Library Courses Paths Doc…" at bounding box center [433, 244] width 866 height 489
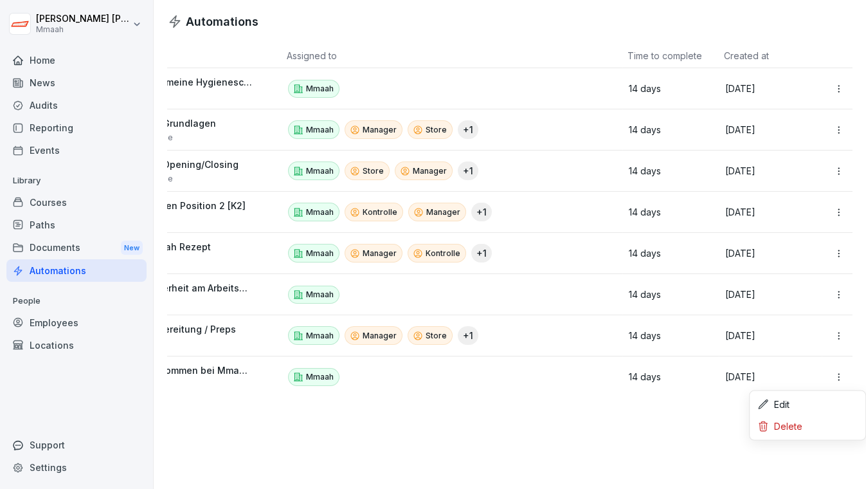
click at [830, 377] on html "[PERSON_NAME] Mmaah Home News Audits Reporting Events Library Courses Paths Doc…" at bounding box center [433, 244] width 866 height 489
click at [802, 398] on div "Edit" at bounding box center [807, 404] width 111 height 22
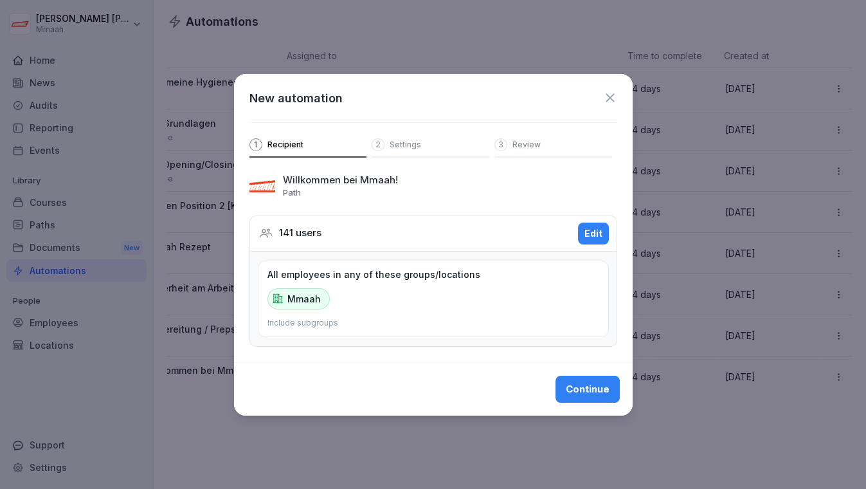
click at [606, 103] on icon at bounding box center [610, 98] width 14 height 14
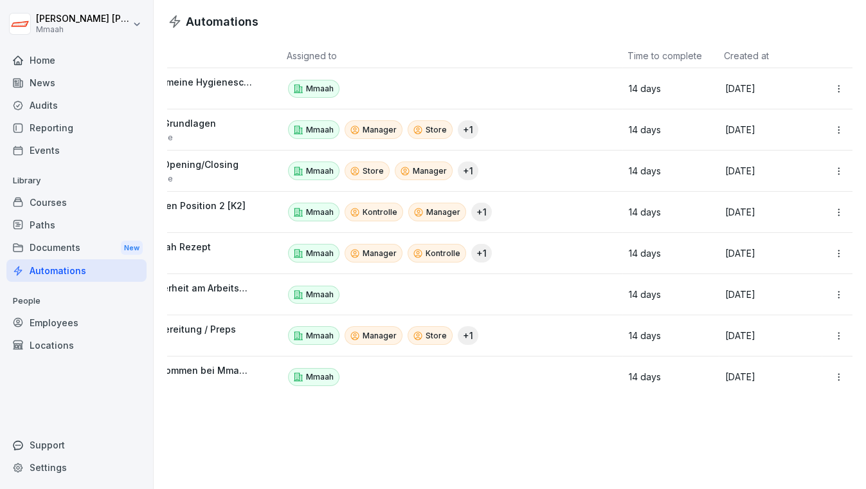
click at [79, 200] on div "Courses" at bounding box center [76, 202] width 140 height 22
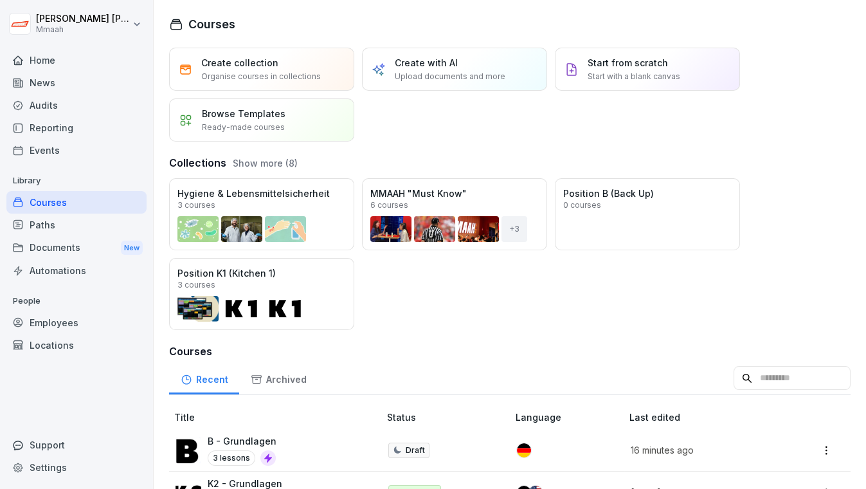
click at [807, 121] on div "Create collection Organise courses in collections Create with AI Upload documen…" at bounding box center [509, 95] width 681 height 94
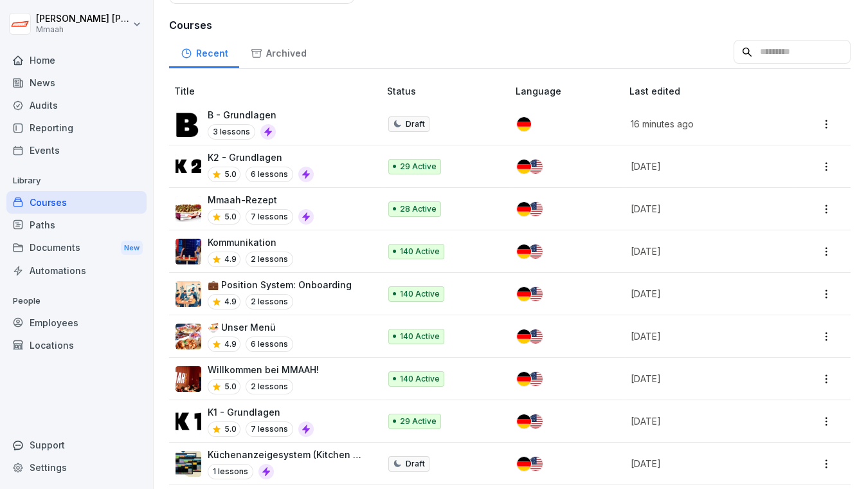
scroll to position [327, 0]
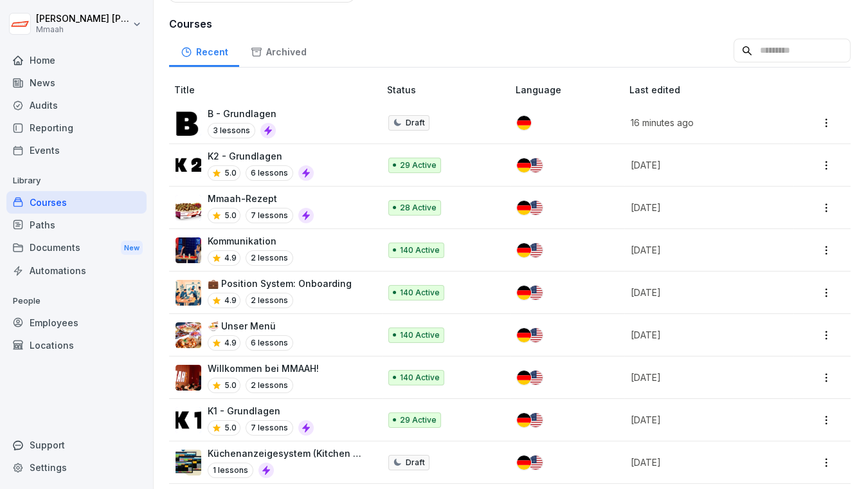
click at [226, 194] on p "Mmaah-Rezept" at bounding box center [261, 198] width 106 height 13
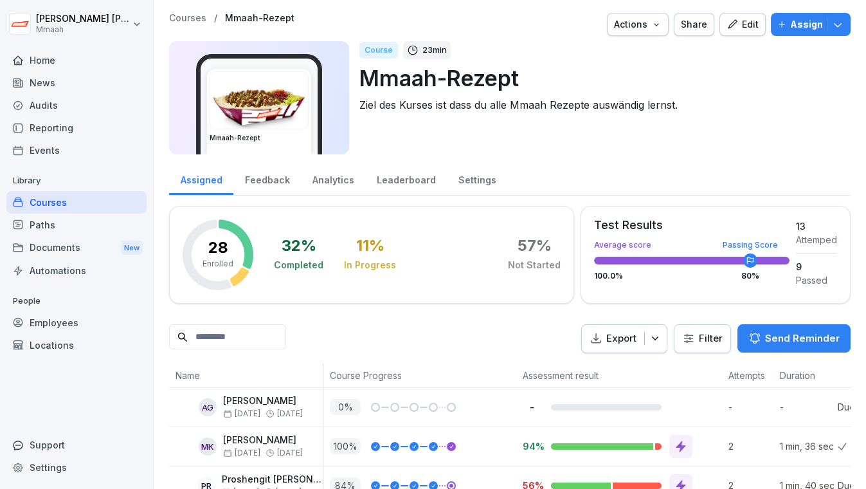
click at [728, 31] on div "Edit" at bounding box center [742, 24] width 32 height 14
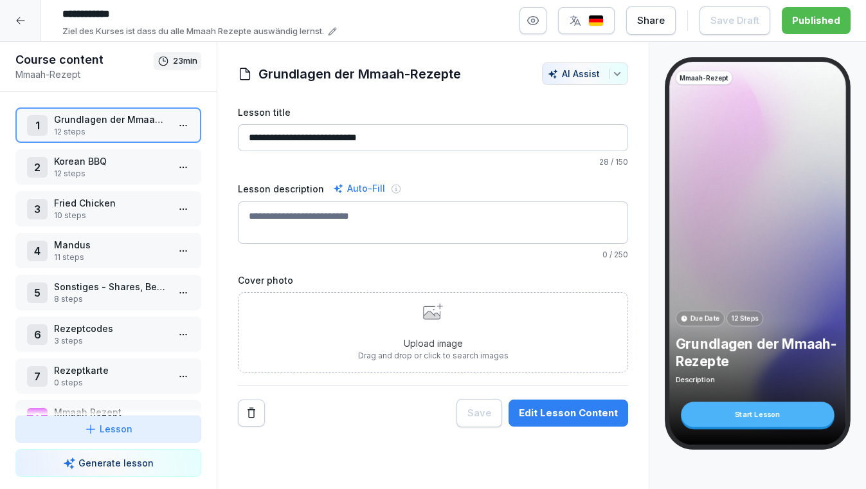
click at [125, 156] on p "Korean BBQ" at bounding box center [111, 160] width 114 height 13
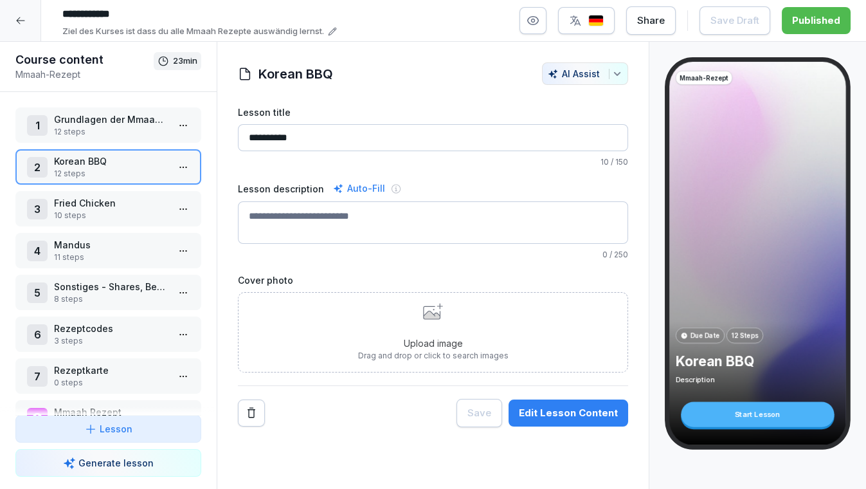
click at [763, 402] on div "Start Lesson" at bounding box center [757, 414] width 153 height 25
click at [761, 411] on div "Start Lesson" at bounding box center [757, 414] width 153 height 25
click at [128, 170] on p "12 steps" at bounding box center [111, 174] width 114 height 12
click at [120, 197] on p "Fried Chicken" at bounding box center [111, 202] width 114 height 13
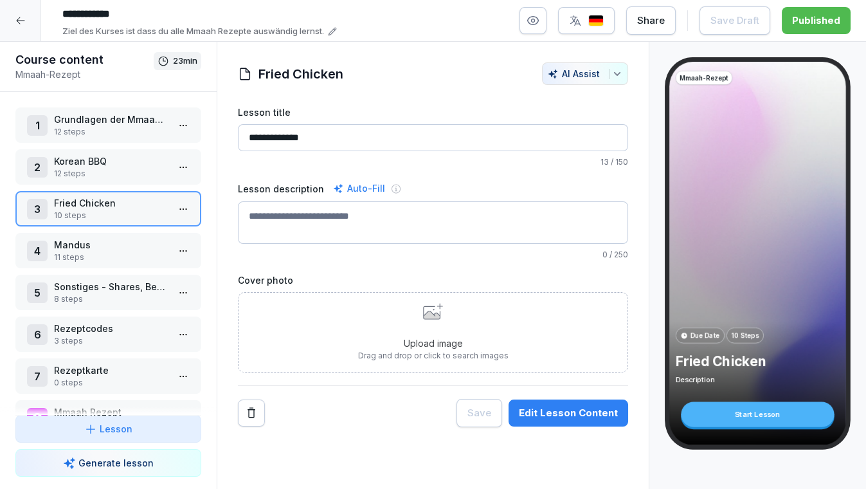
click at [81, 244] on p "Mandus" at bounding box center [111, 244] width 114 height 13
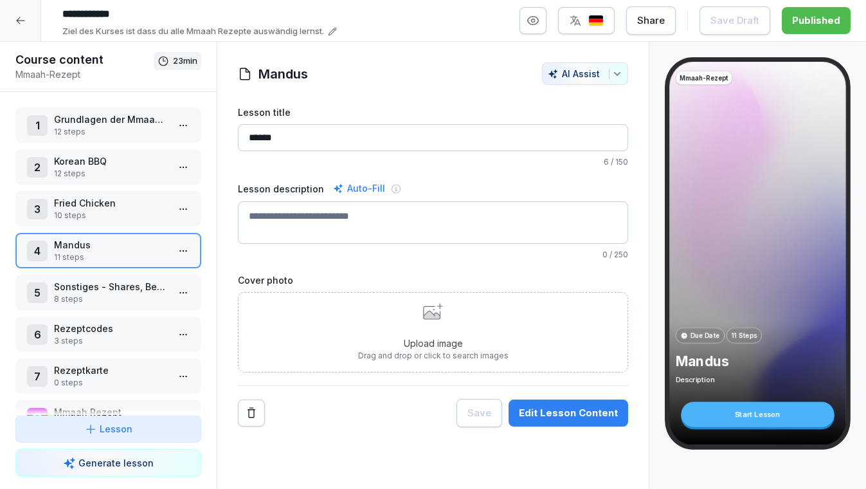
click at [95, 284] on p "Sonstiges - Shares, Beilagen & Co." at bounding box center [111, 286] width 114 height 13
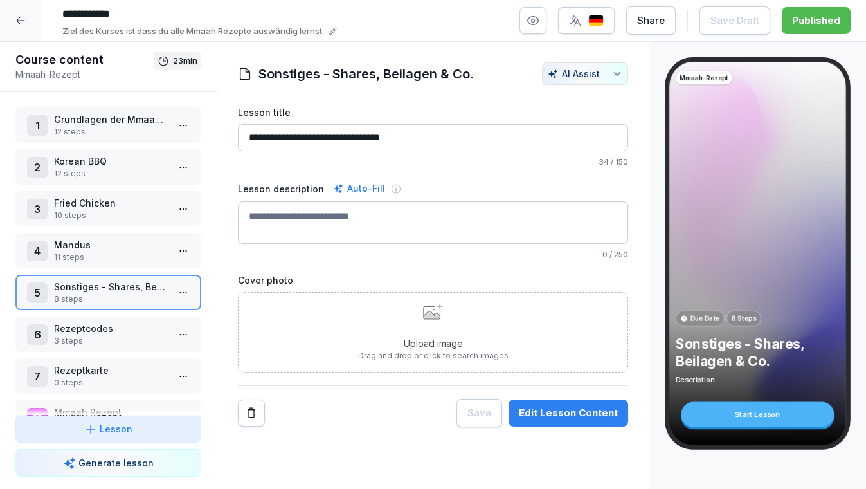
click at [16, 19] on icon at bounding box center [20, 20] width 10 height 10
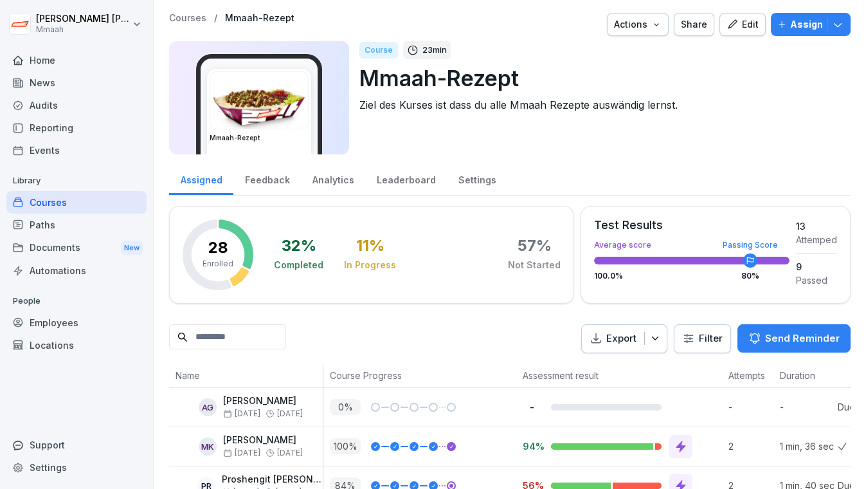
click at [71, 204] on div "Courses" at bounding box center [76, 202] width 140 height 22
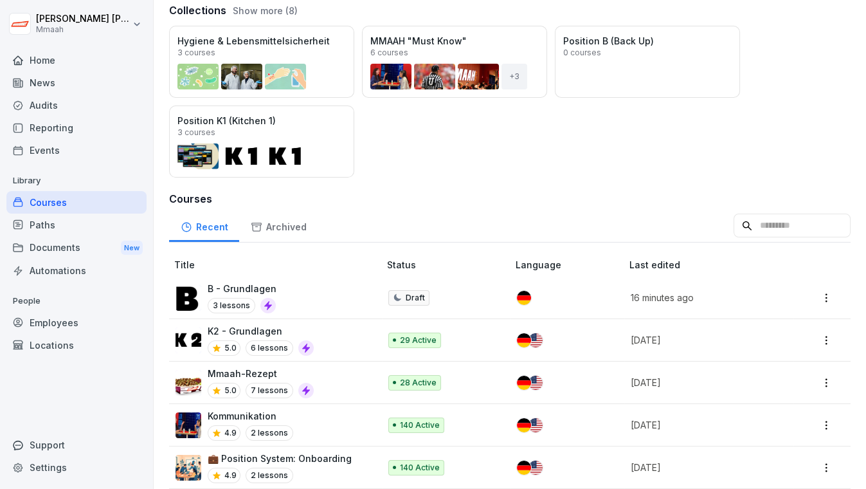
scroll to position [280, 0]
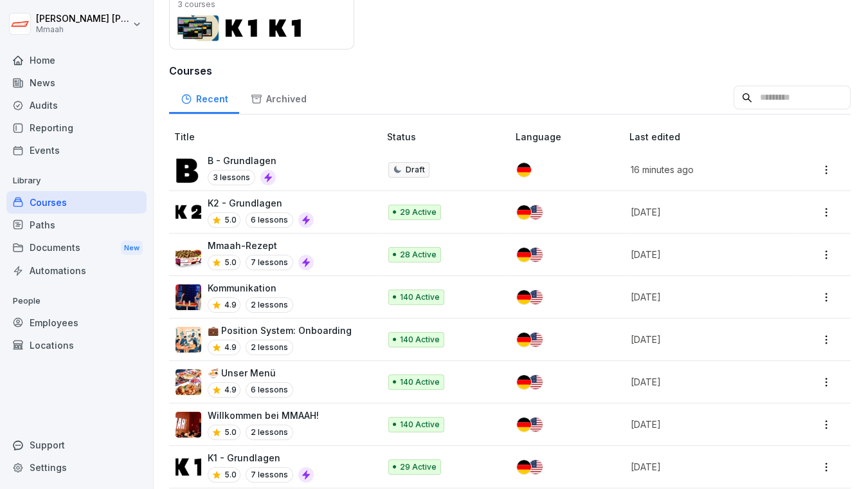
click at [102, 253] on div "Documents New" at bounding box center [76, 248] width 140 height 24
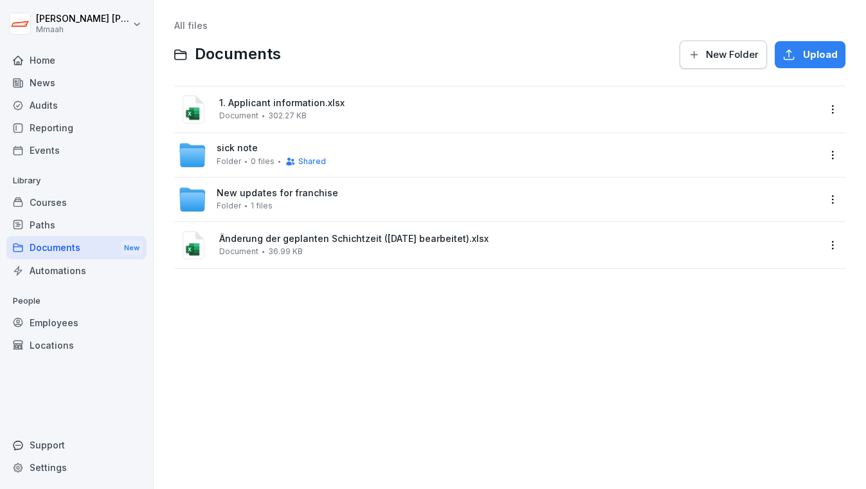
click at [78, 273] on div "Automations" at bounding box center [76, 270] width 140 height 22
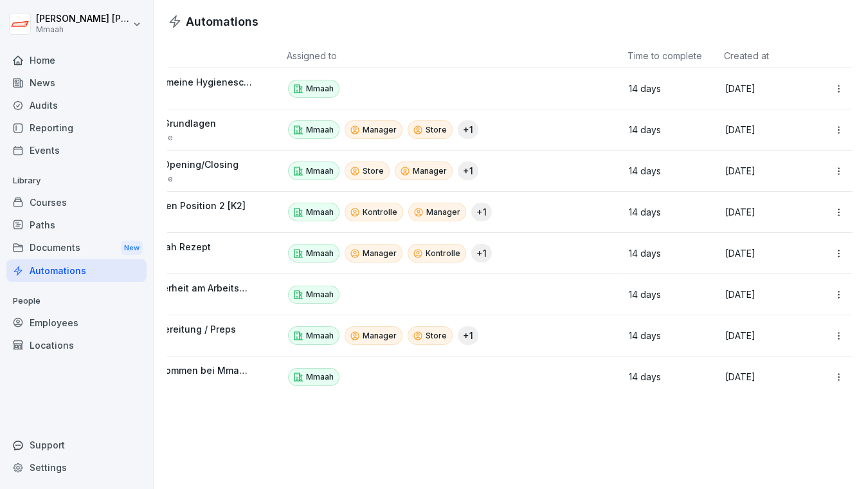
scroll to position [0, 71]
click at [831, 125] on html "[PERSON_NAME] Mmaah Home News Audits Reporting Events Library Courses Paths Doc…" at bounding box center [433, 244] width 866 height 489
click at [804, 150] on div "Edit" at bounding box center [807, 158] width 111 height 22
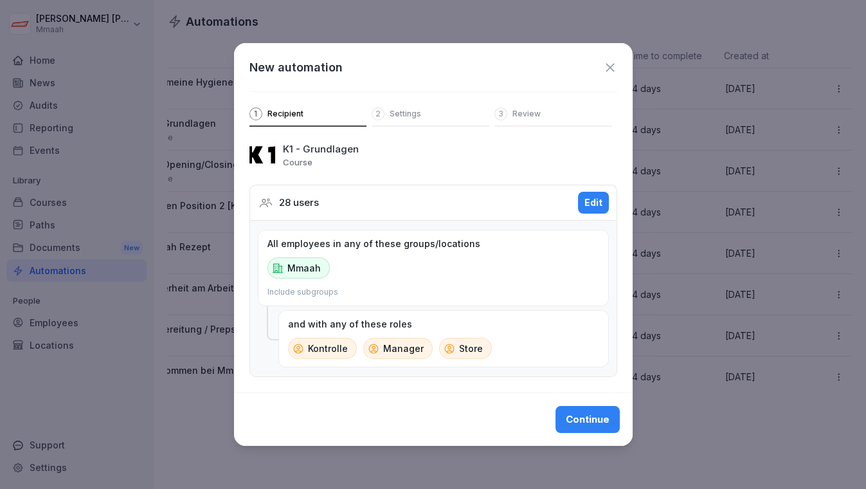
click at [598, 200] on div "Edit" at bounding box center [593, 202] width 18 height 14
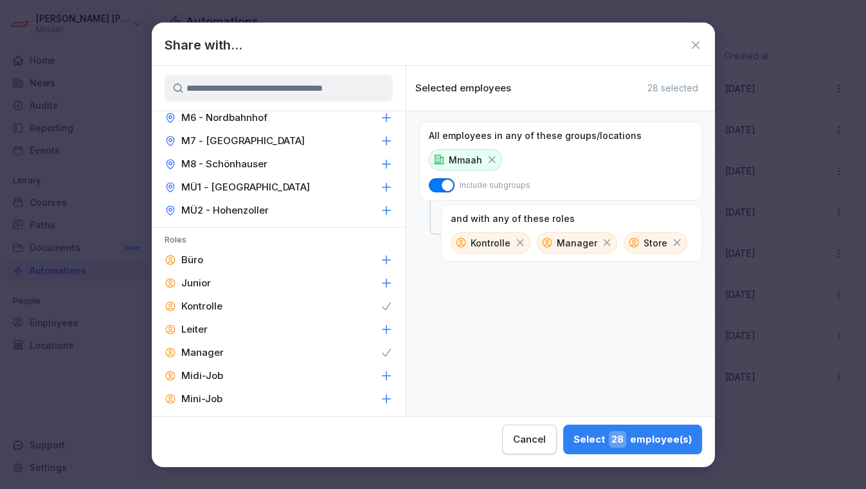
scroll to position [233, 0]
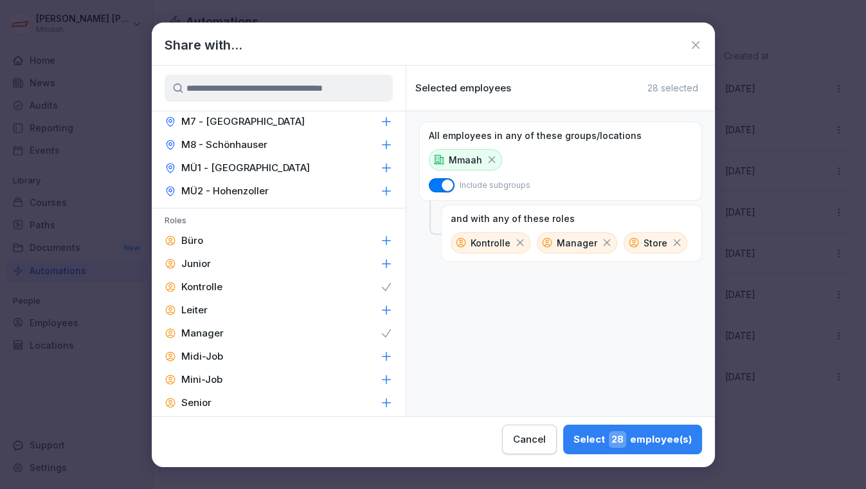
click at [381, 287] on icon at bounding box center [386, 286] width 13 height 13
click at [382, 334] on icon at bounding box center [386, 332] width 8 height 7
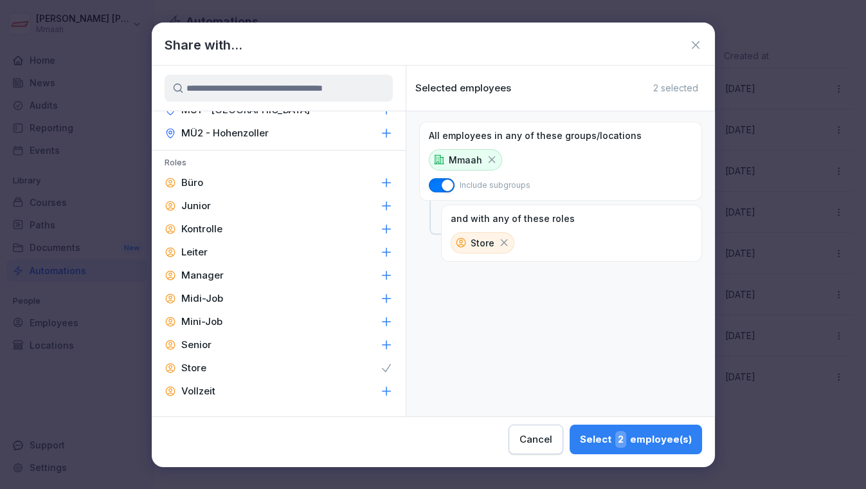
scroll to position [313, 0]
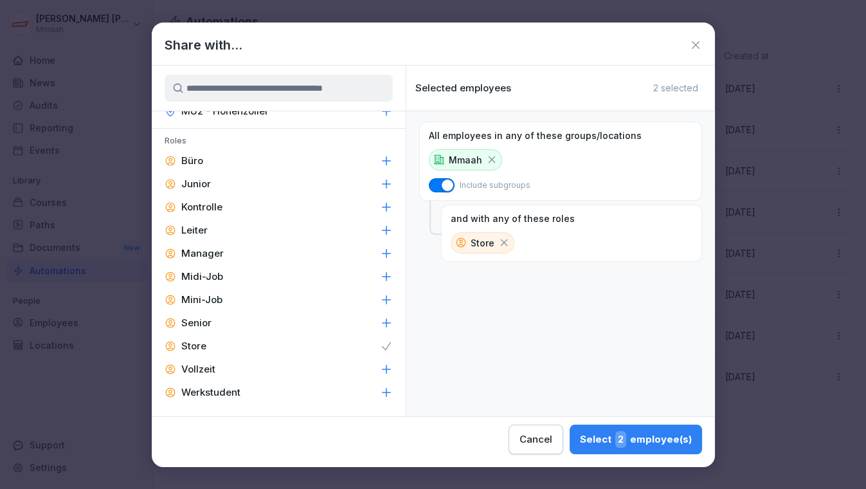
click at [380, 343] on icon at bounding box center [386, 345] width 13 height 13
click at [598, 437] on div "Select 141 employee(s)" at bounding box center [632, 439] width 120 height 17
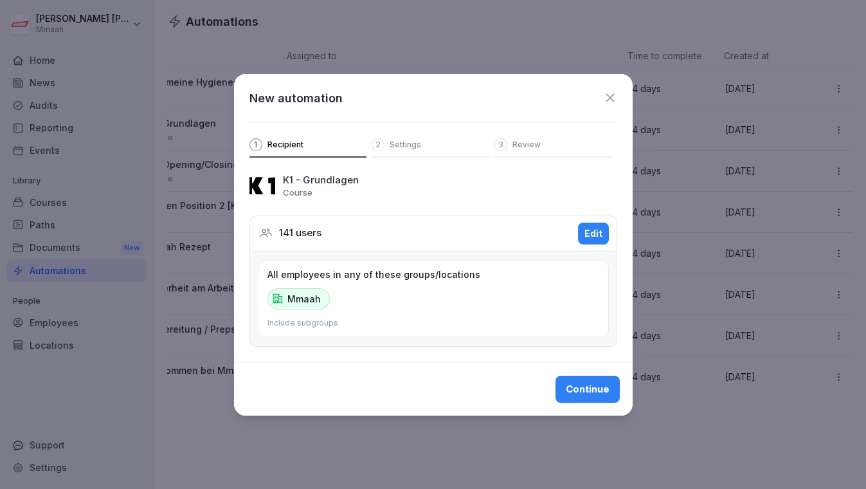
click at [577, 384] on div "Continue" at bounding box center [588, 389] width 44 height 14
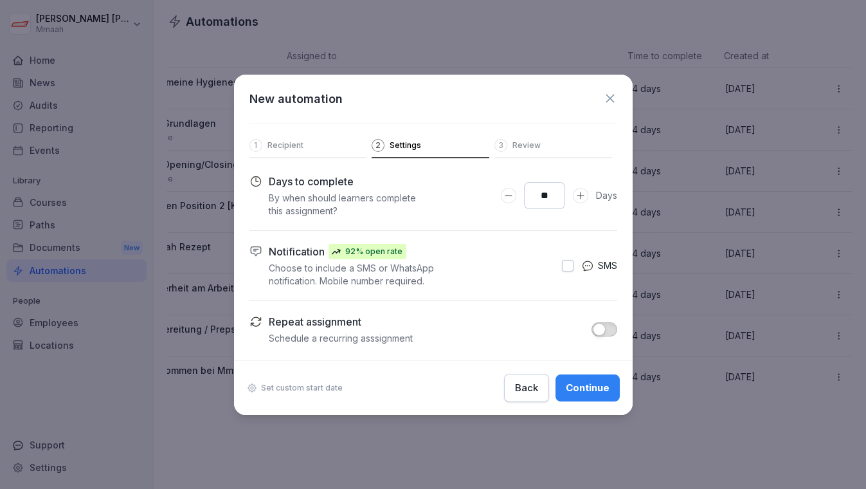
click at [577, 384] on div "Continue" at bounding box center [588, 388] width 44 height 14
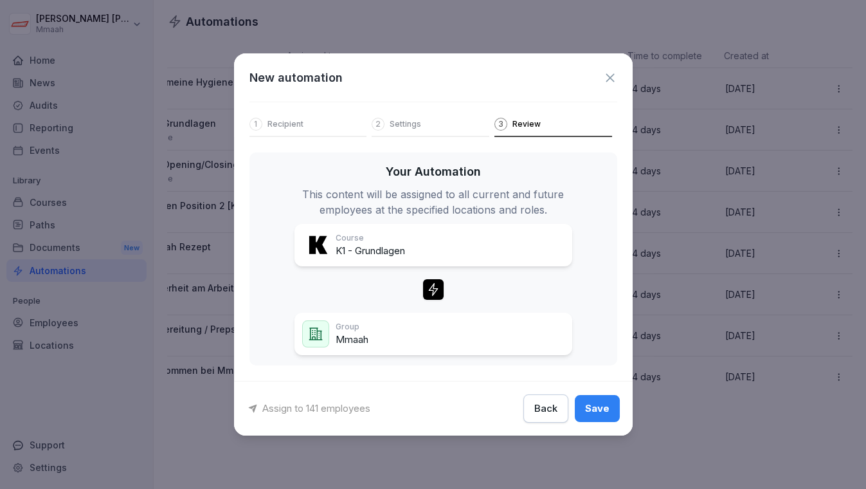
click at [610, 78] on icon at bounding box center [610, 77] width 8 height 8
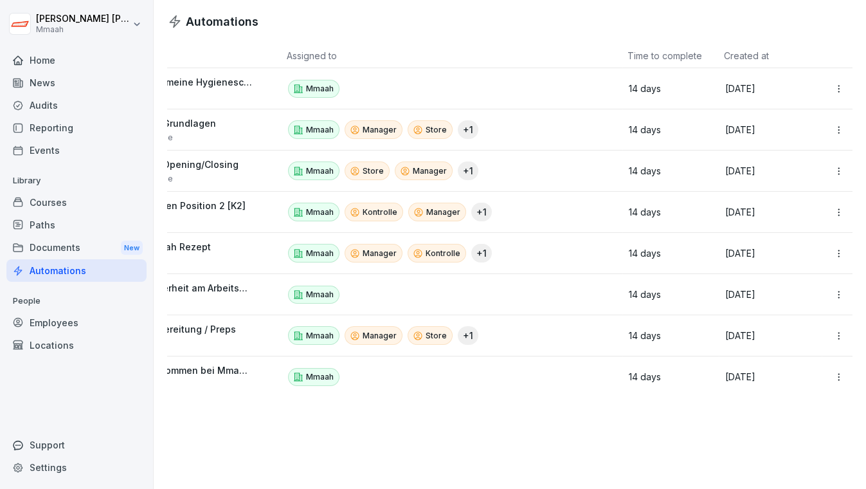
scroll to position [0, 71]
click at [829, 378] on html "[PERSON_NAME] Mmaah Home News Audits Reporting Events Library Courses Paths Doc…" at bounding box center [433, 244] width 866 height 489
click at [781, 409] on div "Edit" at bounding box center [807, 404] width 111 height 22
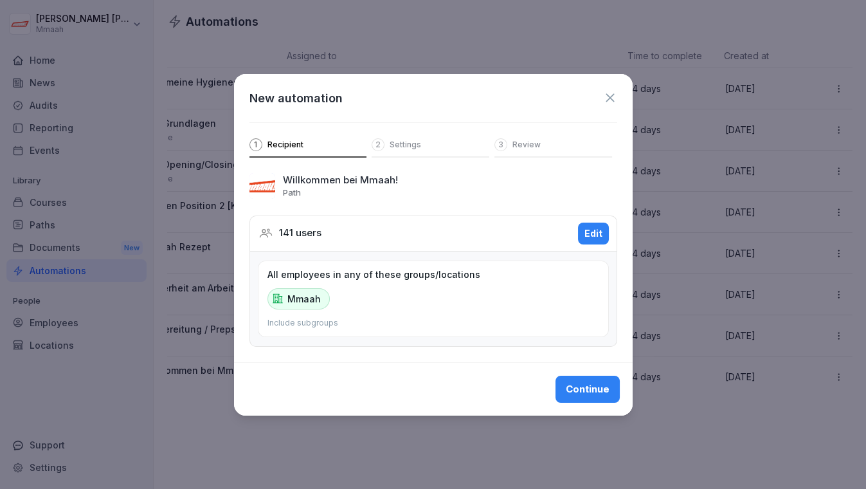
click at [610, 101] on icon at bounding box center [610, 98] width 14 height 14
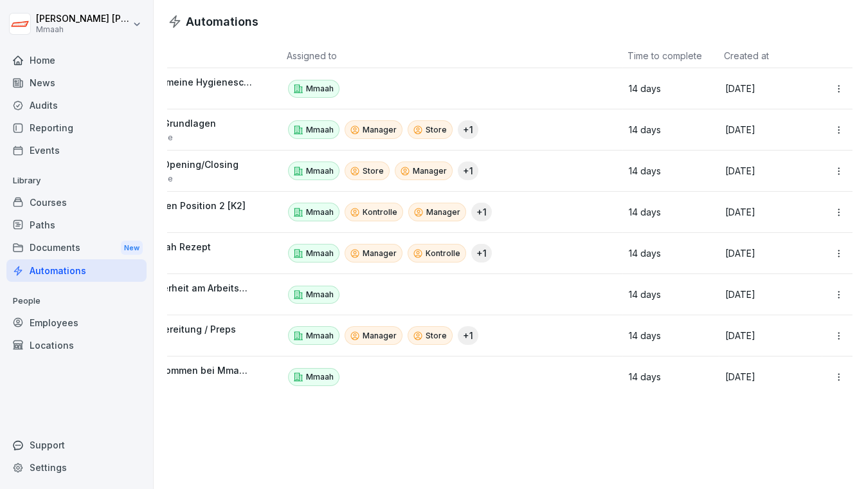
click at [55, 317] on div "Employees" at bounding box center [76, 322] width 140 height 22
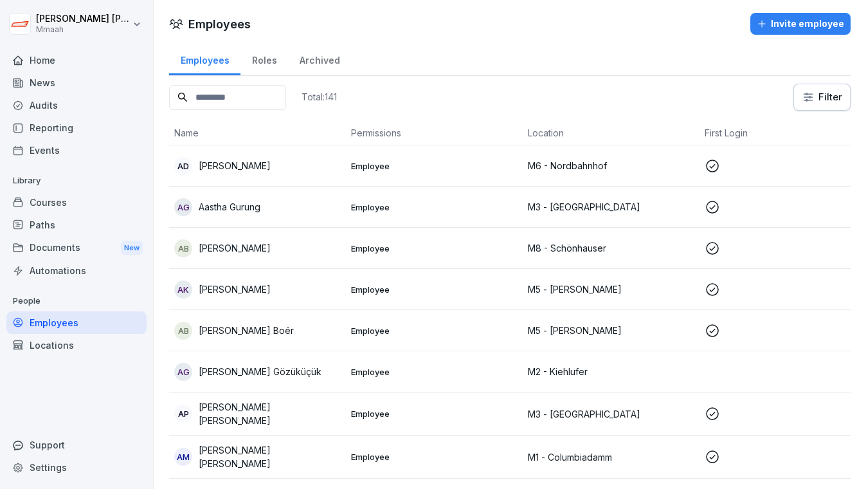
click at [53, 346] on div "Locations" at bounding box center [76, 345] width 140 height 22
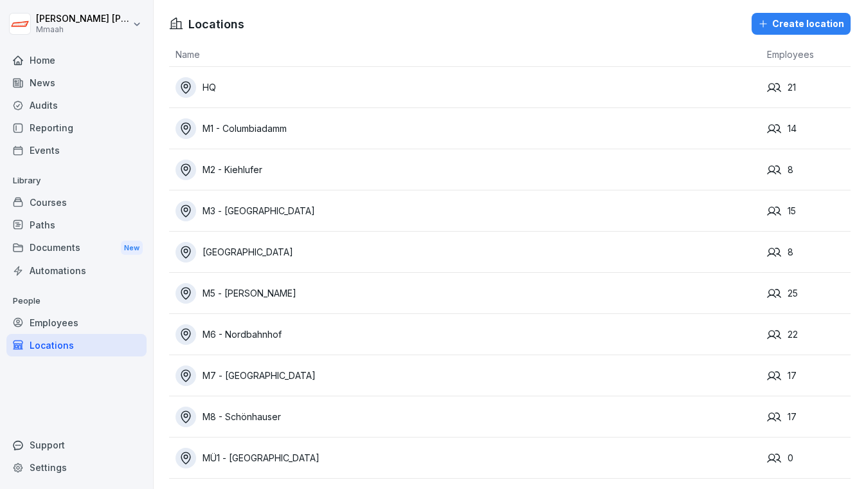
click at [81, 323] on div "Employees" at bounding box center [76, 322] width 140 height 22
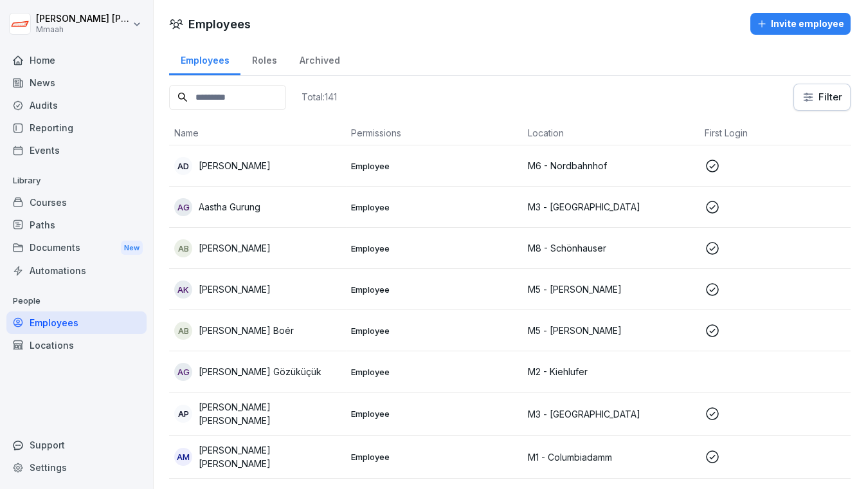
click at [86, 273] on div "Automations" at bounding box center [76, 270] width 140 height 22
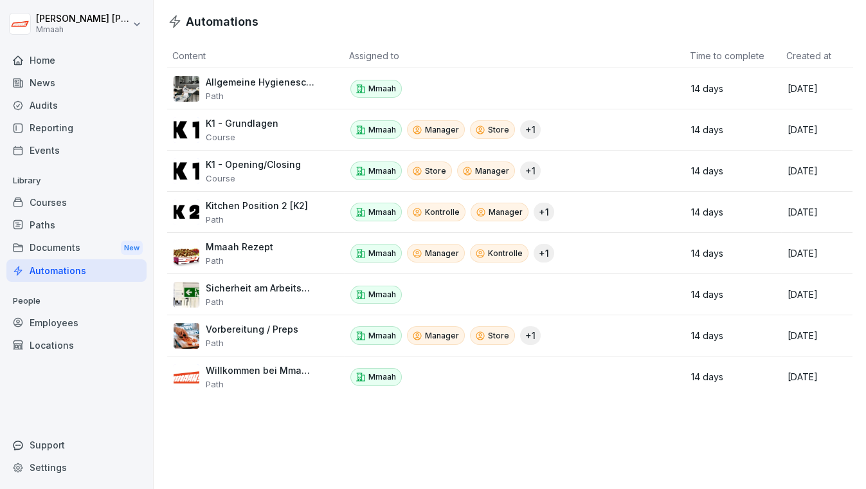
click at [63, 201] on div "Courses" at bounding box center [76, 202] width 140 height 22
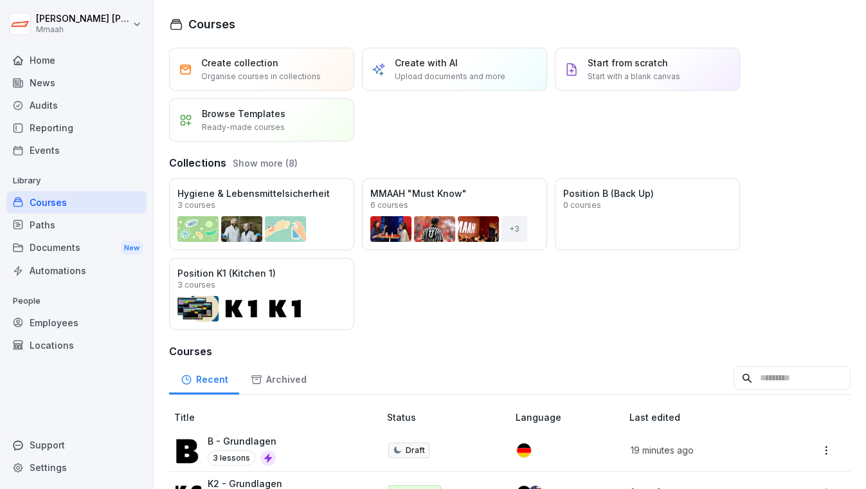
click at [65, 272] on div "Automations" at bounding box center [76, 270] width 140 height 22
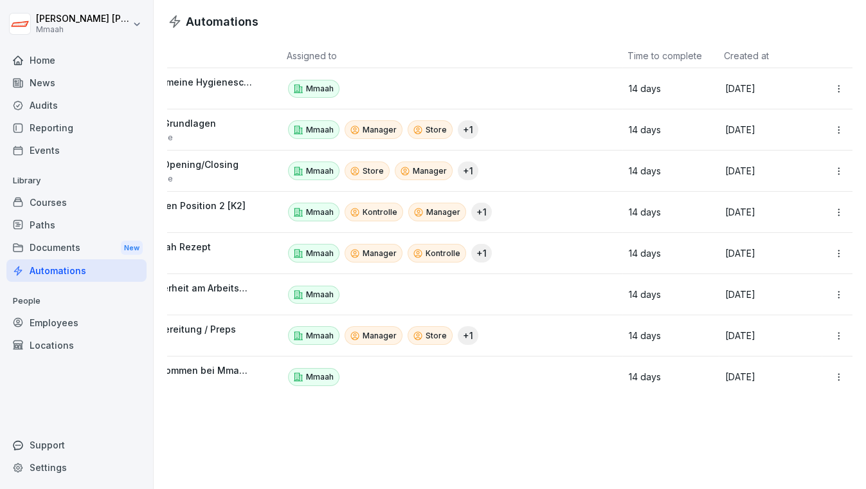
scroll to position [0, 71]
click at [830, 88] on html "[PERSON_NAME] Mmaah Home News Audits Reporting Events Library Courses Paths Doc…" at bounding box center [433, 244] width 866 height 489
click at [798, 118] on div "Edit" at bounding box center [807, 116] width 111 height 22
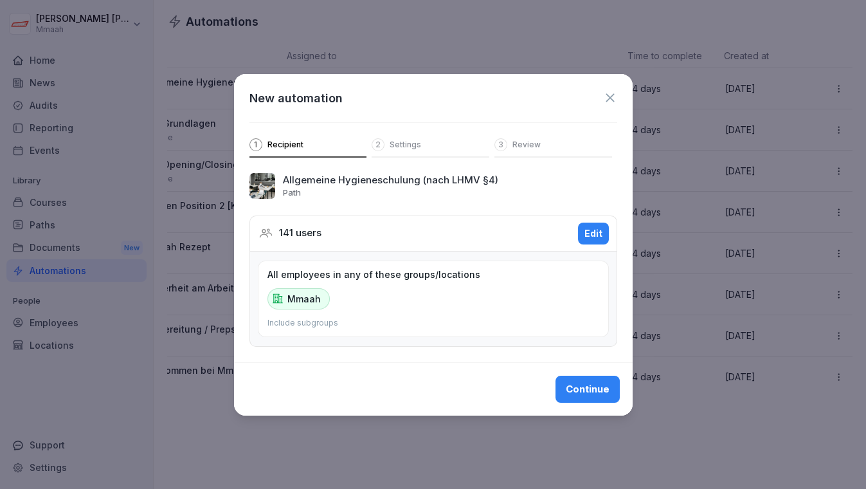
click at [608, 101] on icon at bounding box center [610, 98] width 14 height 14
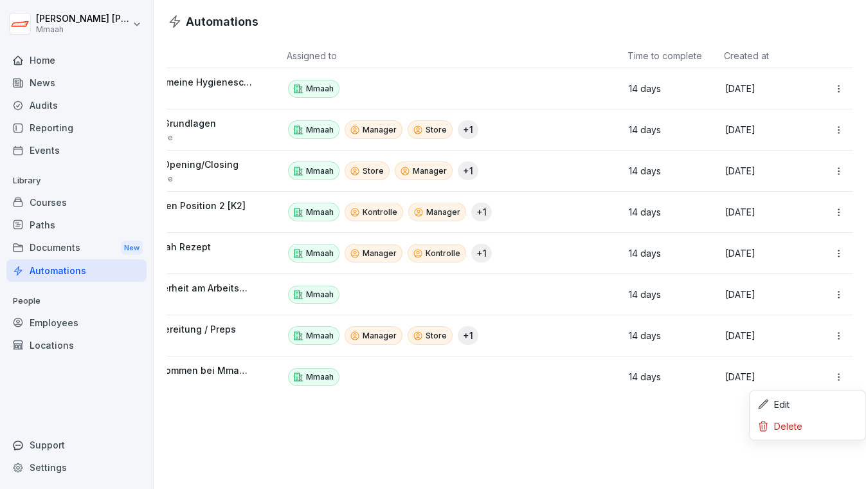
click at [832, 373] on html "[PERSON_NAME] Mmaah Home News Audits Reporting Events Library Courses Paths Doc…" at bounding box center [433, 244] width 866 height 489
click at [801, 407] on div "Edit" at bounding box center [807, 404] width 111 height 22
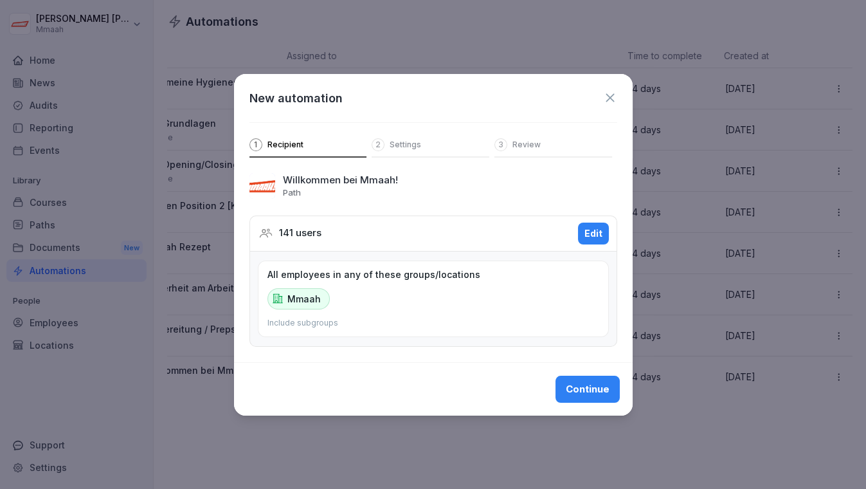
click at [575, 392] on div "Continue" at bounding box center [588, 389] width 44 height 14
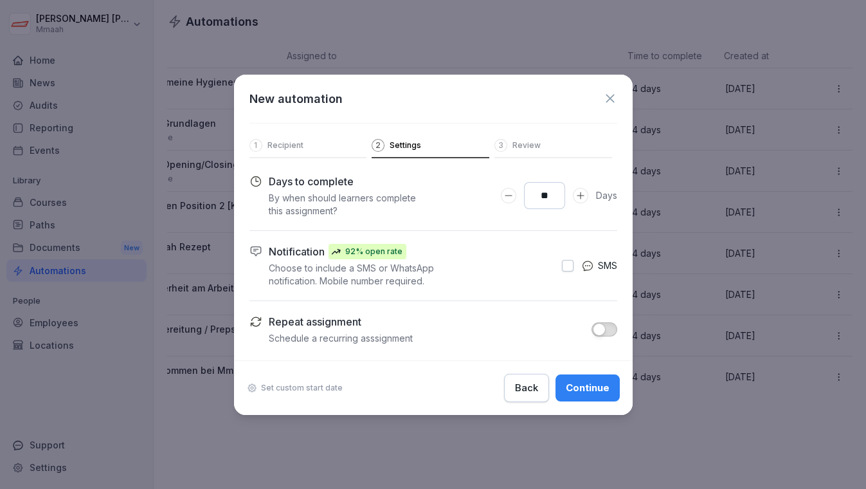
click at [586, 390] on div "Continue" at bounding box center [588, 388] width 44 height 14
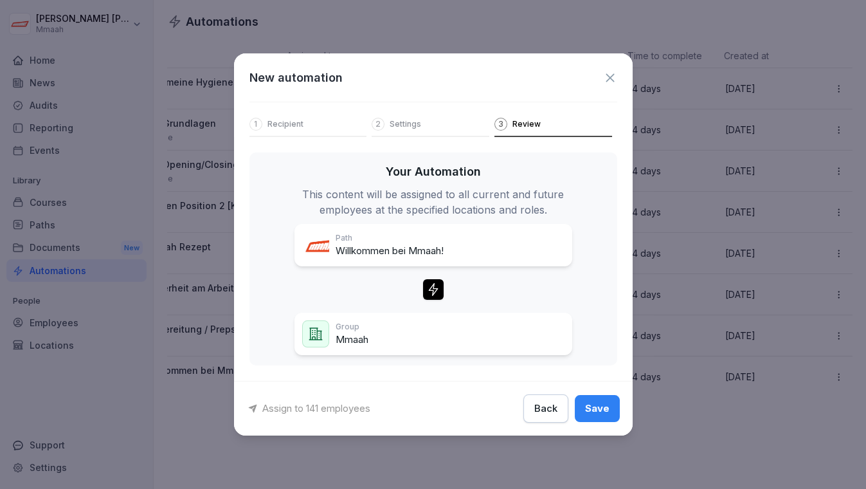
click at [597, 414] on div "Save" at bounding box center [597, 408] width 24 height 14
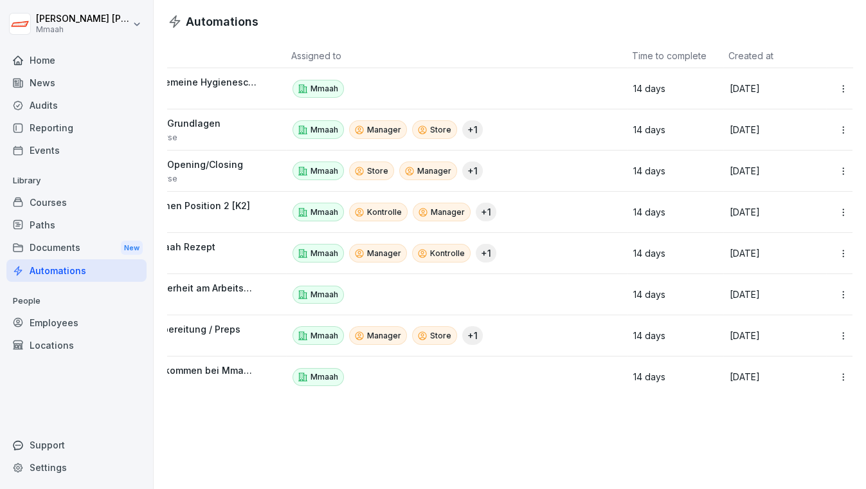
scroll to position [0, 48]
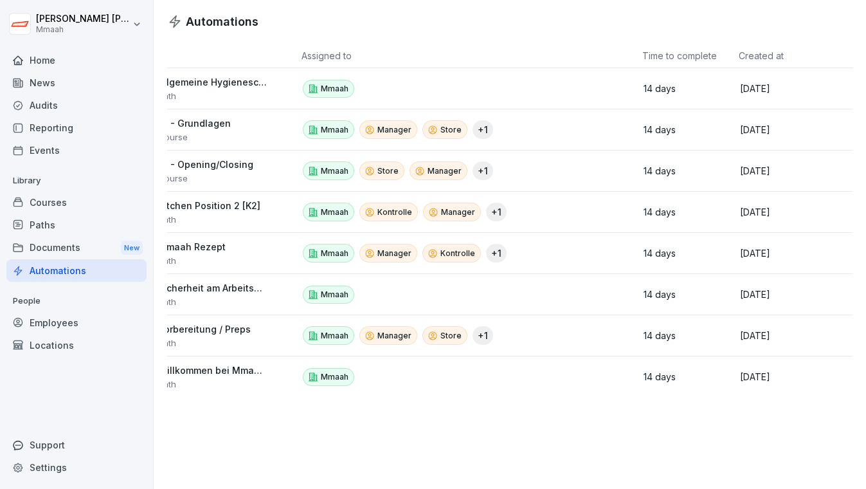
click at [58, 320] on div "Employees" at bounding box center [76, 322] width 140 height 22
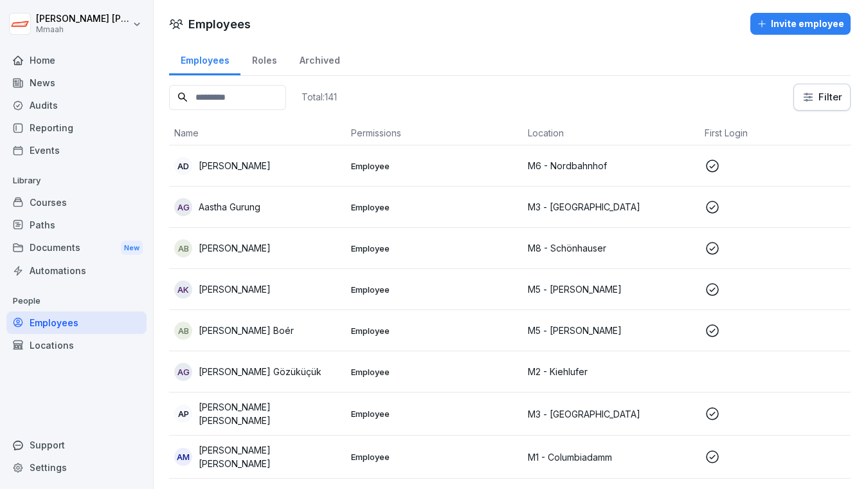
click at [254, 96] on input at bounding box center [227, 97] width 117 height 25
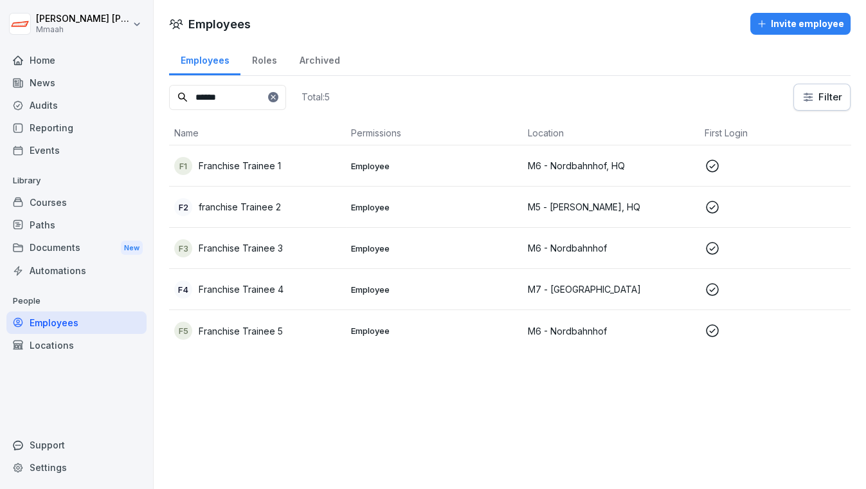
type input "******"
click at [266, 325] on p "Franchise Trainee 5" at bounding box center [241, 330] width 84 height 13
click at [305, 329] on div "F5 Franchise Trainee 5" at bounding box center [257, 330] width 166 height 18
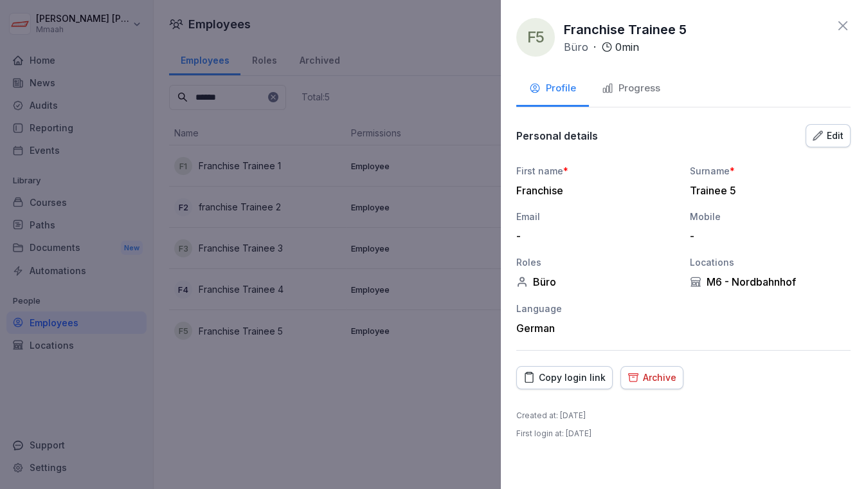
click at [578, 381] on div "Copy login link" at bounding box center [564, 377] width 82 height 14
